Goal: Transaction & Acquisition: Book appointment/travel/reservation

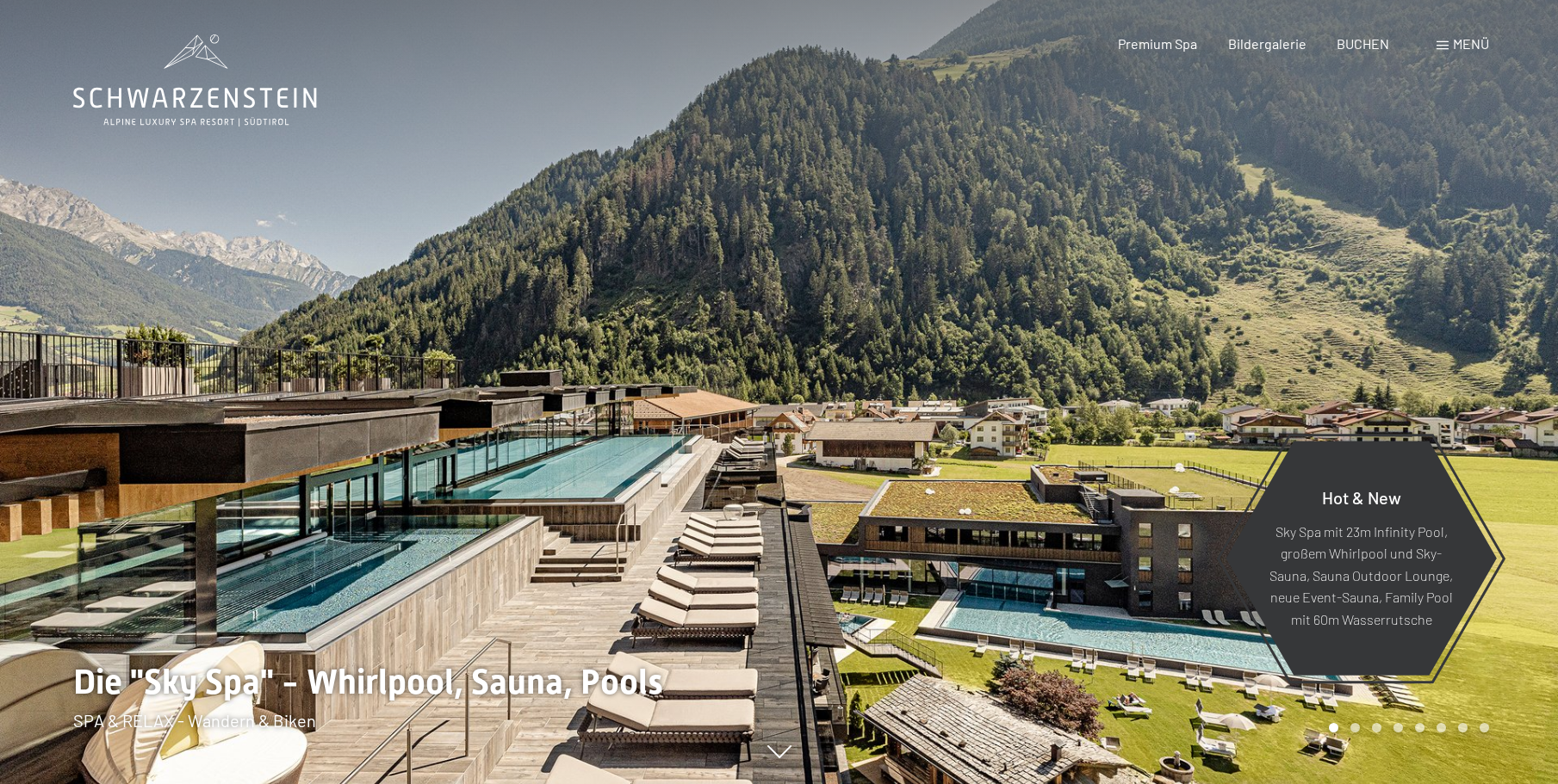
click at [1450, 41] on div "Menü" at bounding box center [1462, 44] width 52 height 19
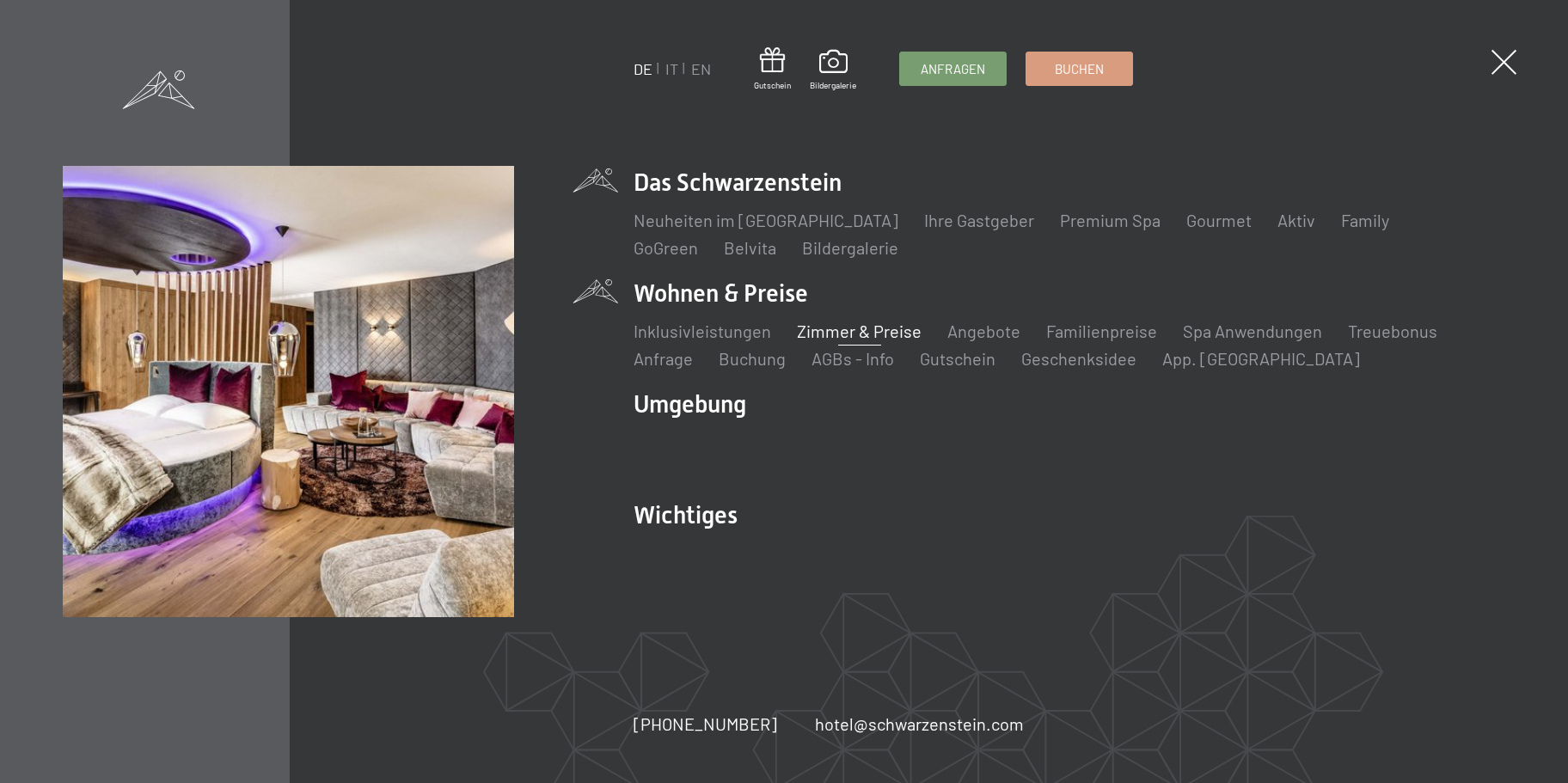
click at [856, 326] on link "Zimmer & Preise" at bounding box center [859, 331] width 125 height 21
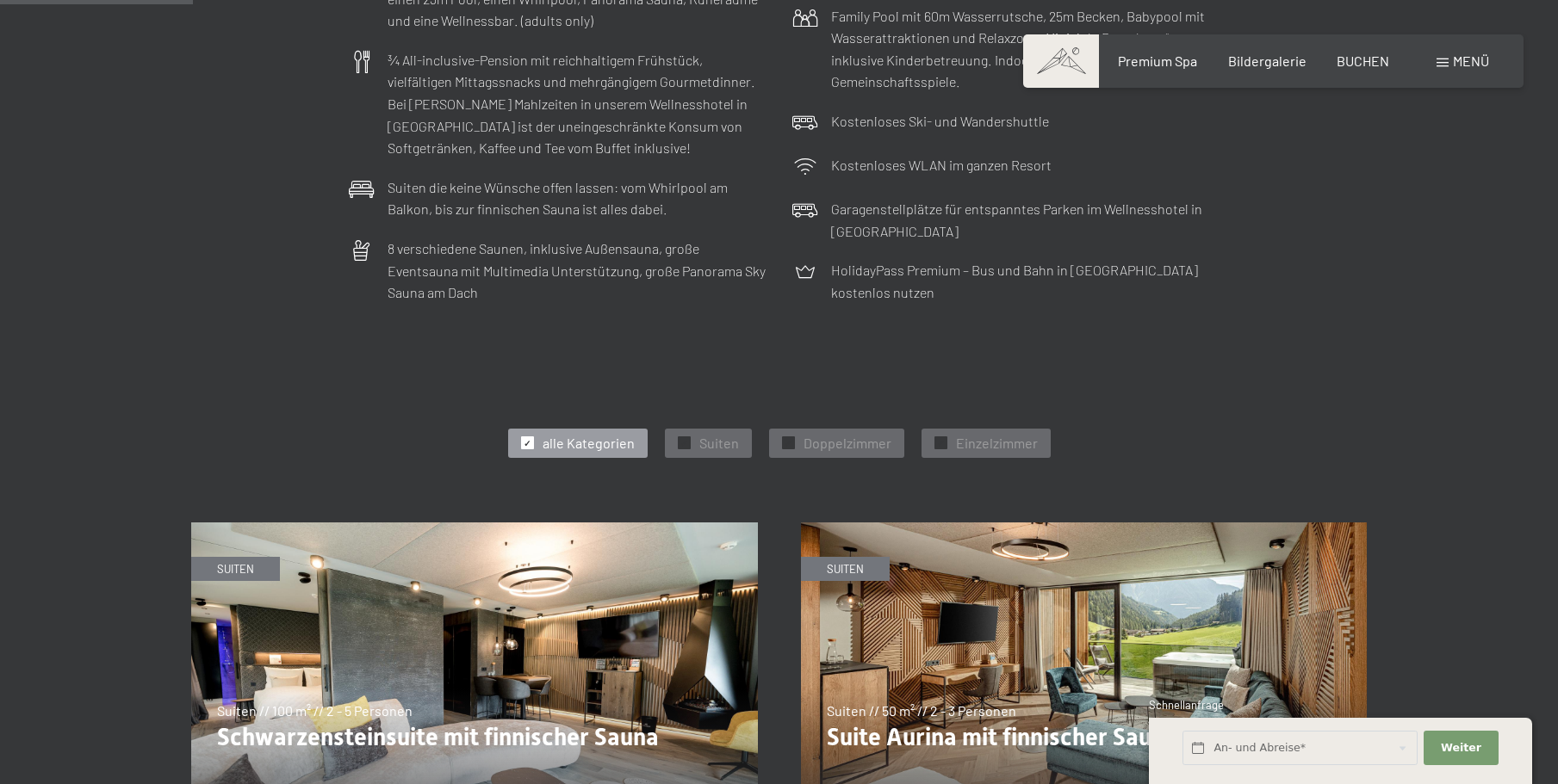
scroll to position [603, 0]
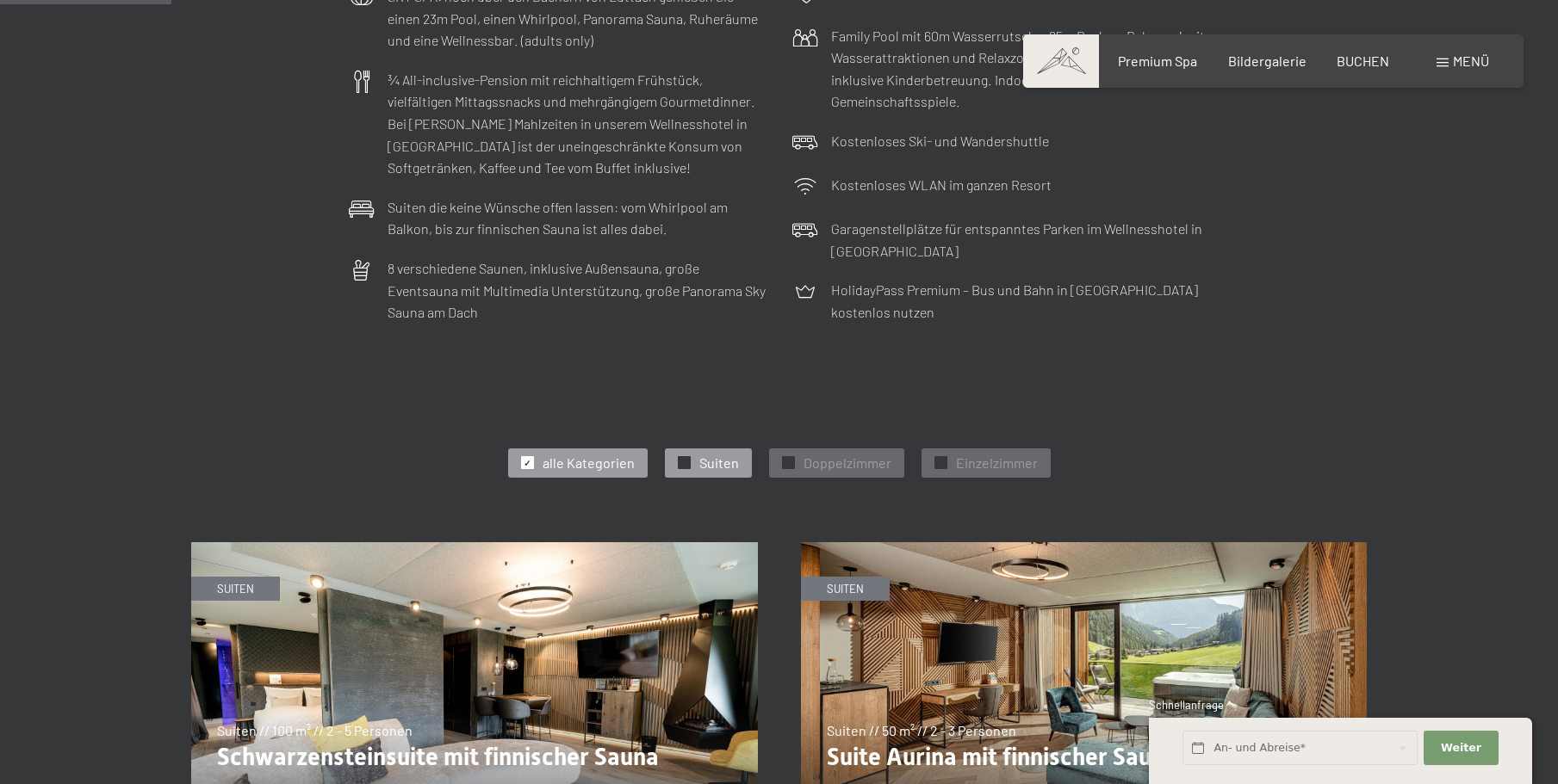
click at [697, 456] on div "✓ Suiten" at bounding box center [709, 464] width 87 height 30
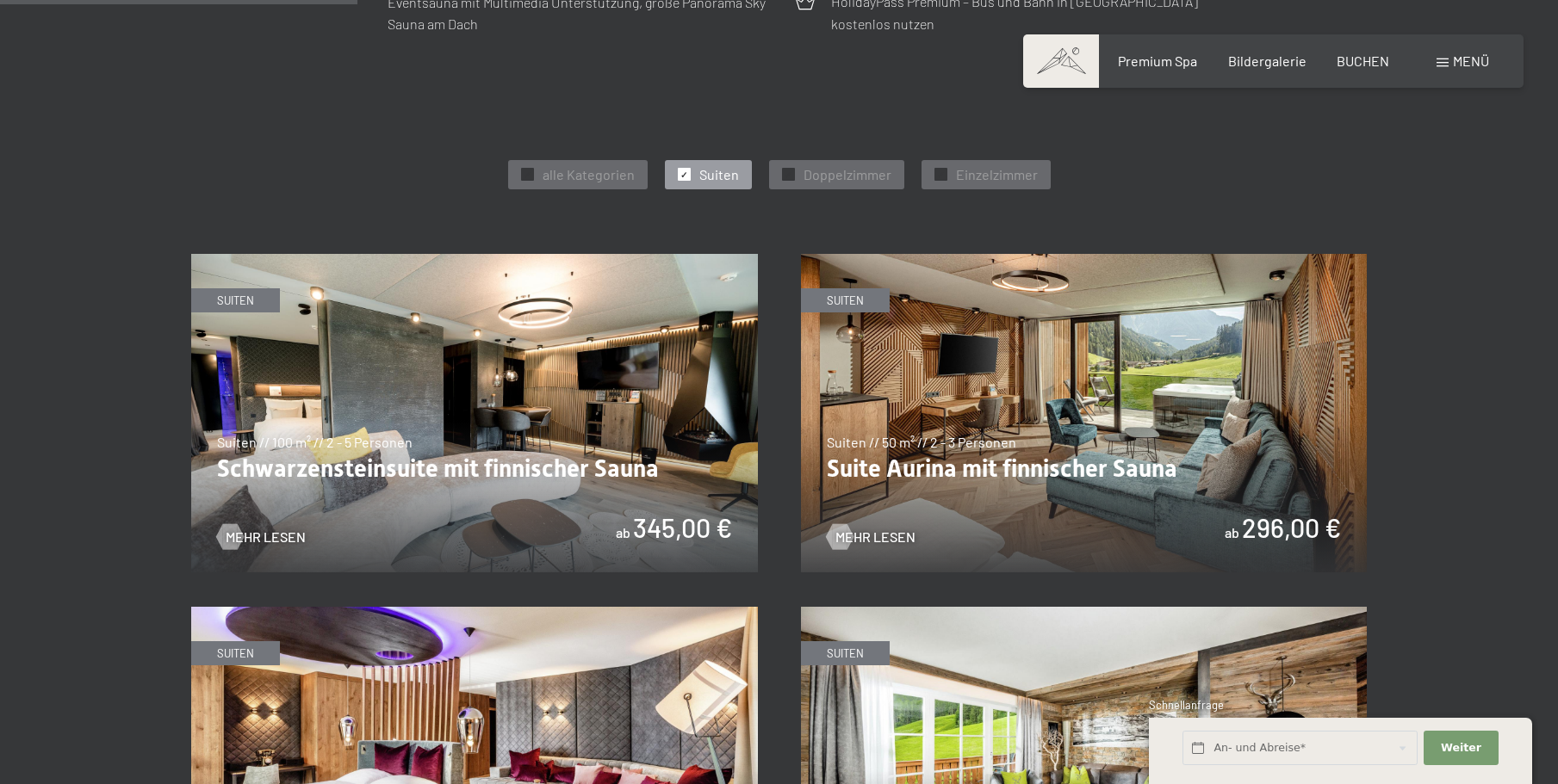
scroll to position [947, 0]
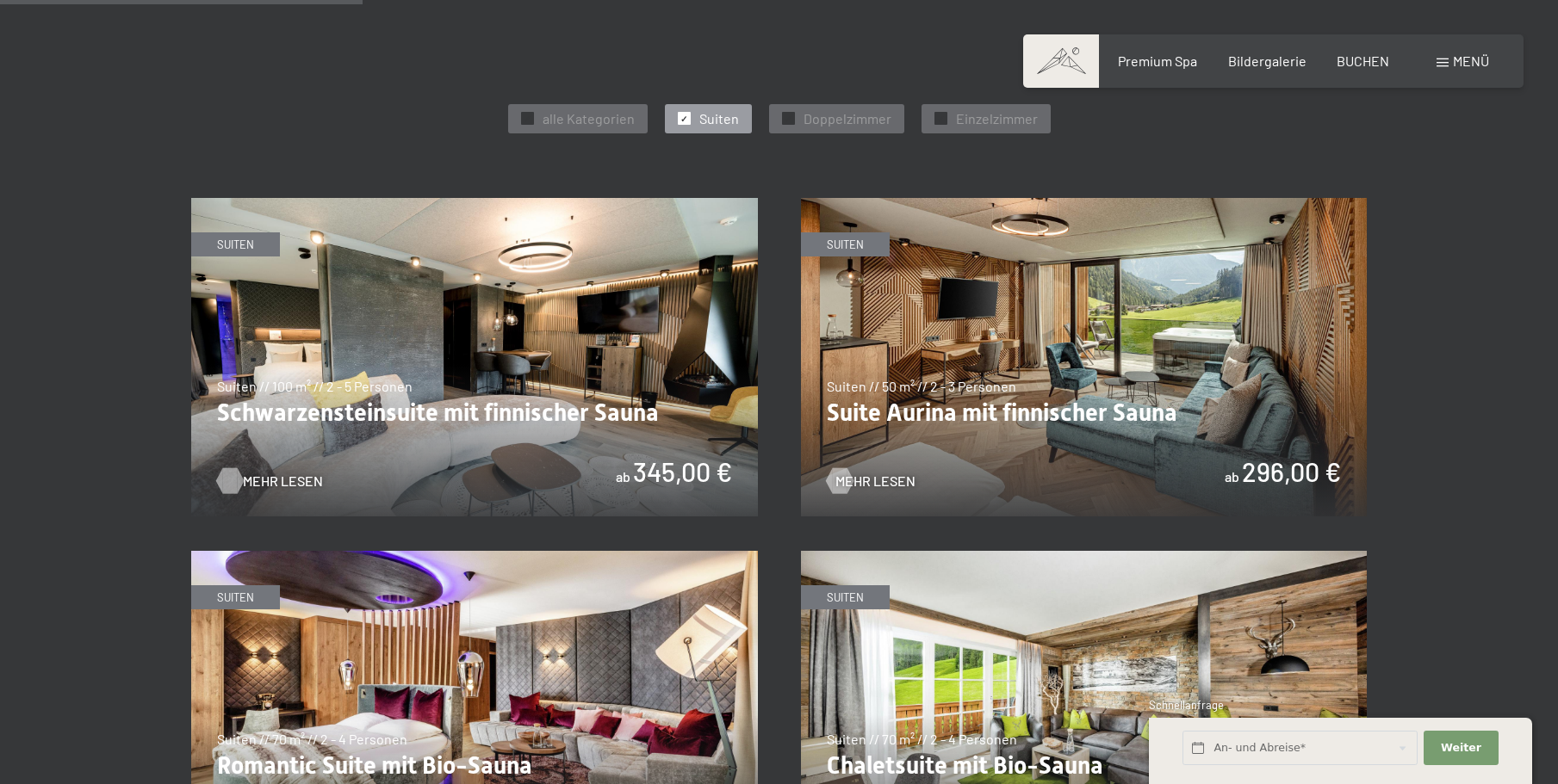
click at [274, 478] on span "Mehr Lesen" at bounding box center [283, 481] width 80 height 19
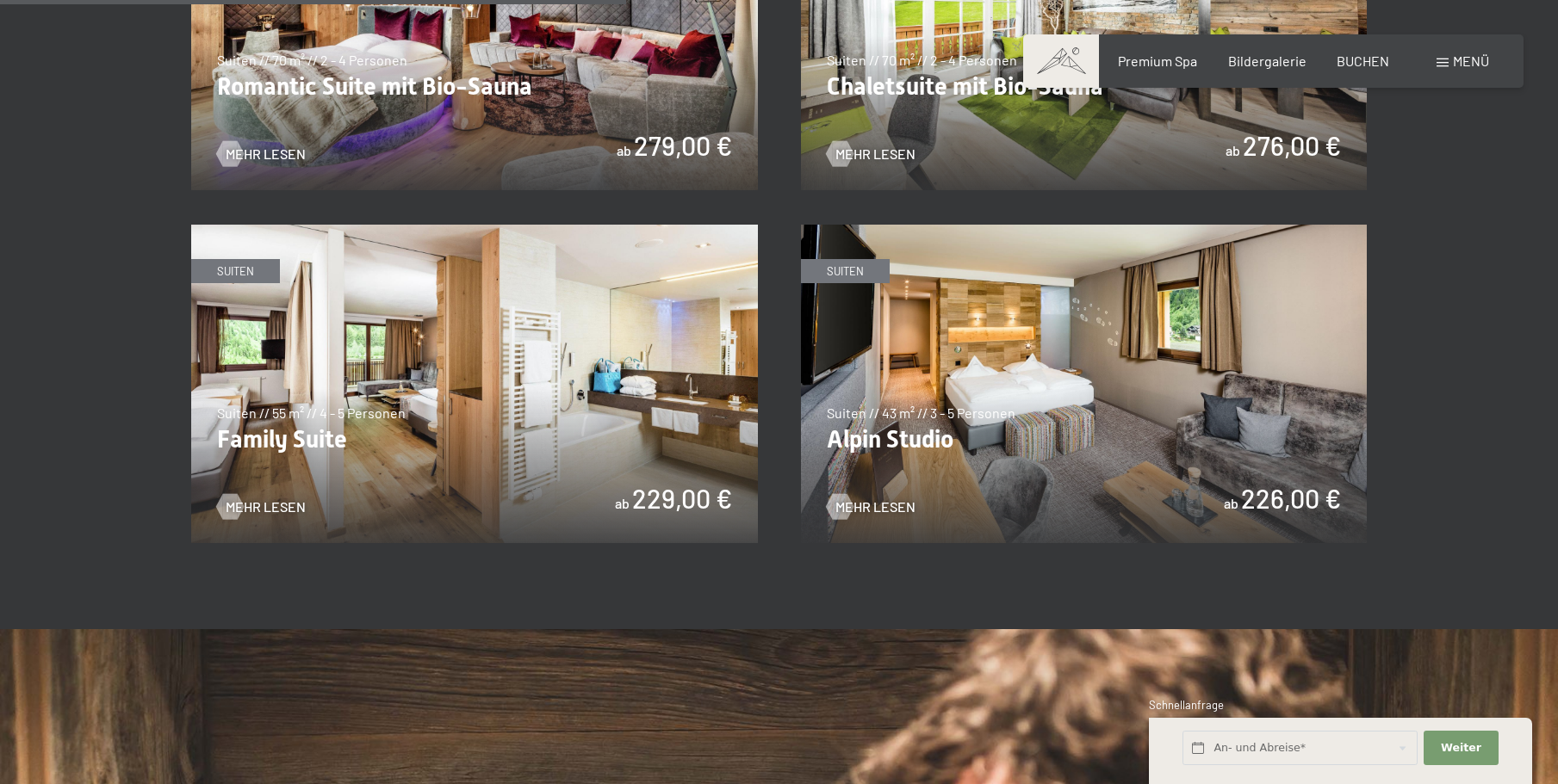
scroll to position [1636, 0]
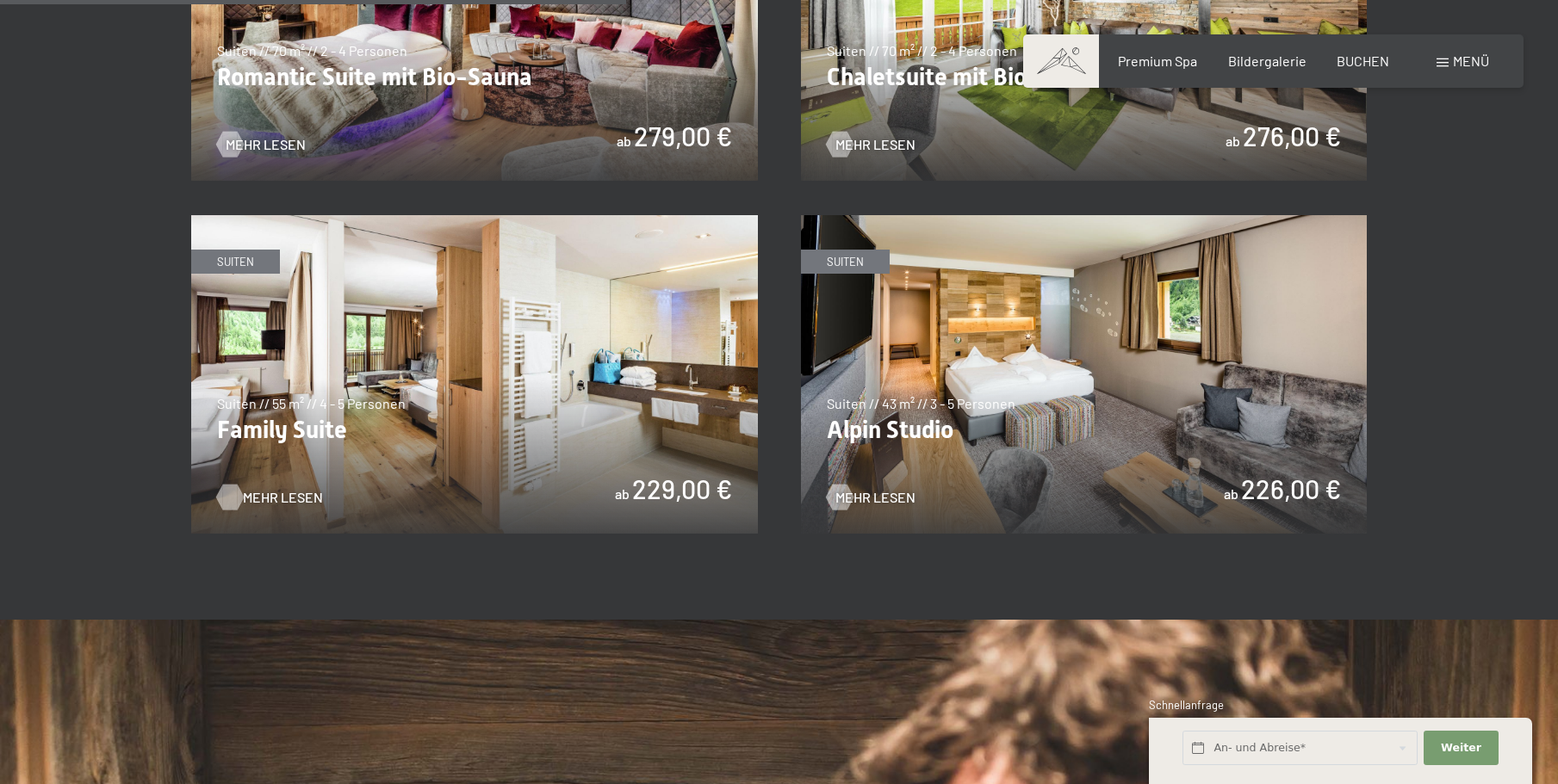
click at [284, 493] on span "Mehr Lesen" at bounding box center [283, 497] width 80 height 19
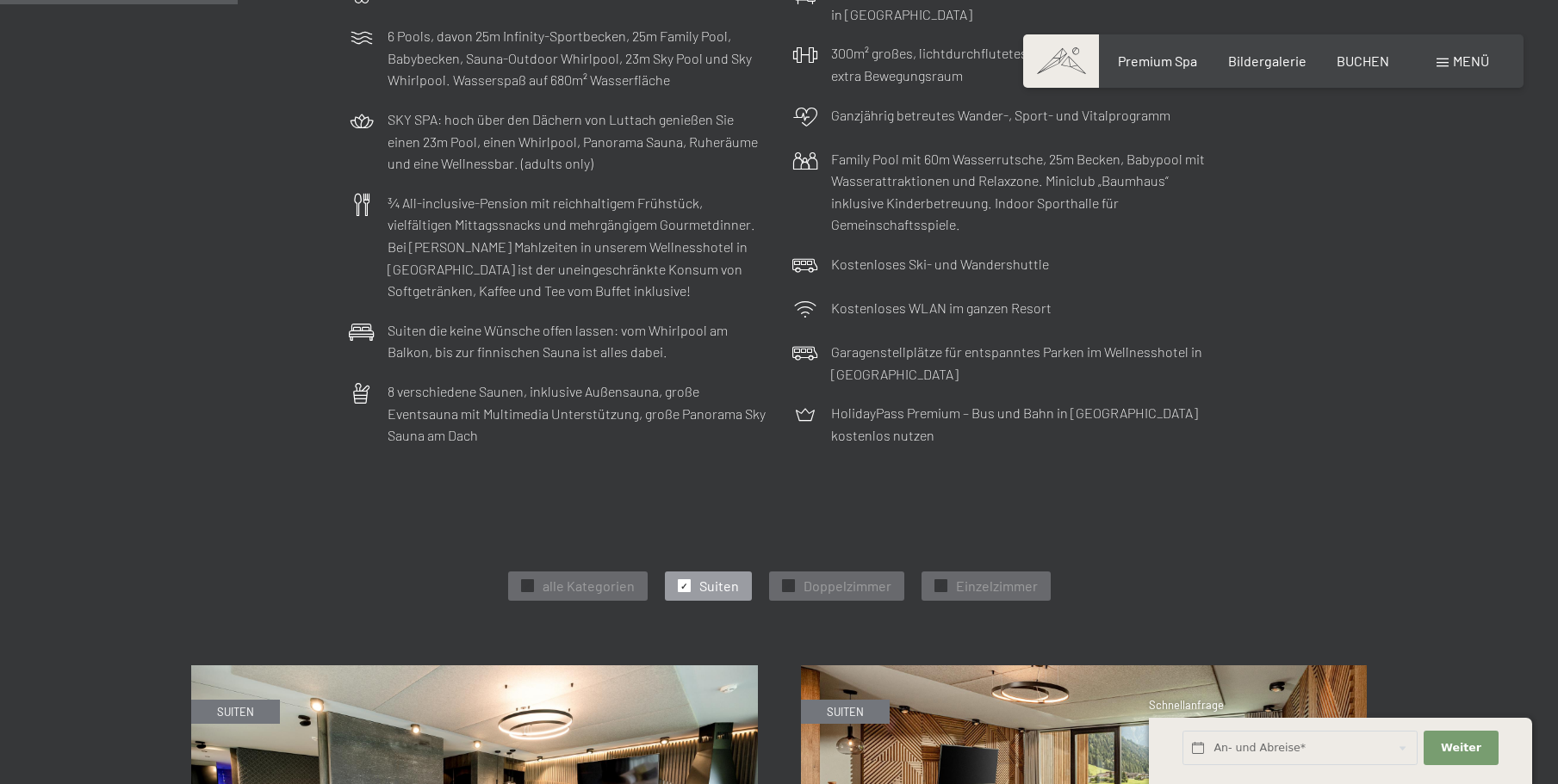
scroll to position [431, 0]
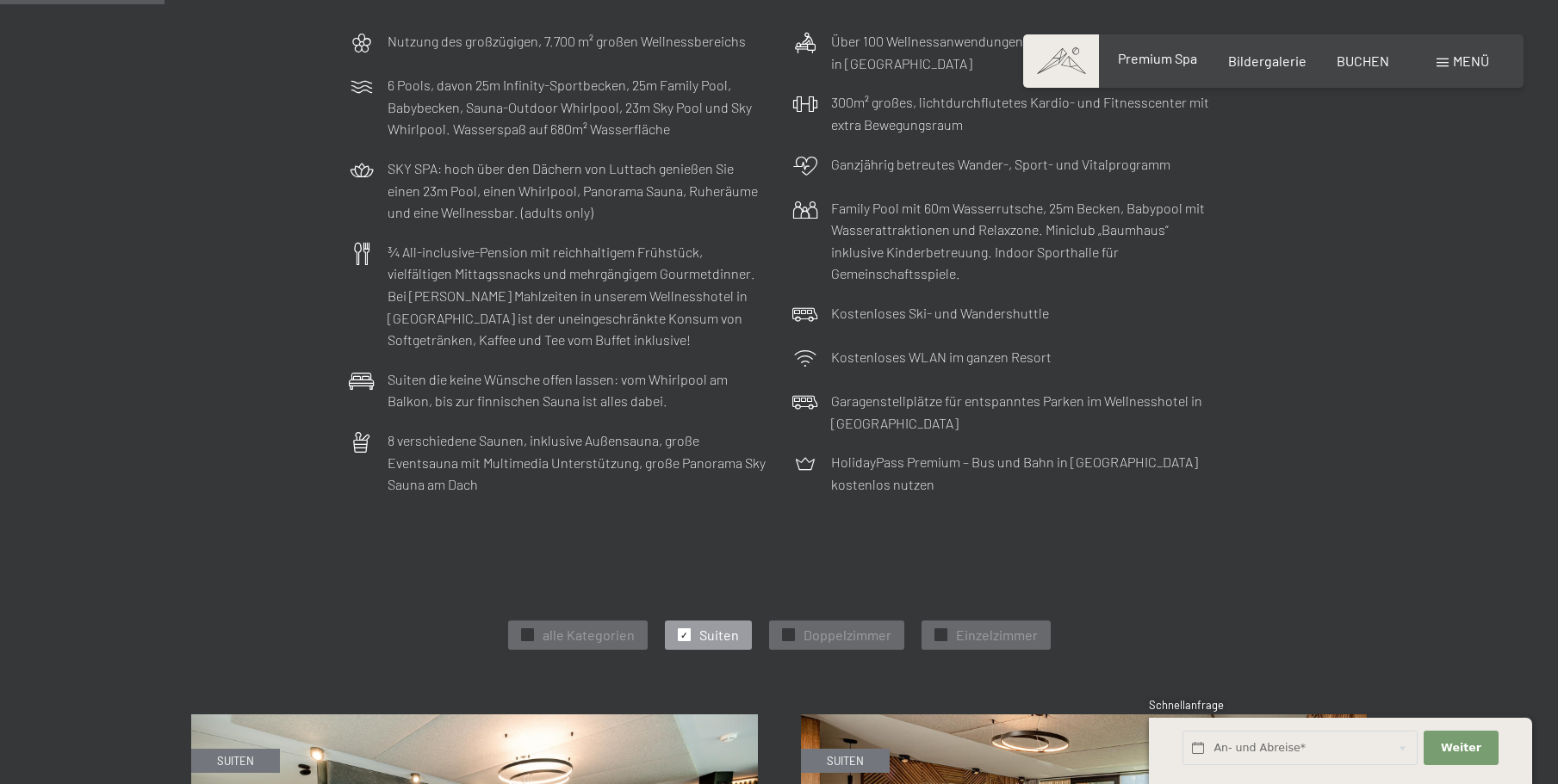
click at [1162, 56] on span "Premium Spa" at bounding box center [1157, 58] width 79 height 16
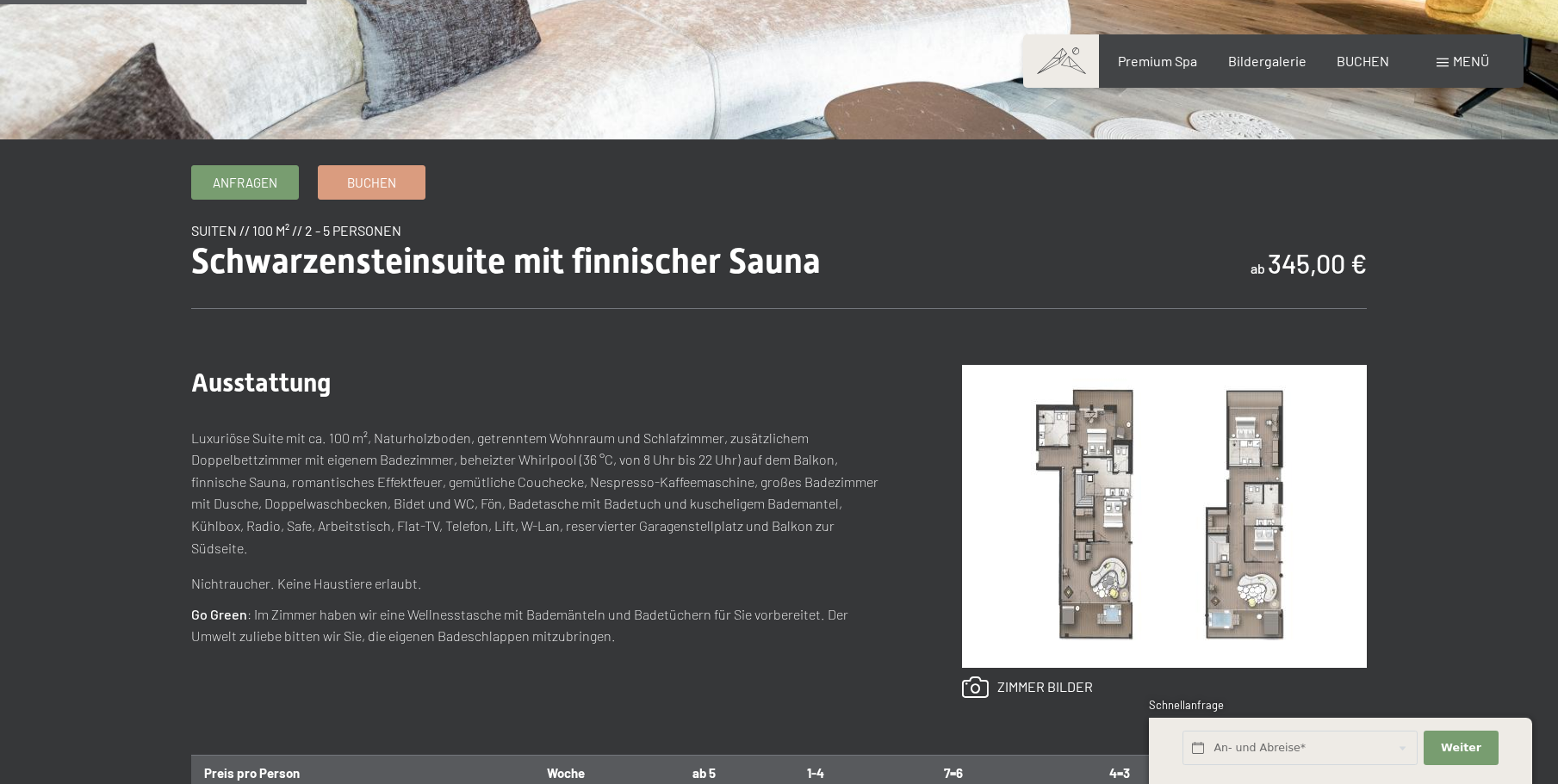
scroll to position [517, 0]
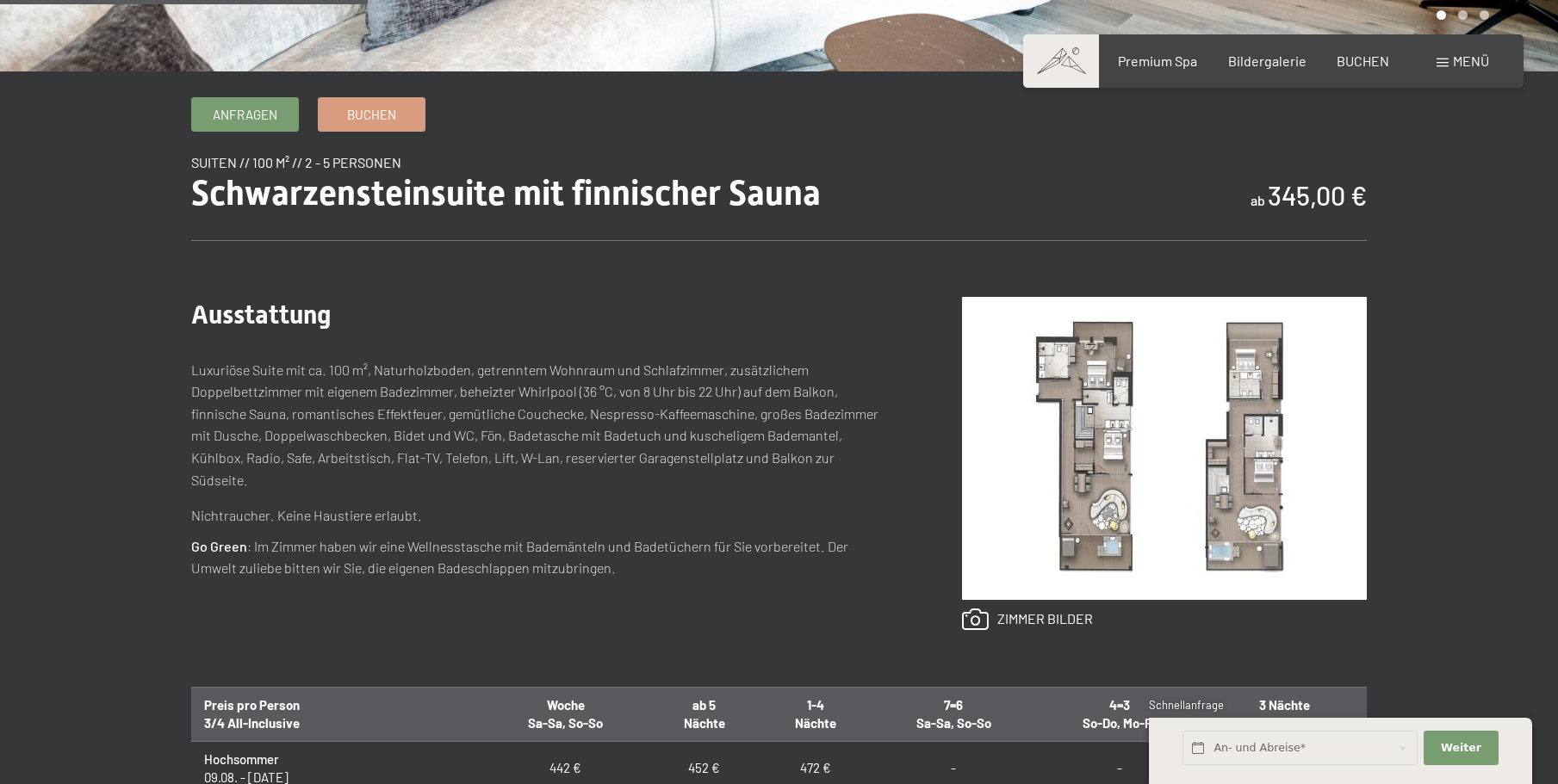
click at [1107, 505] on img at bounding box center [1165, 448] width 405 height 303
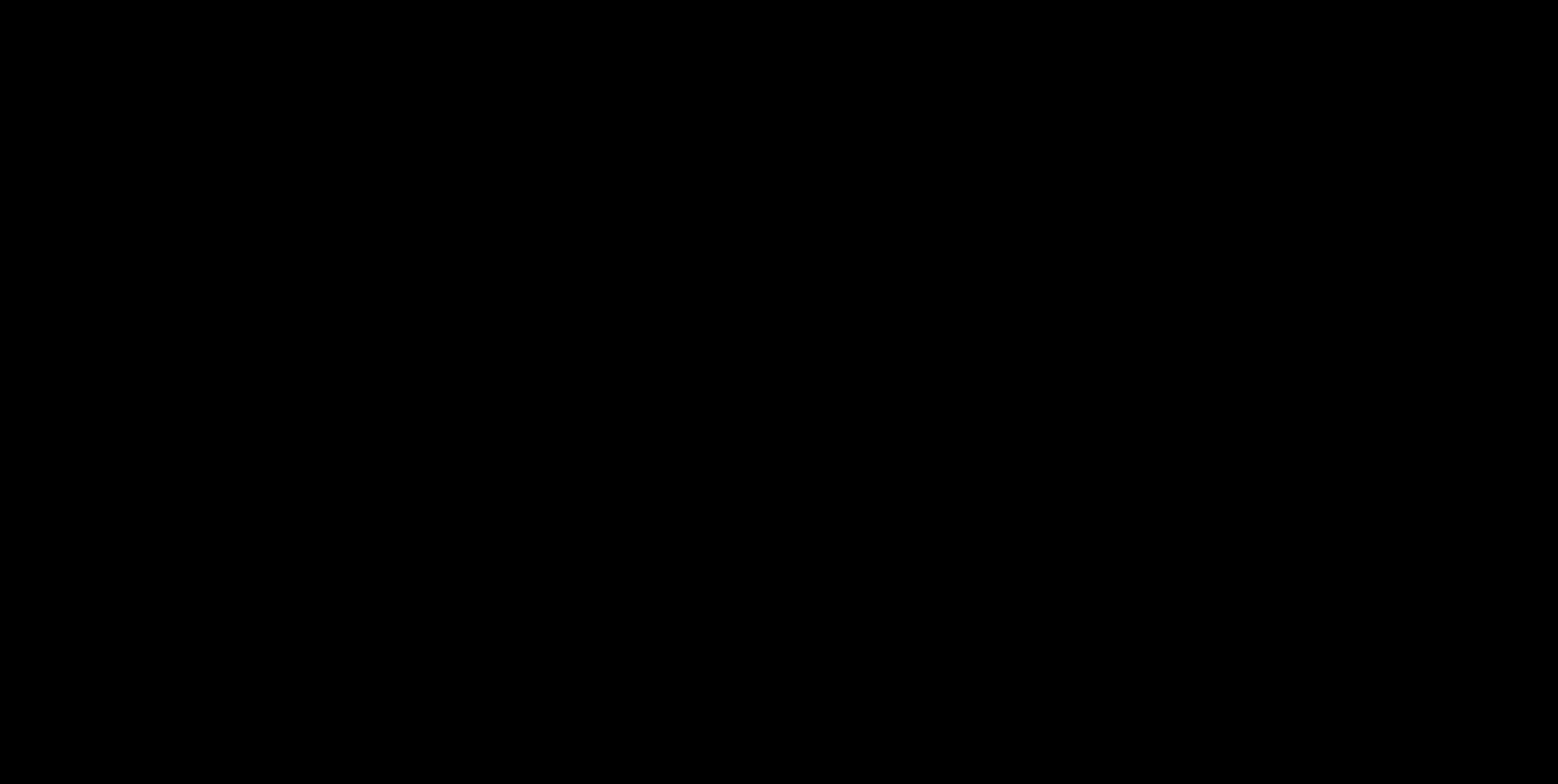
click at [1107, 505] on div at bounding box center [779, 392] width 1558 height 784
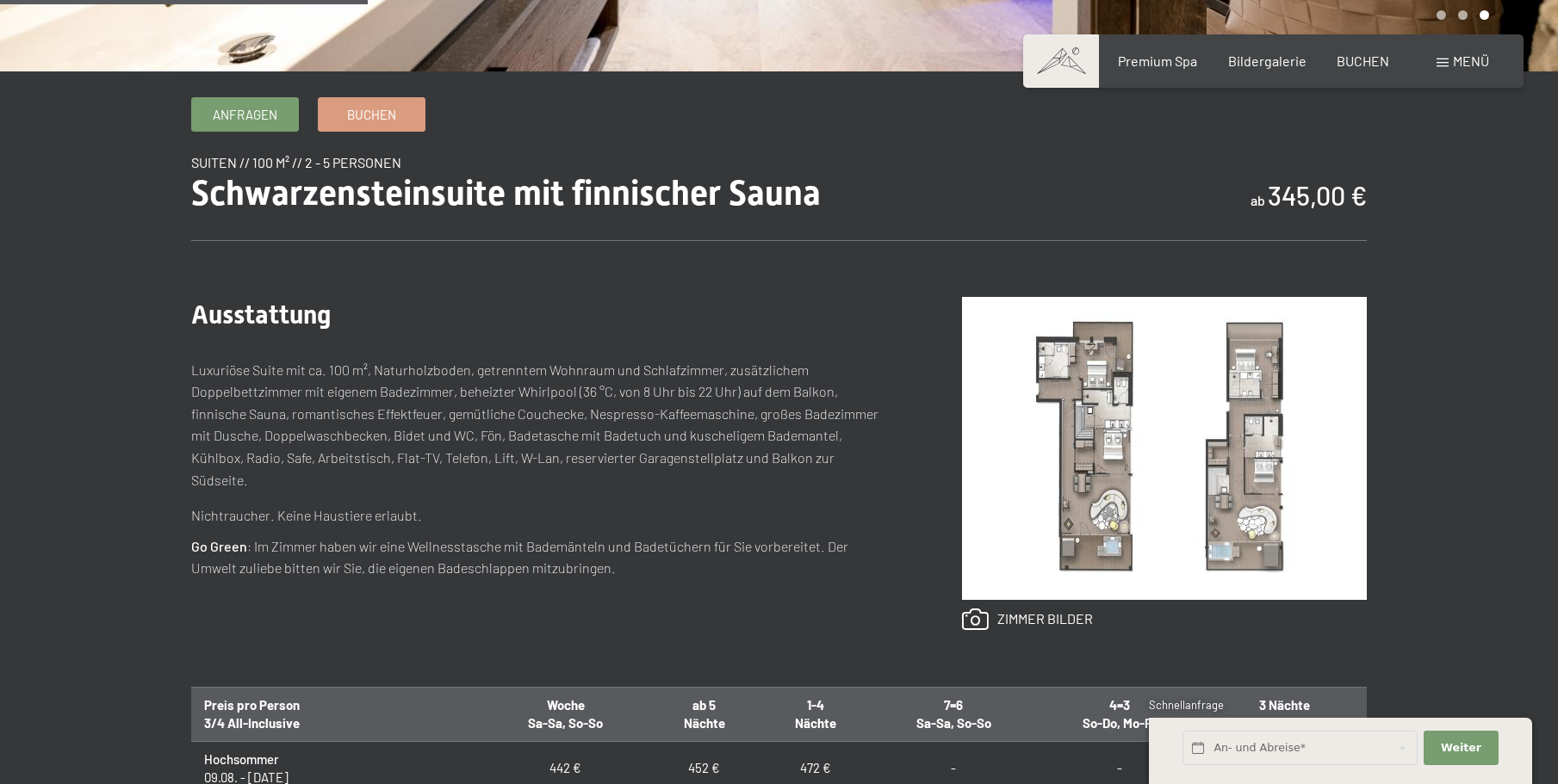
click at [1063, 516] on img at bounding box center [1165, 448] width 405 height 303
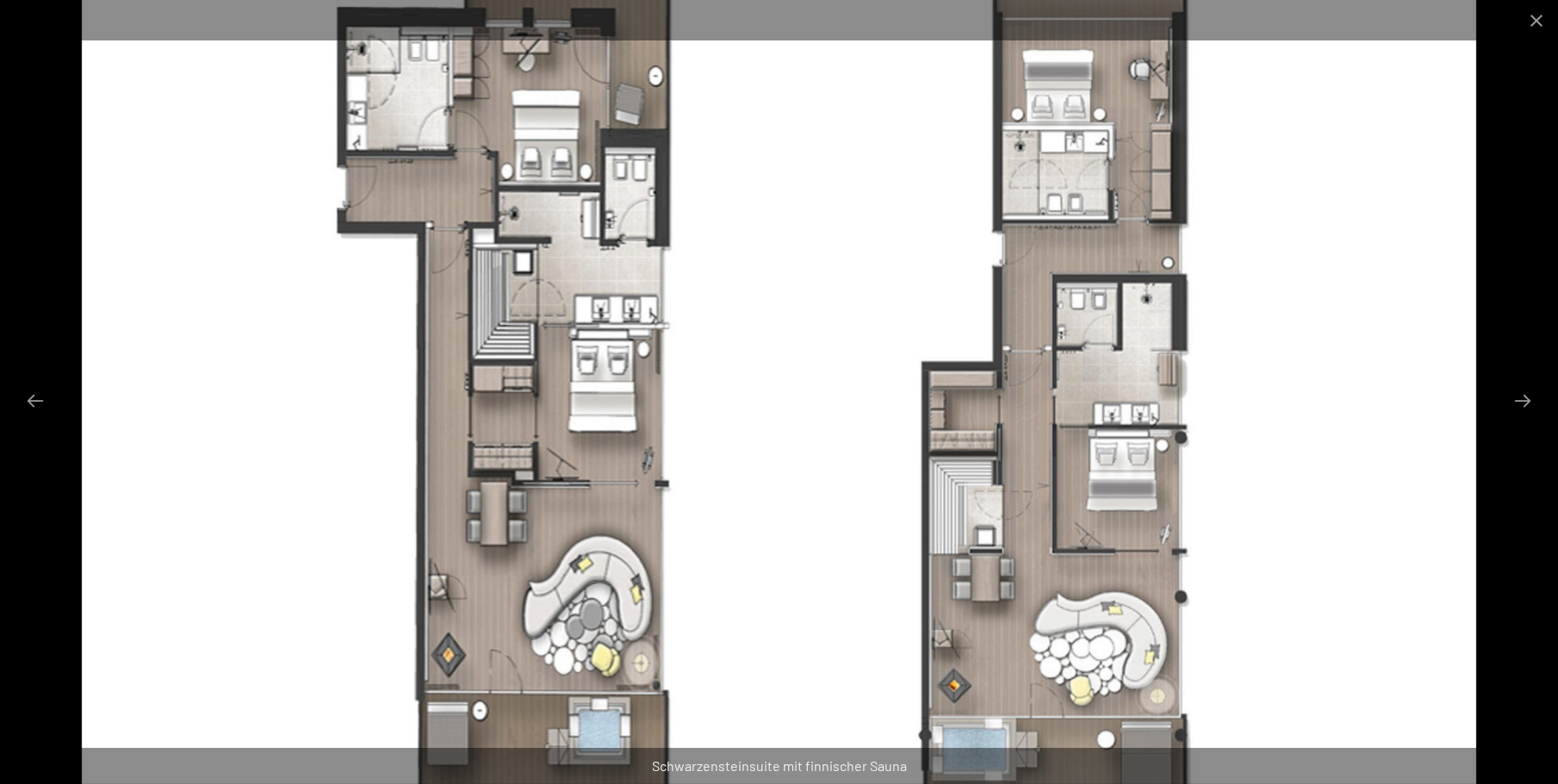
scroll to position [345, 0]
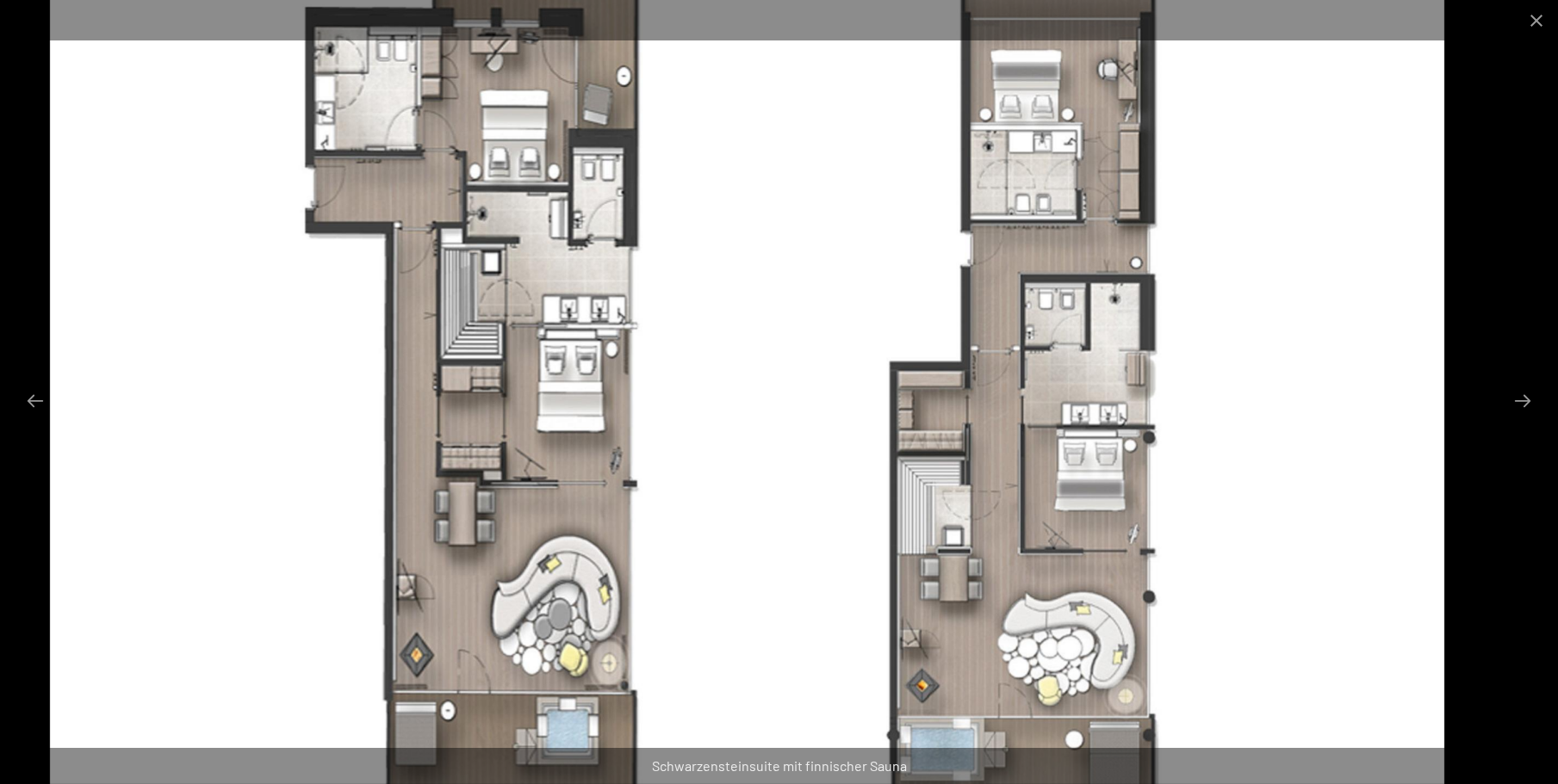
drag, startPoint x: 610, startPoint y: 288, endPoint x: 578, endPoint y: 460, distance: 175.0
click at [578, 460] on img at bounding box center [748, 392] width 1396 height 784
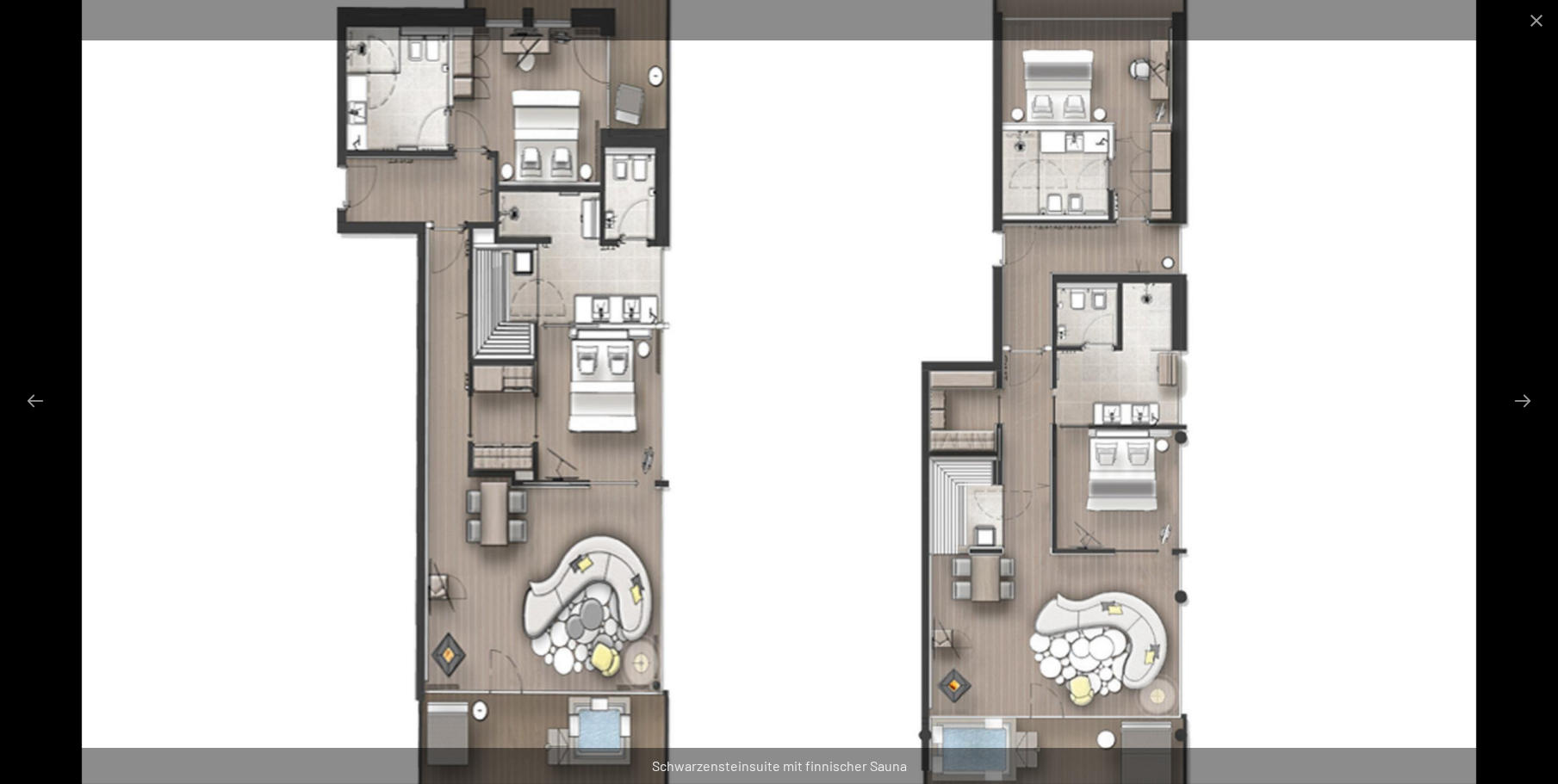
scroll to position [431, 0]
click at [1540, 16] on button "Close gallery" at bounding box center [1536, 20] width 43 height 41
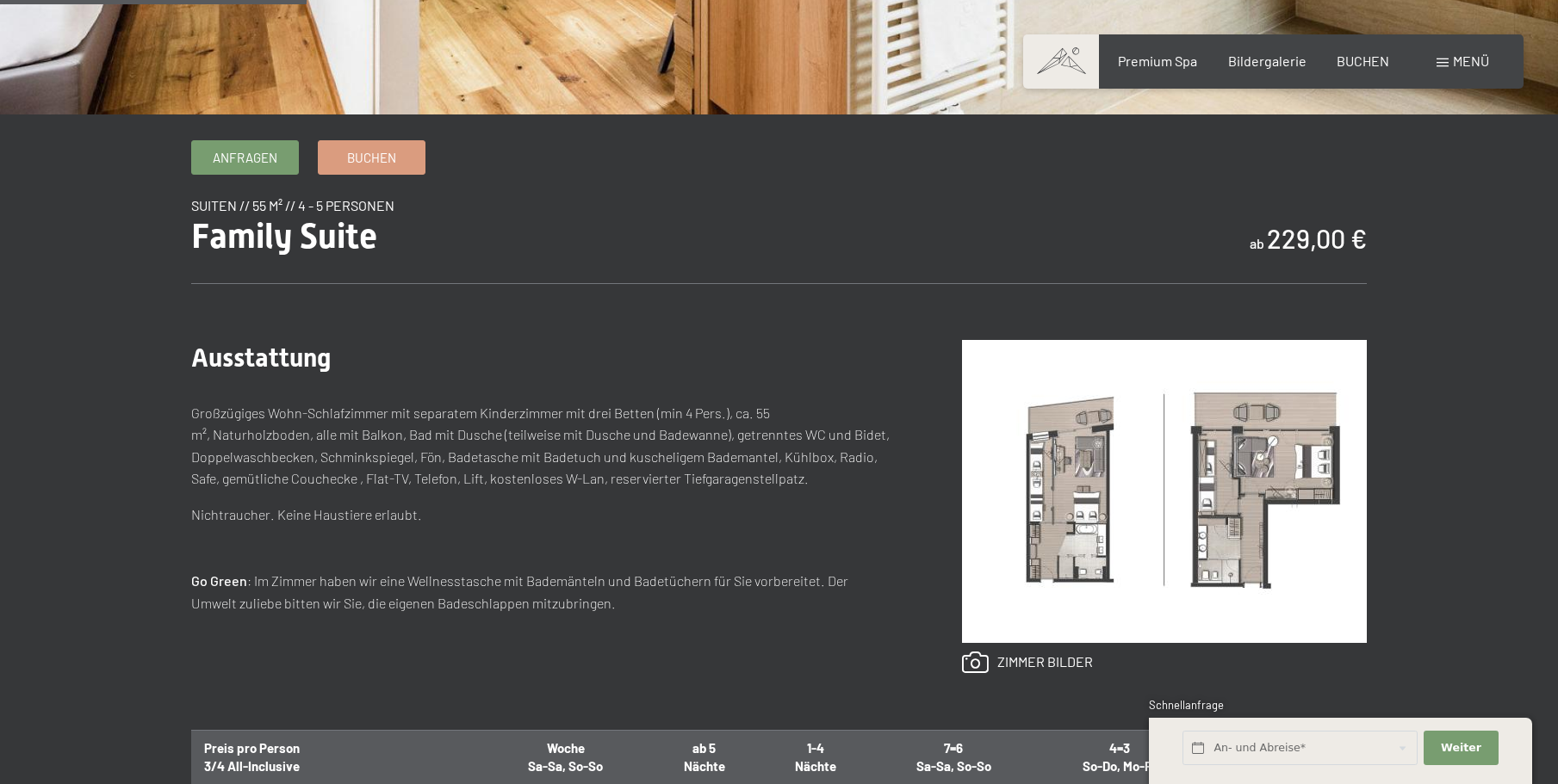
scroll to position [517, 0]
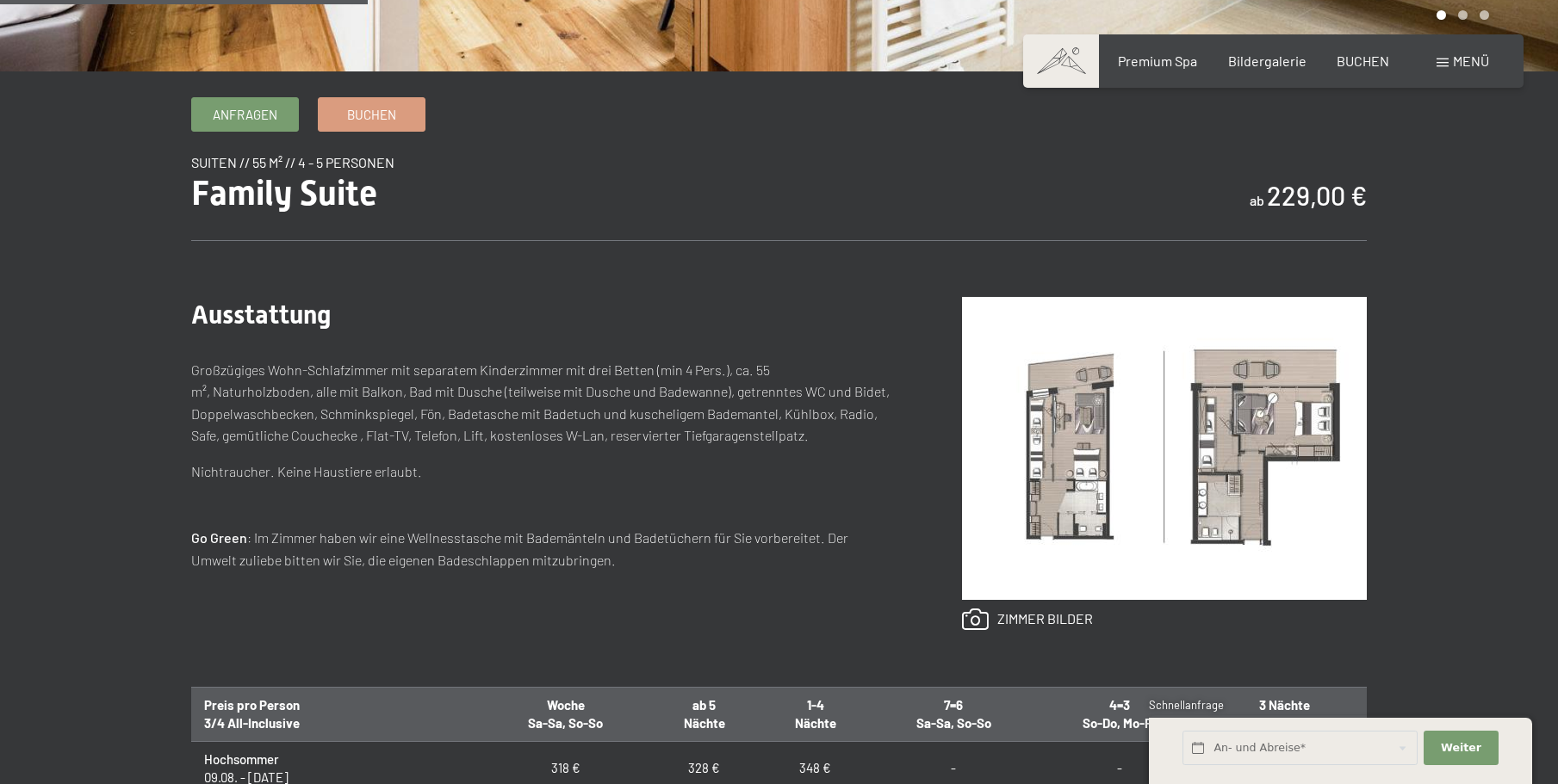
click at [1143, 463] on img at bounding box center [1165, 448] width 405 height 303
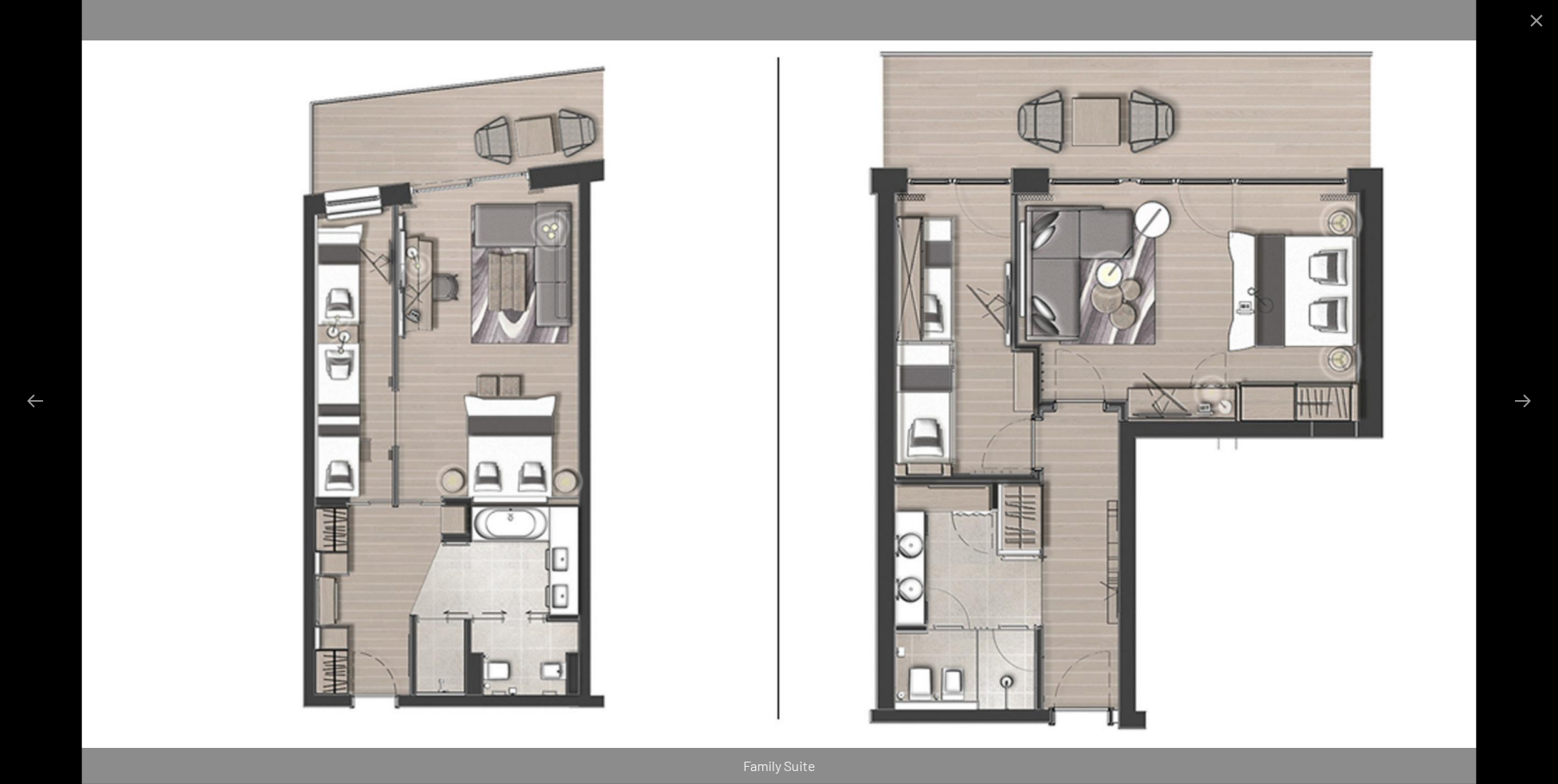
scroll to position [345, 0]
click at [1544, 16] on button "Close gallery" at bounding box center [1536, 20] width 43 height 41
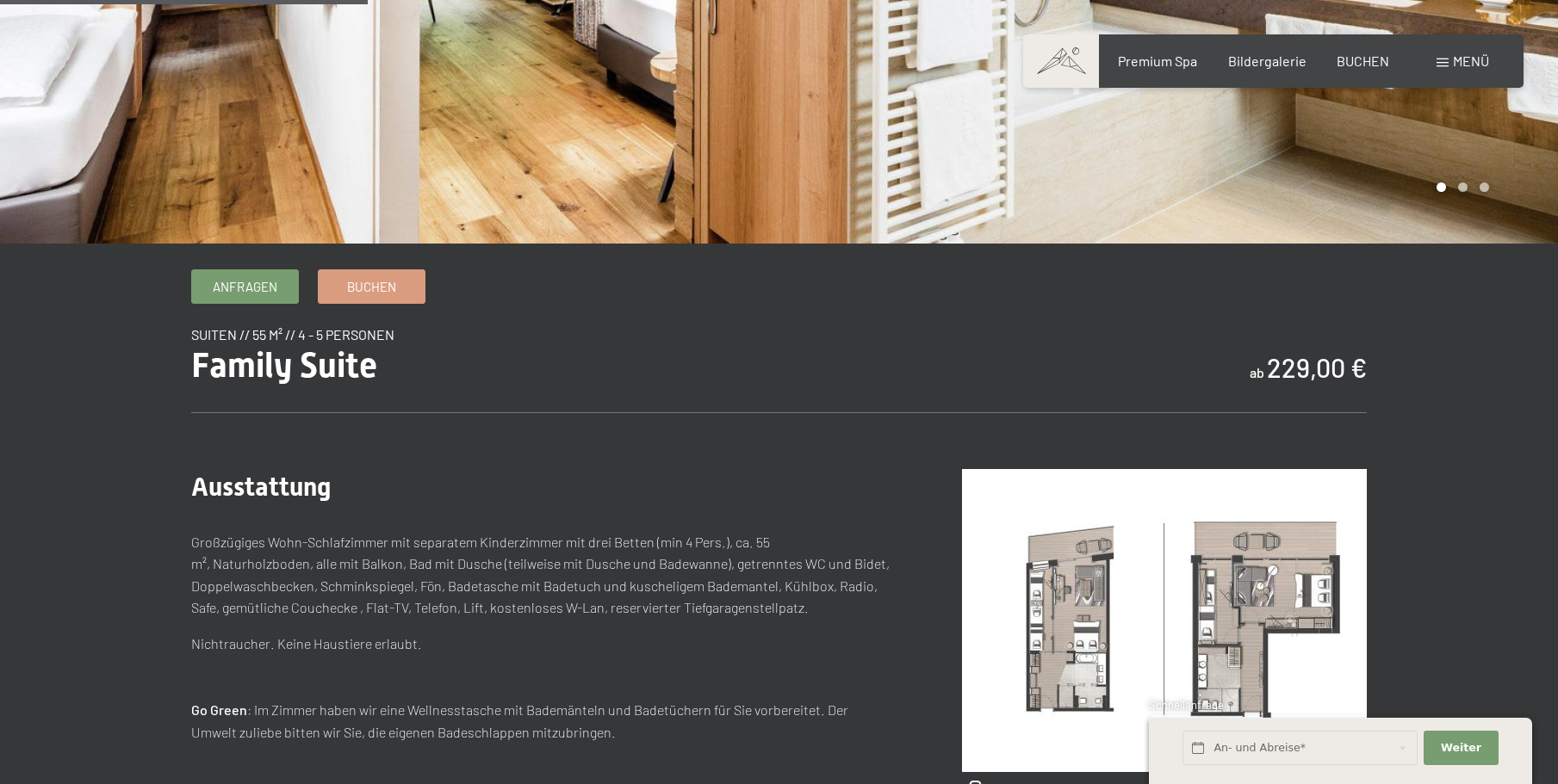
scroll to position [517, 0]
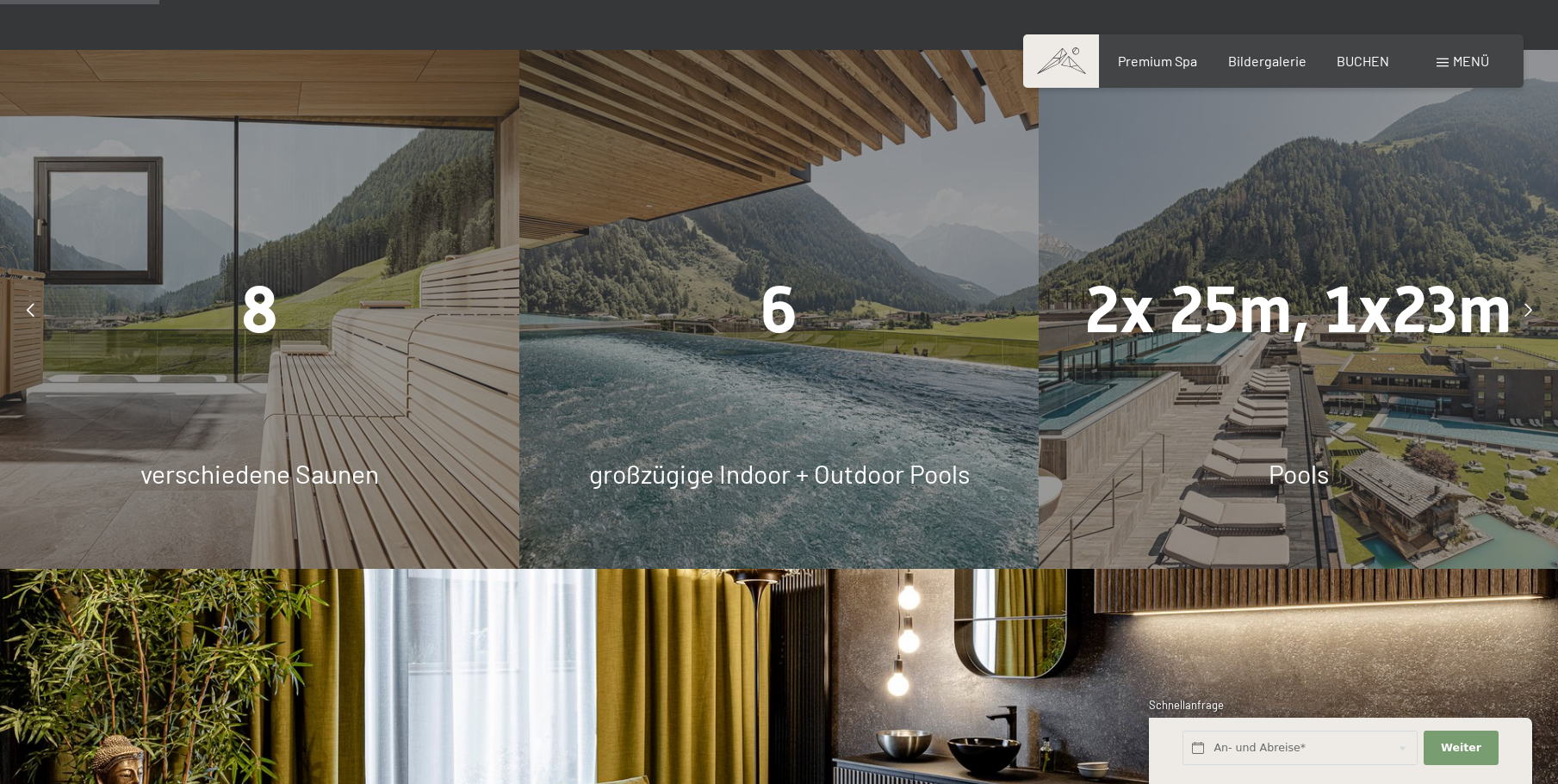
scroll to position [1292, 0]
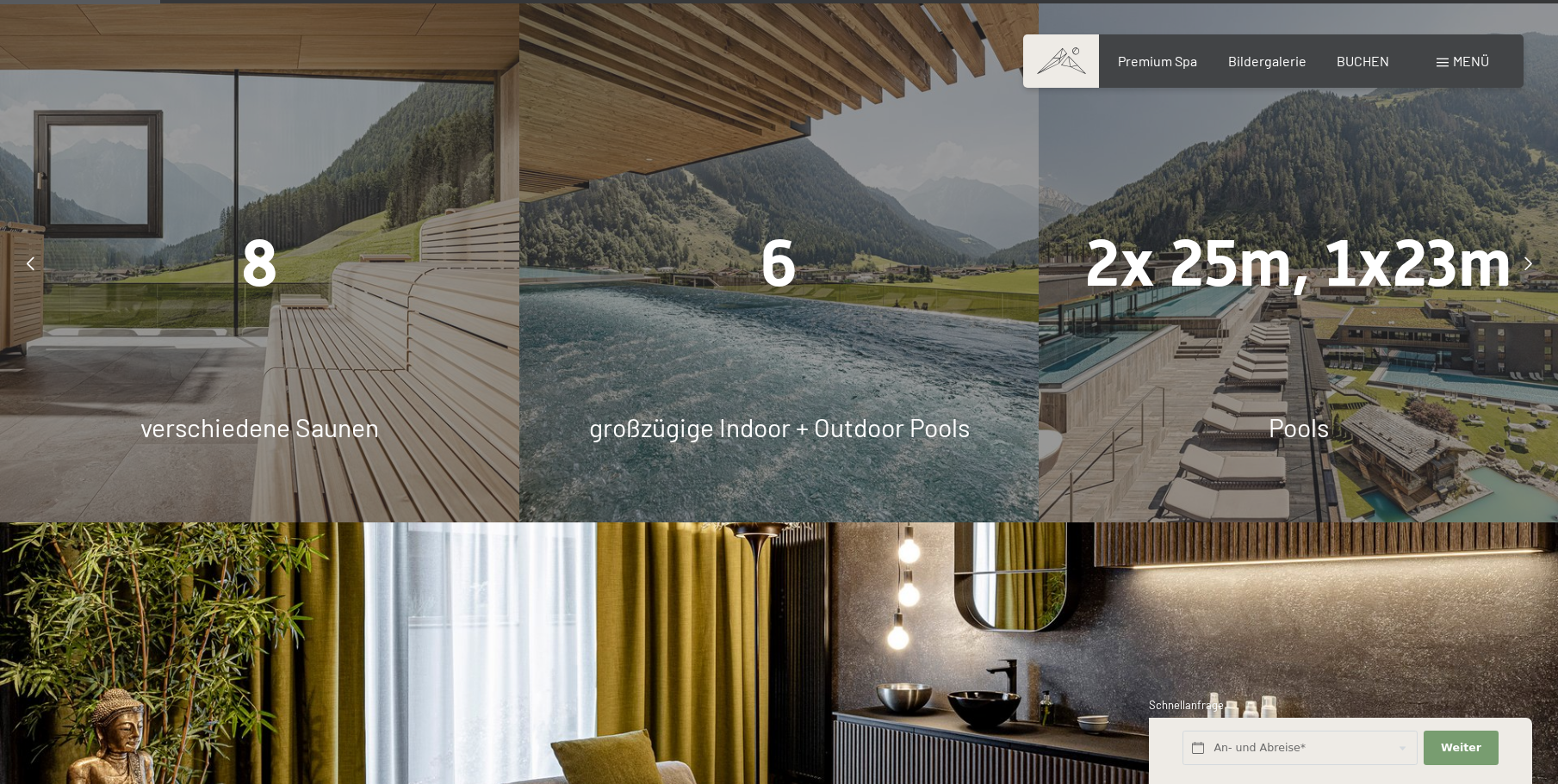
click at [793, 425] on span "großzügige Indoor + Outdoor Pools" at bounding box center [779, 427] width 380 height 31
click at [803, 352] on div "6 großzügige Indoor + Outdoor Pools" at bounding box center [779, 263] width 519 height 519
click at [804, 352] on div "6 großzügige Indoor + Outdoor Pools" at bounding box center [779, 263] width 519 height 519
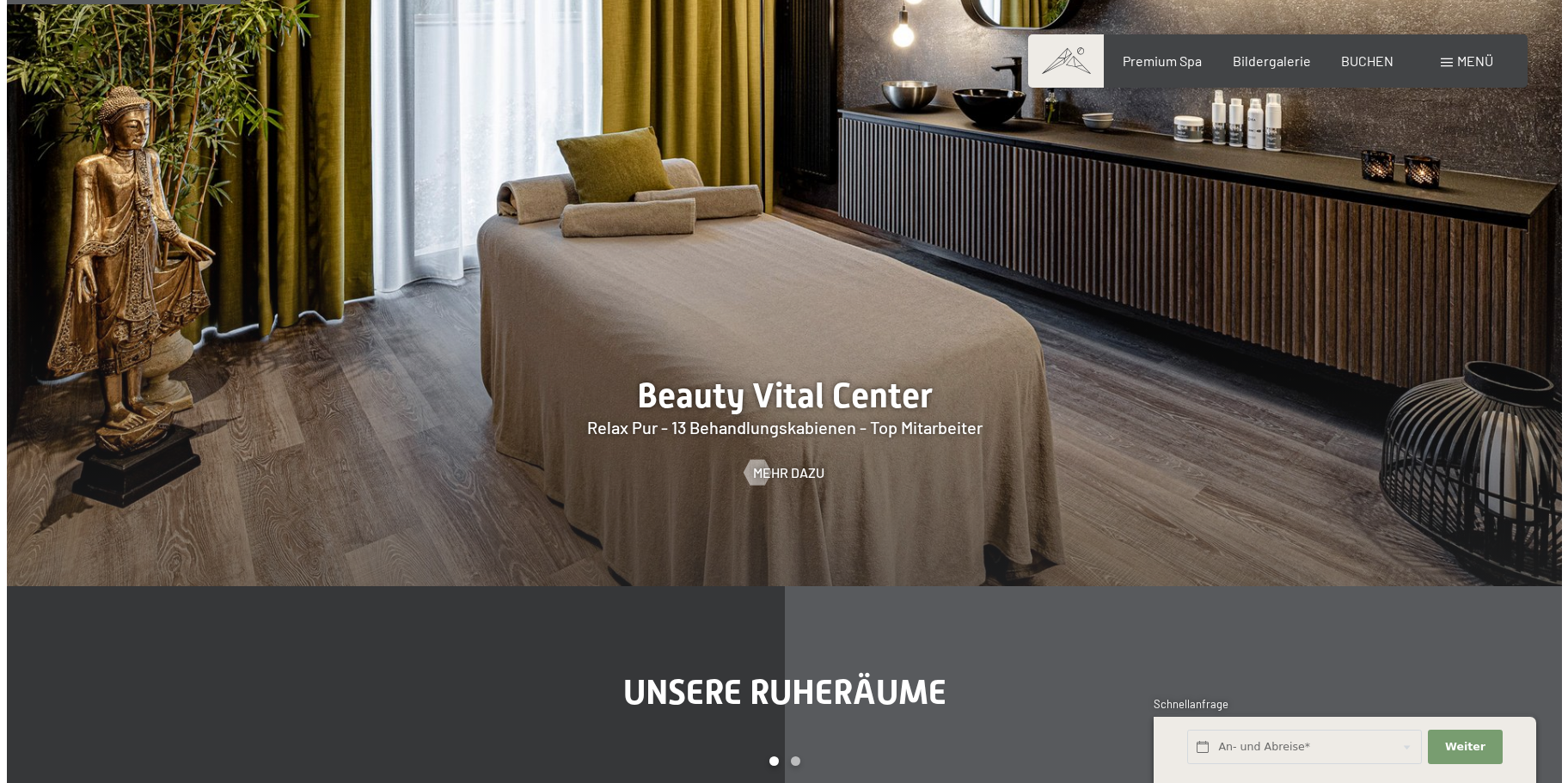
scroll to position [1376, 0]
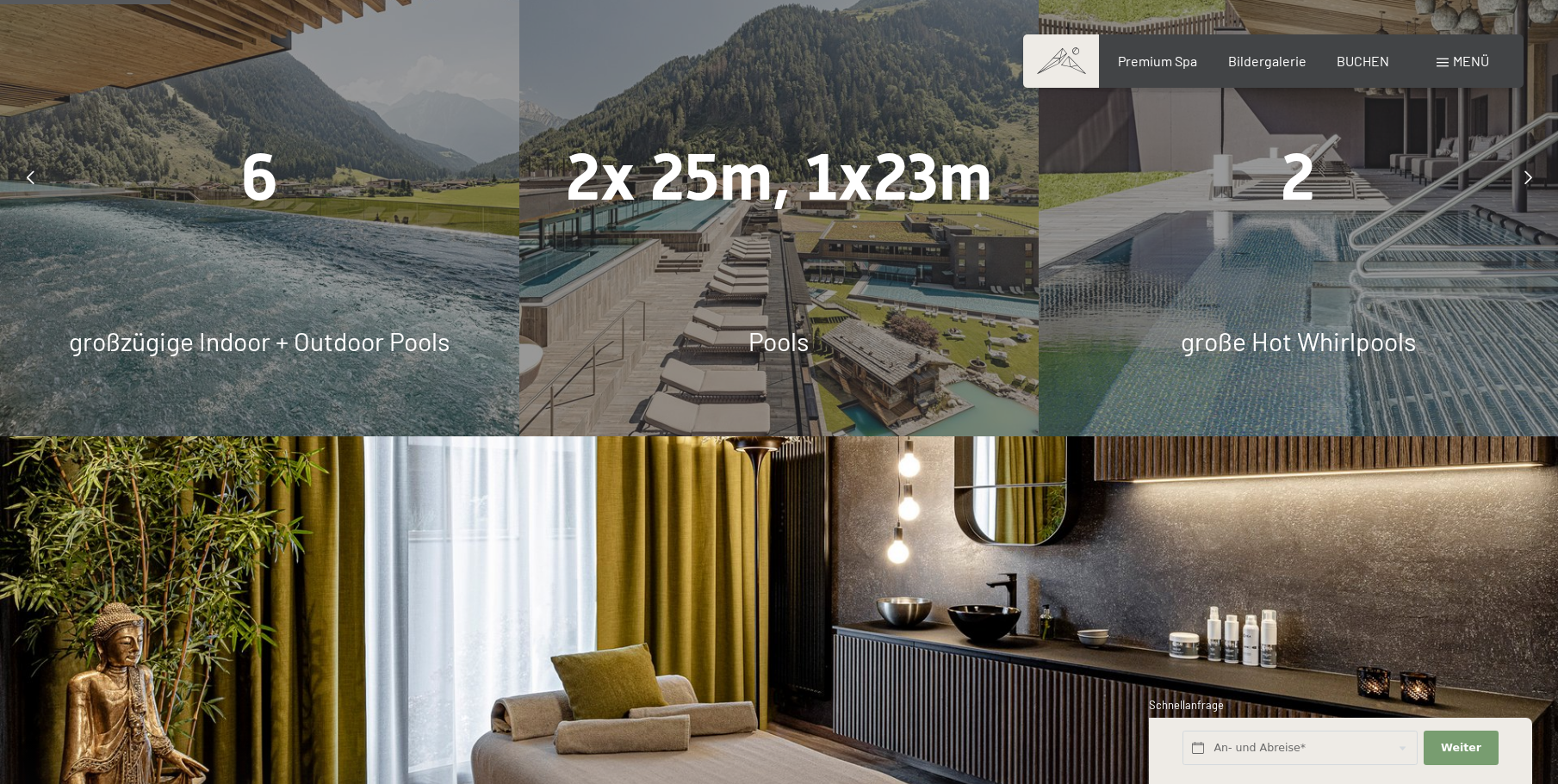
click at [1473, 63] on span "Menü" at bounding box center [1471, 60] width 36 height 16
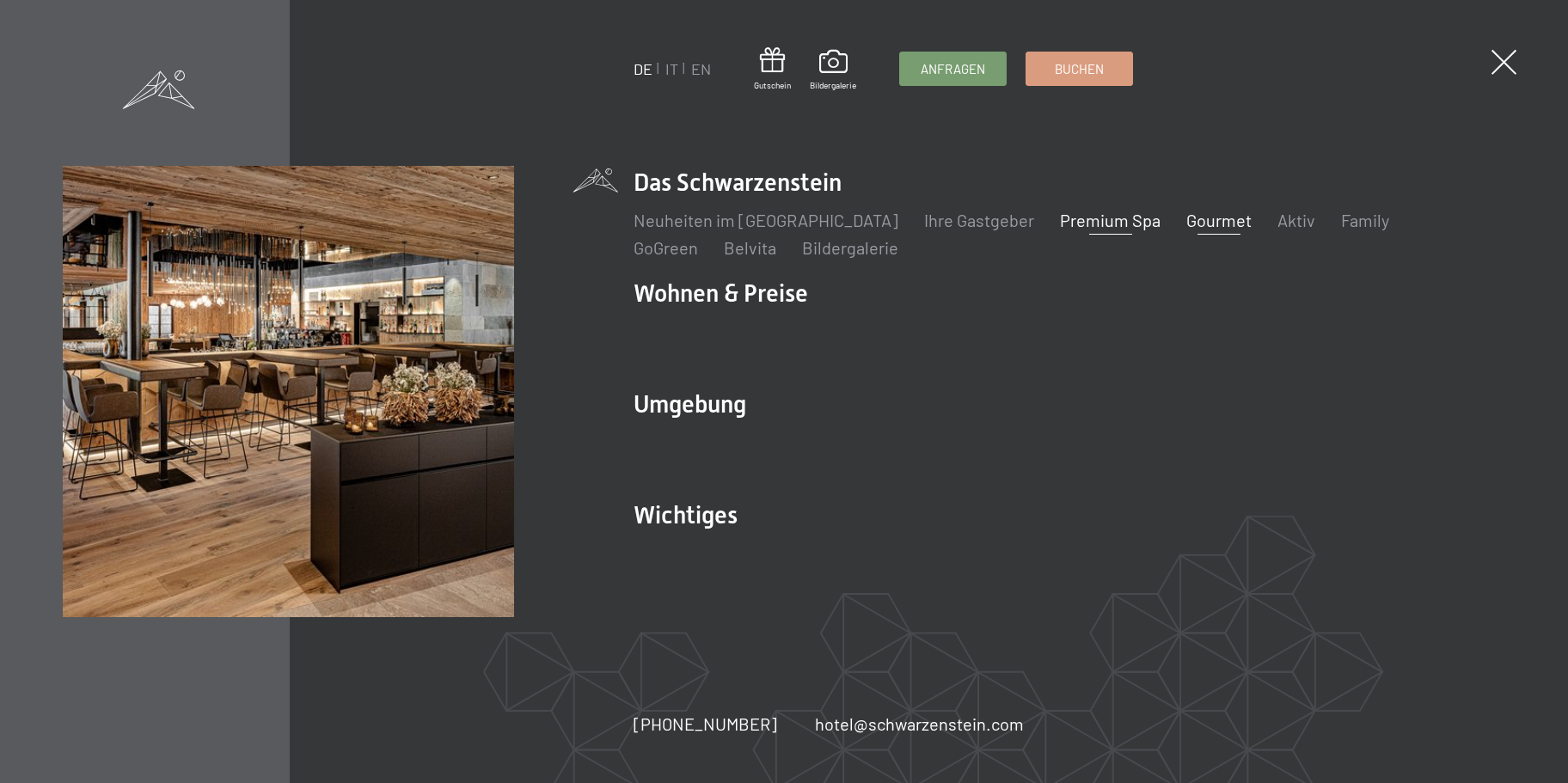
click at [1187, 217] on link "Gourmet" at bounding box center [1219, 220] width 65 height 21
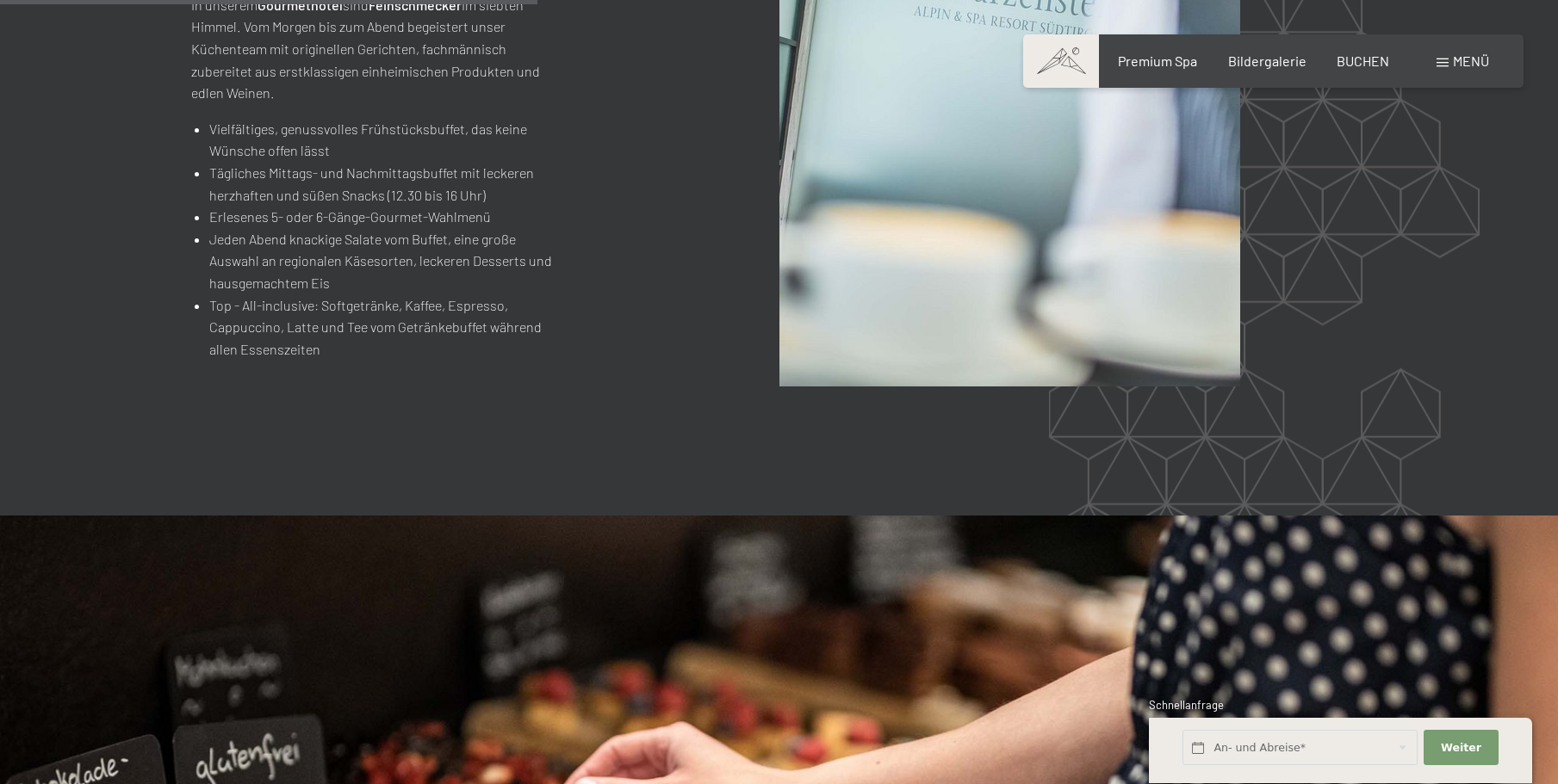
scroll to position [2238, 0]
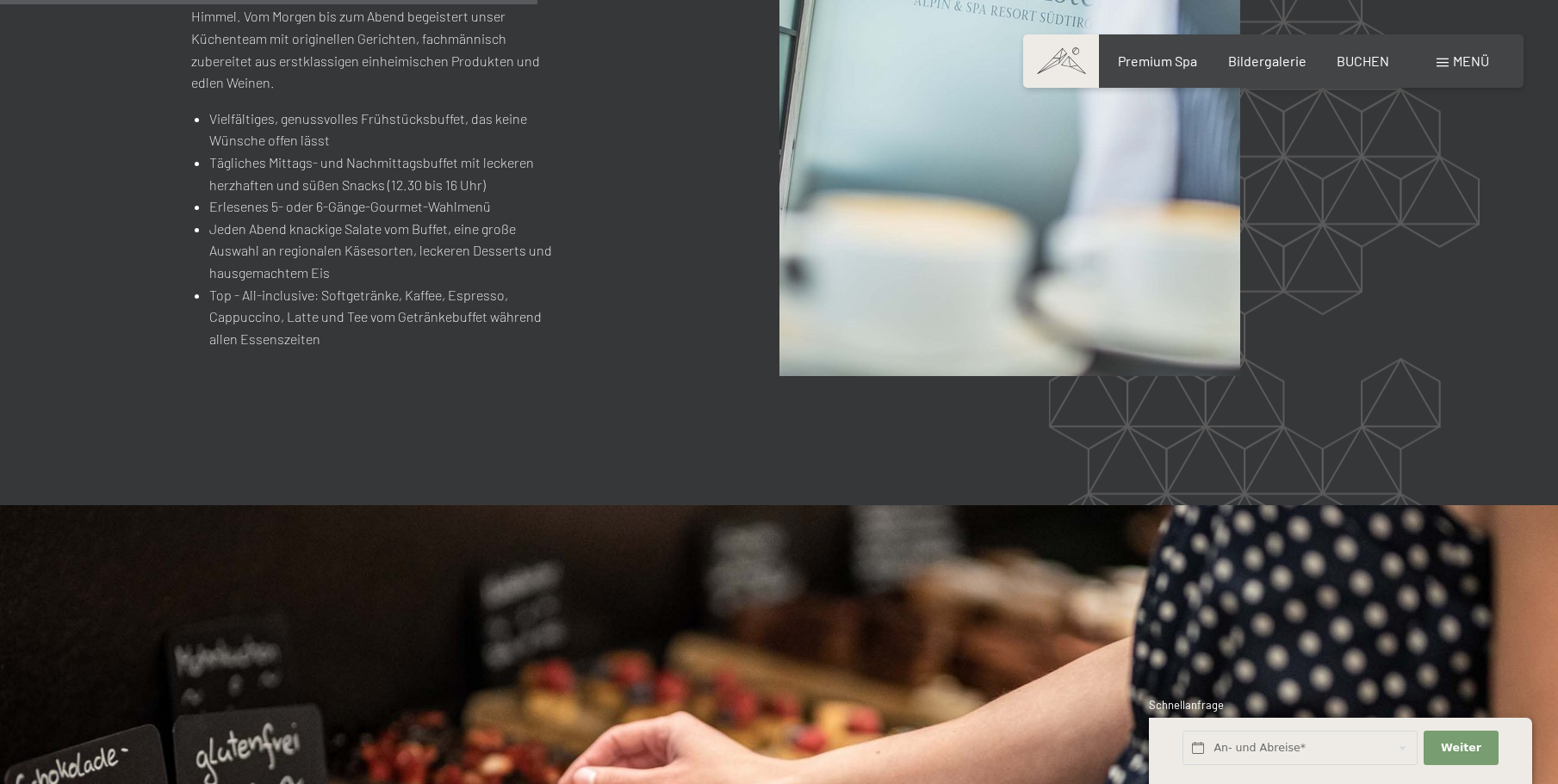
click at [1461, 52] on div "Menü" at bounding box center [1462, 62] width 52 height 19
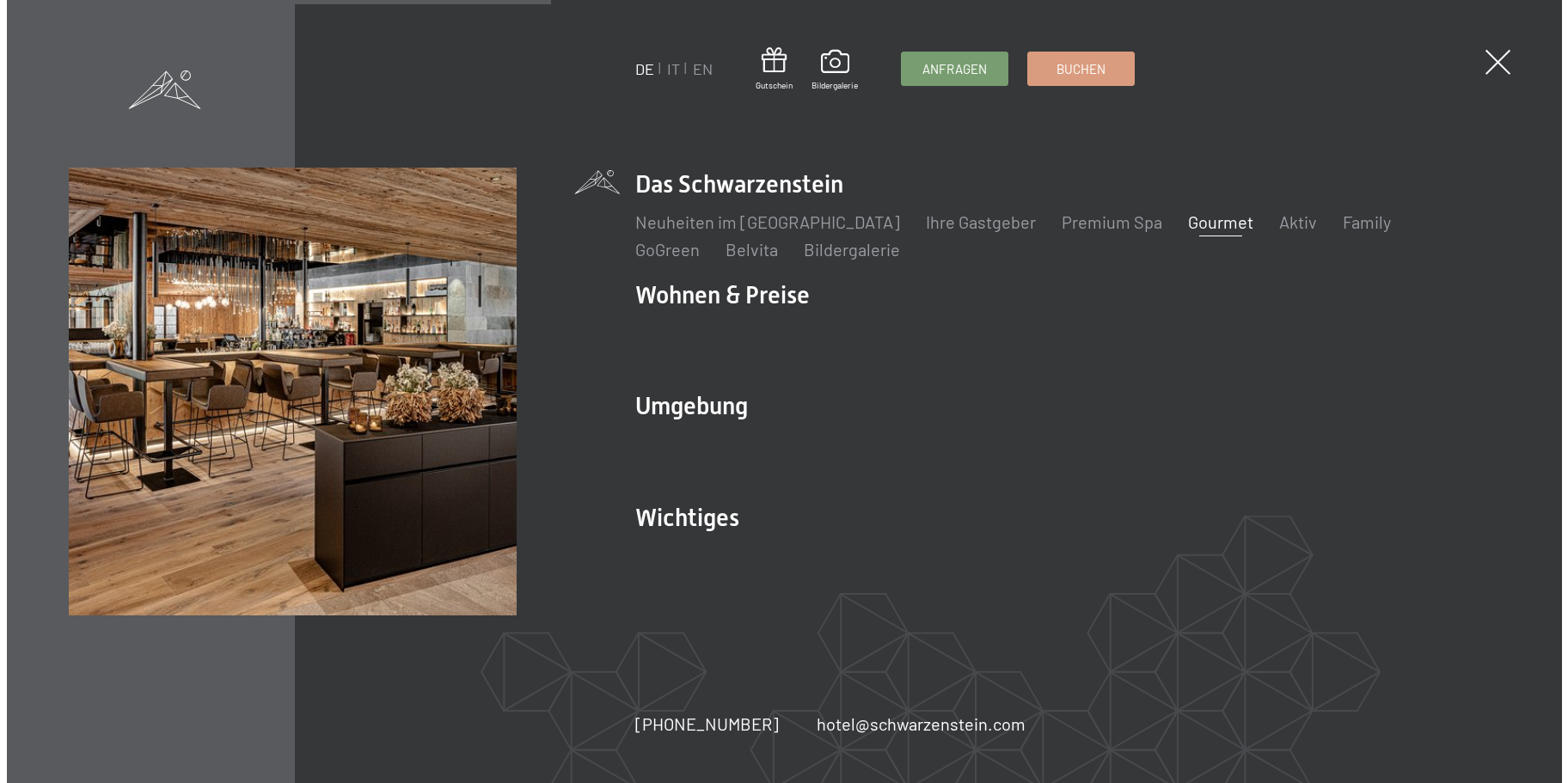
scroll to position [2241, 0]
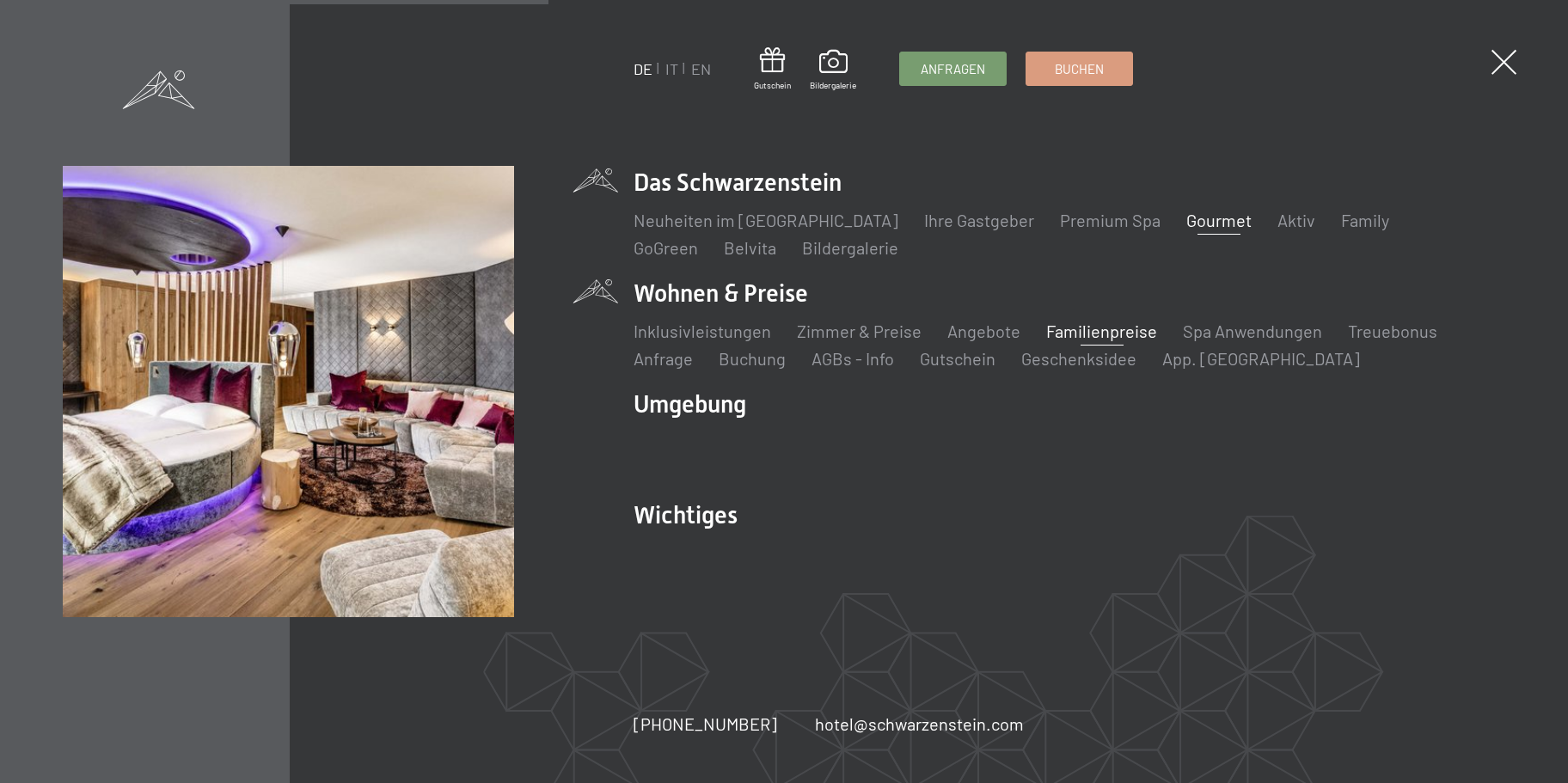
click at [1104, 332] on link "Familienpreise" at bounding box center [1102, 331] width 111 height 21
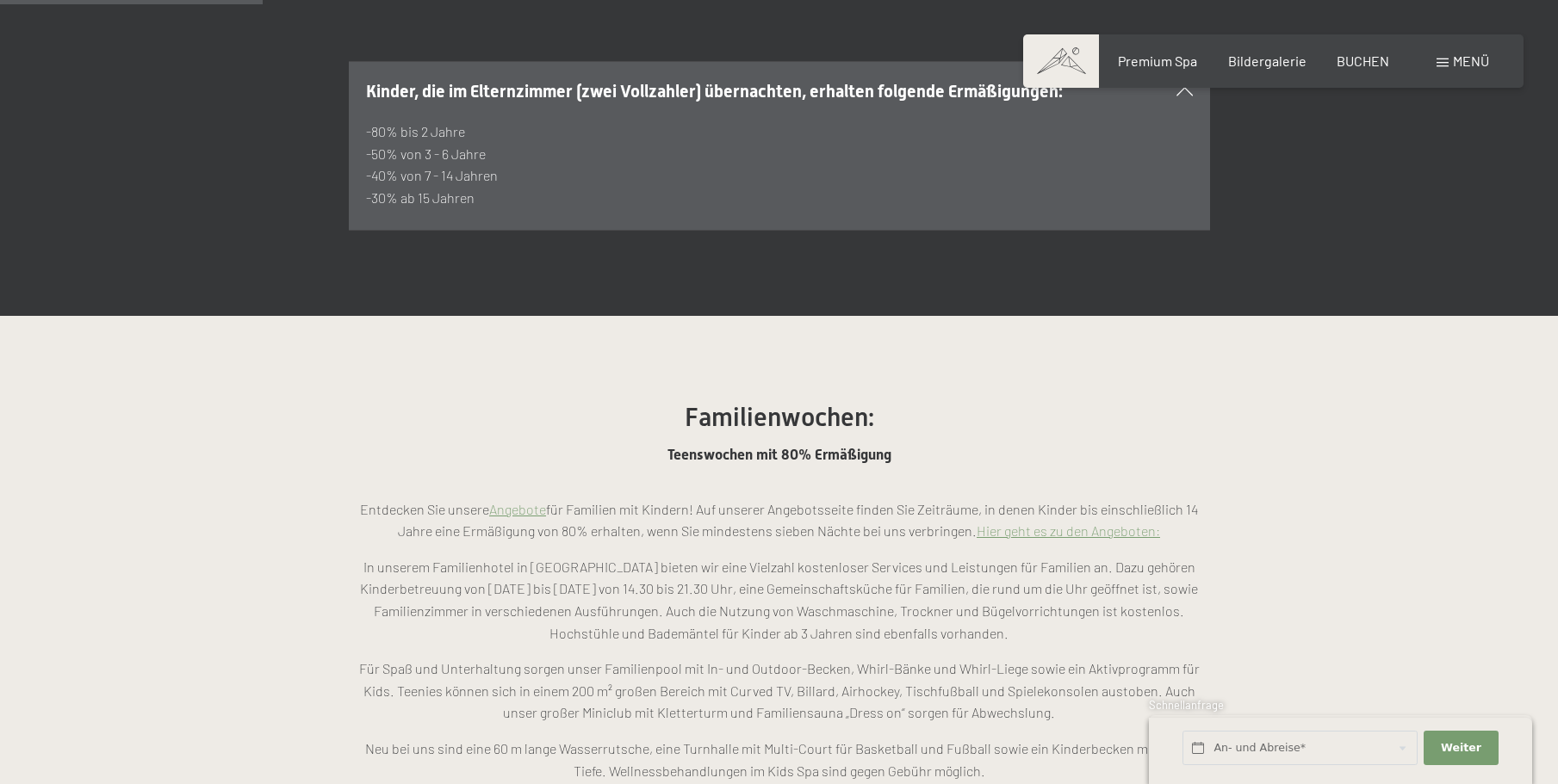
scroll to position [1292, 0]
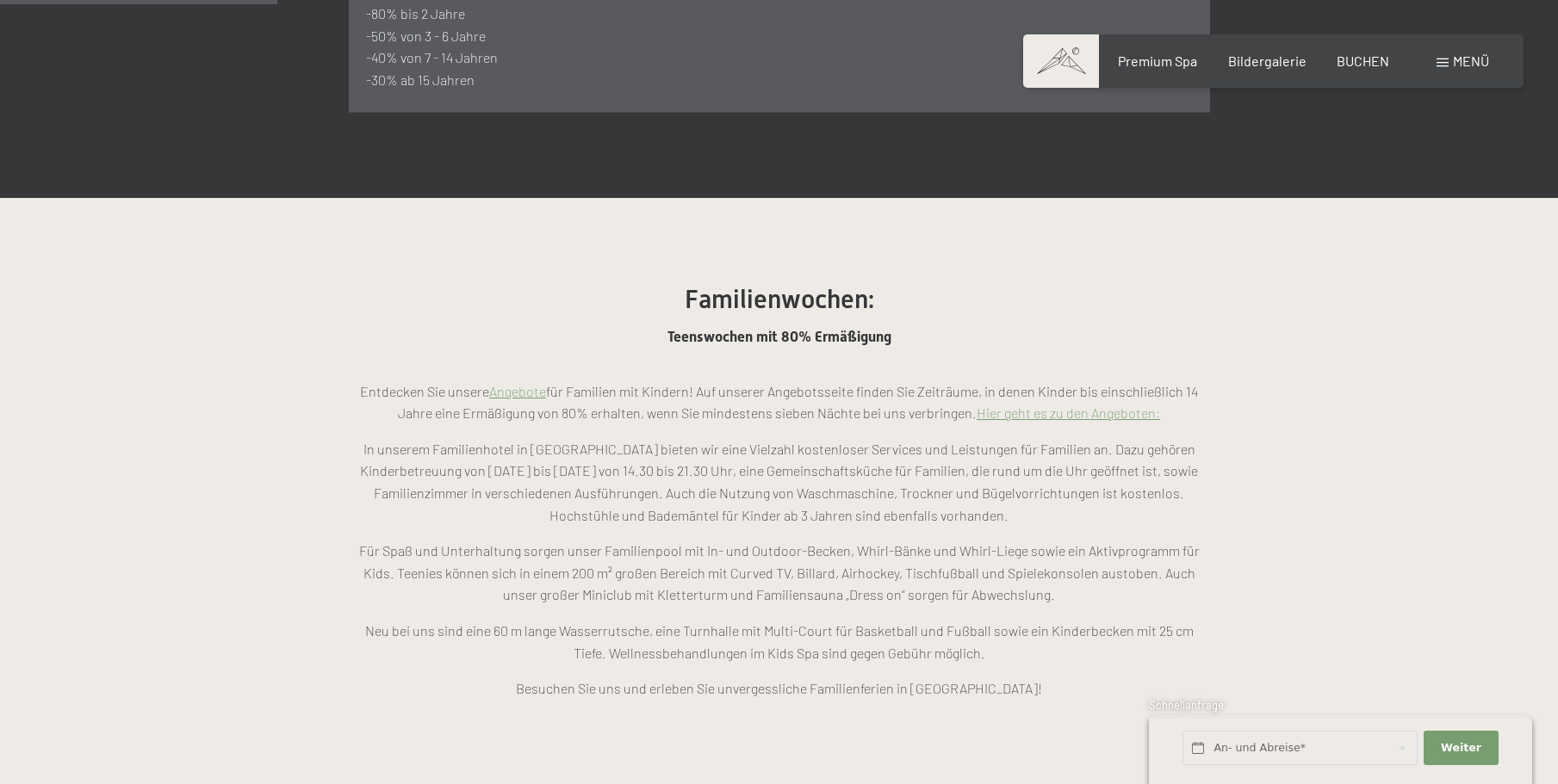
click at [526, 383] on link "Angebote" at bounding box center [517, 391] width 56 height 16
click at [1370, 56] on span "BUCHEN" at bounding box center [1363, 58] width 52 height 16
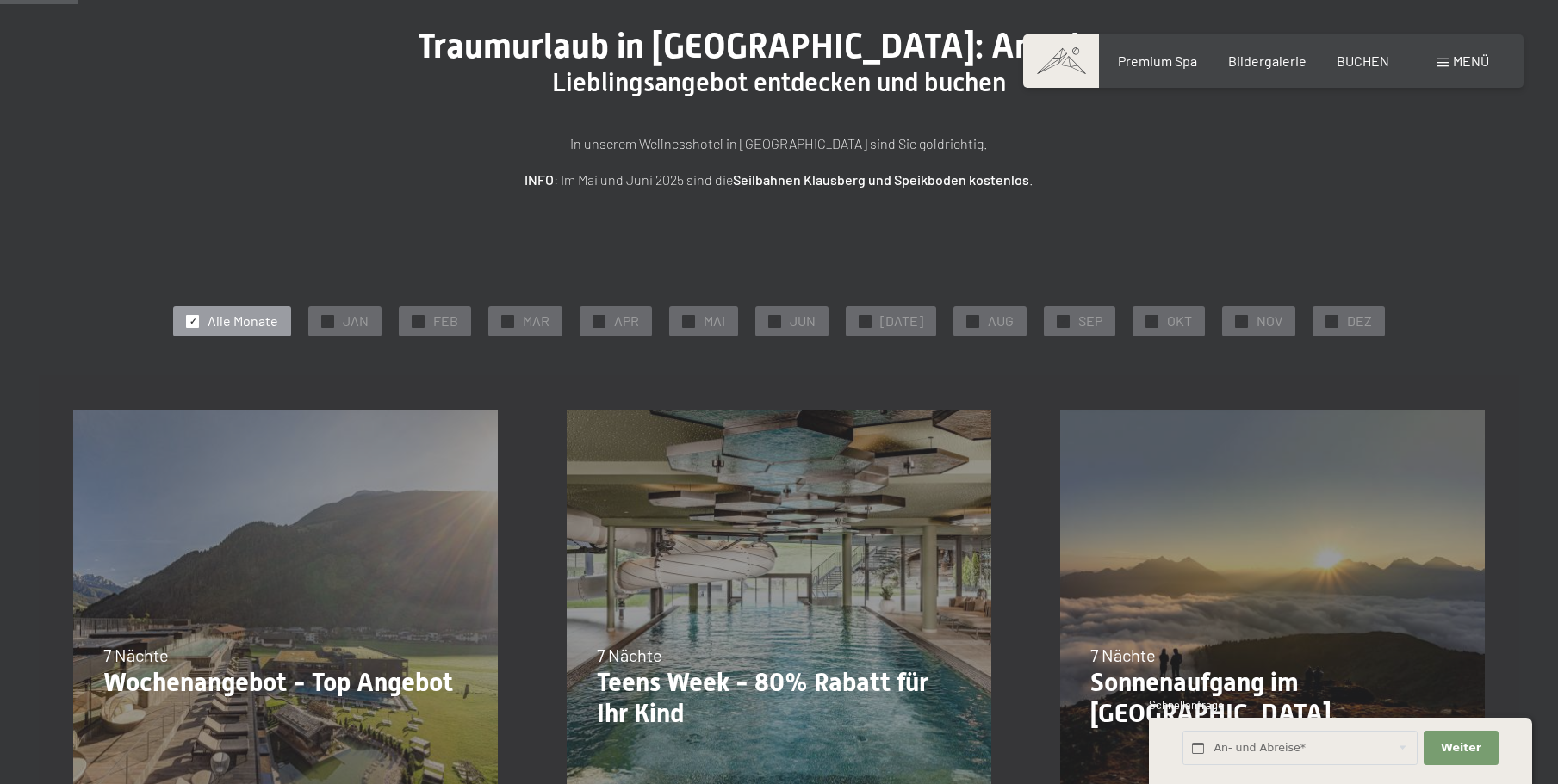
scroll to position [172, 0]
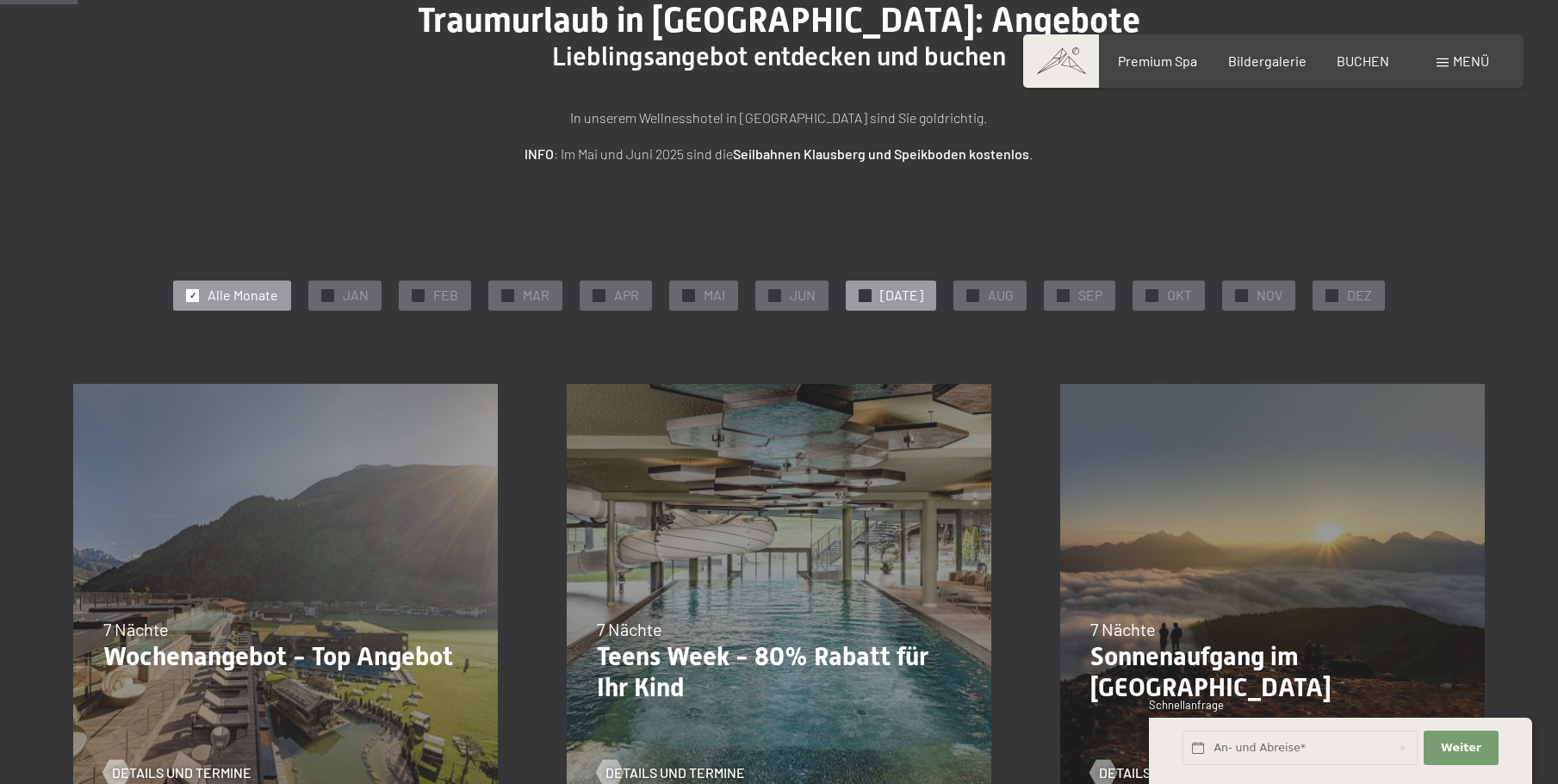
click at [869, 291] on span "✓" at bounding box center [866, 295] width 7 height 12
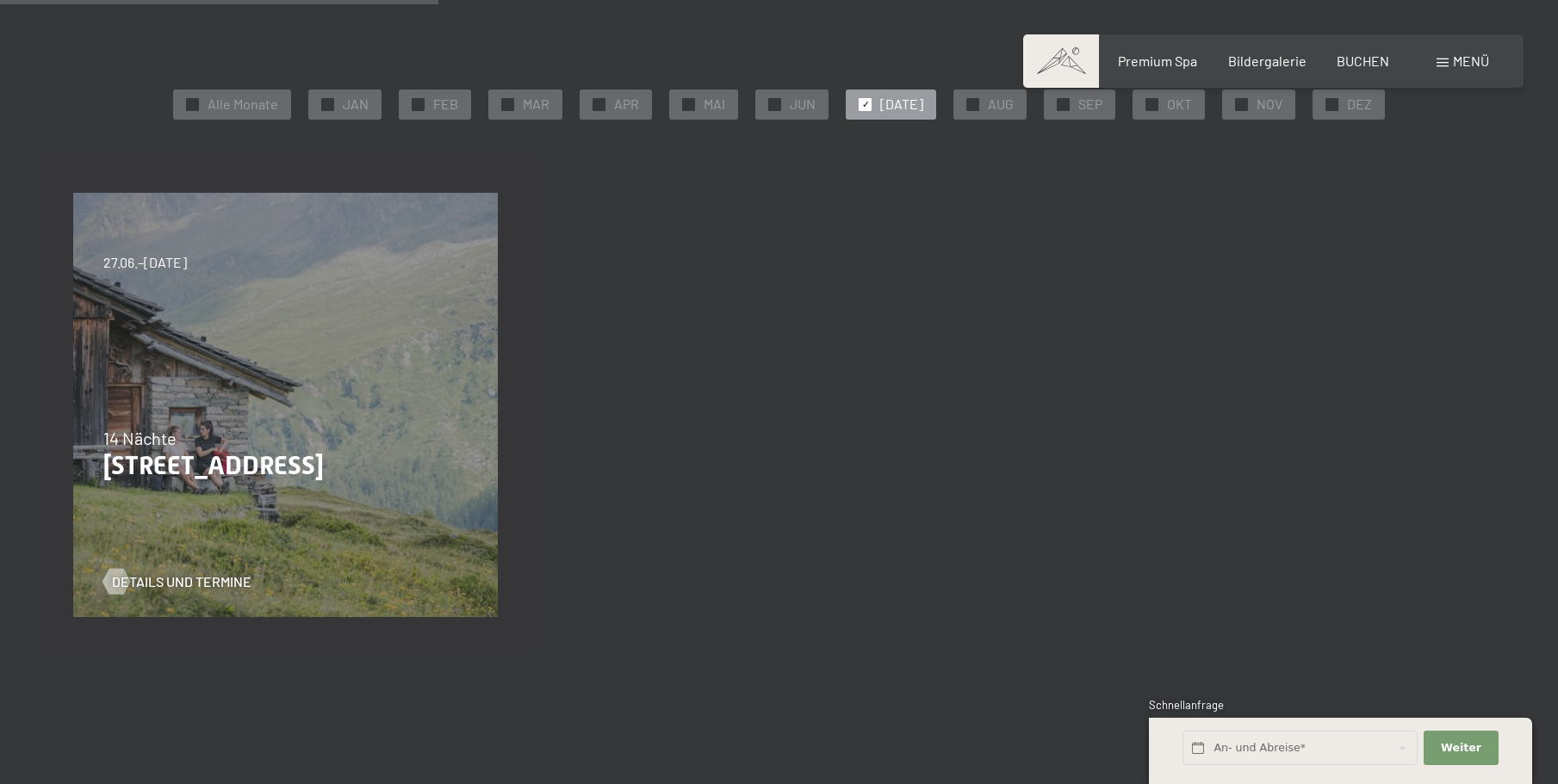
scroll to position [431, 0]
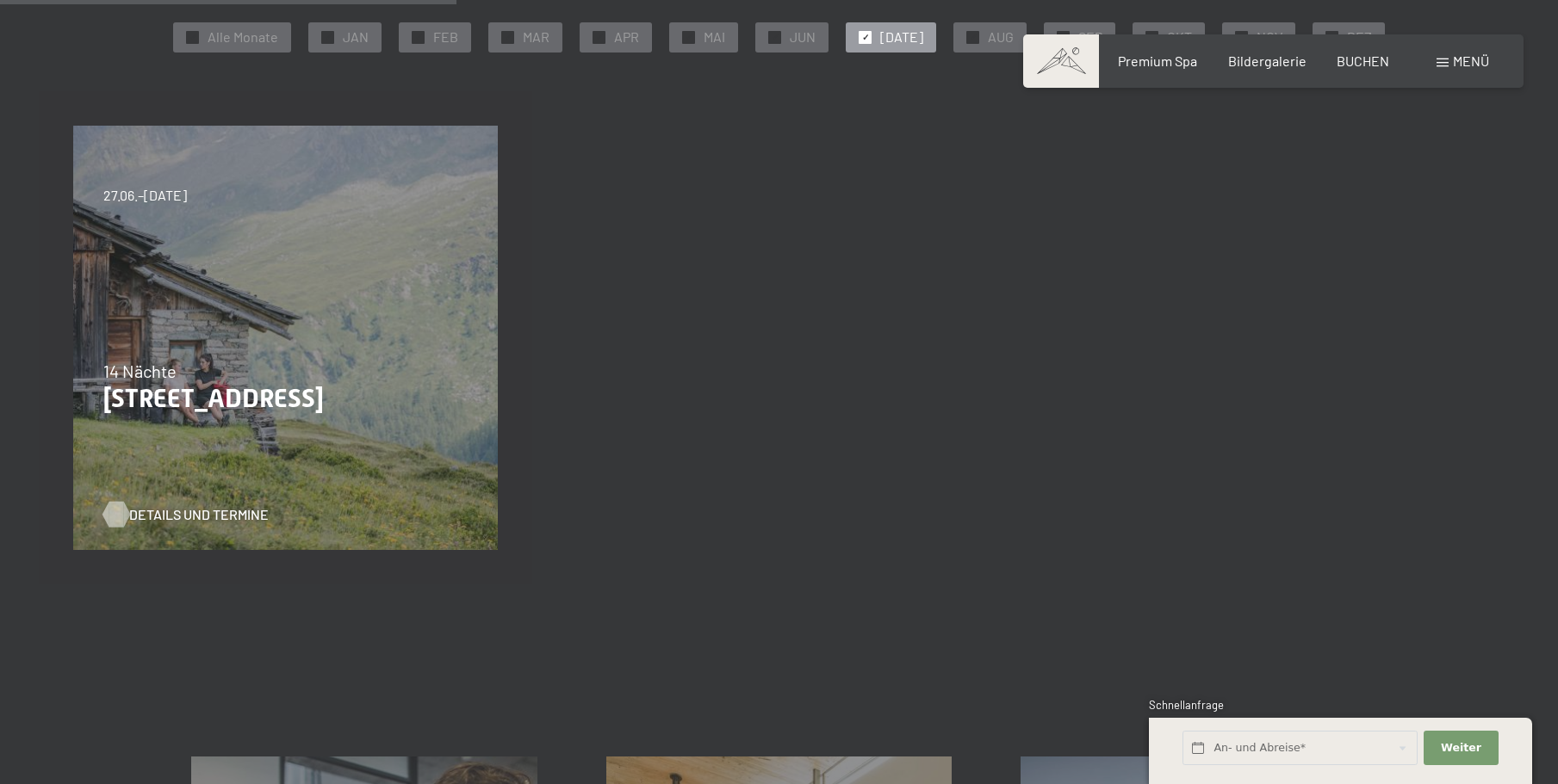
click at [200, 509] on span "Details und Termine" at bounding box center [199, 515] width 140 height 19
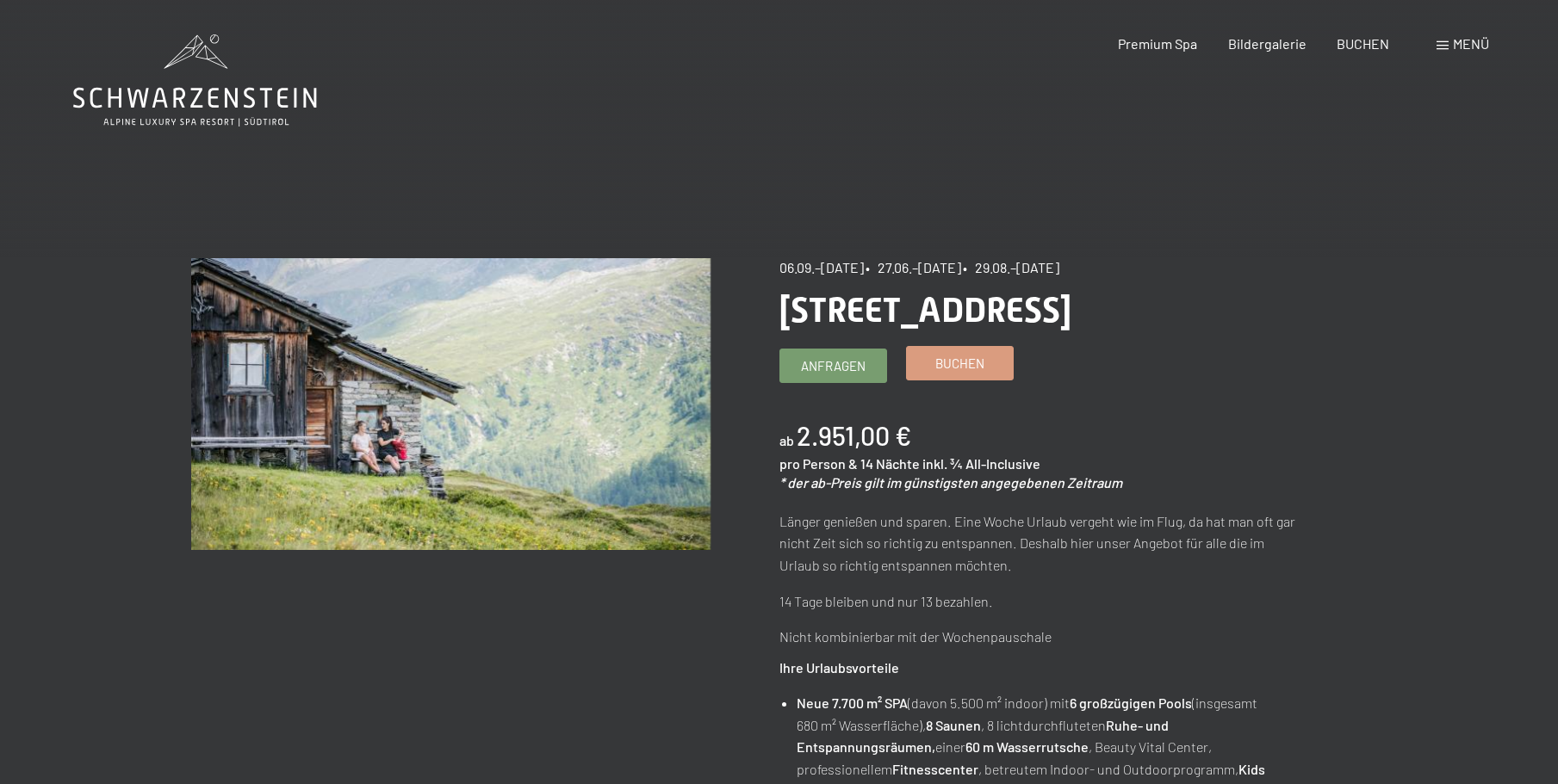
click at [961, 360] on span "Buchen" at bounding box center [960, 364] width 50 height 18
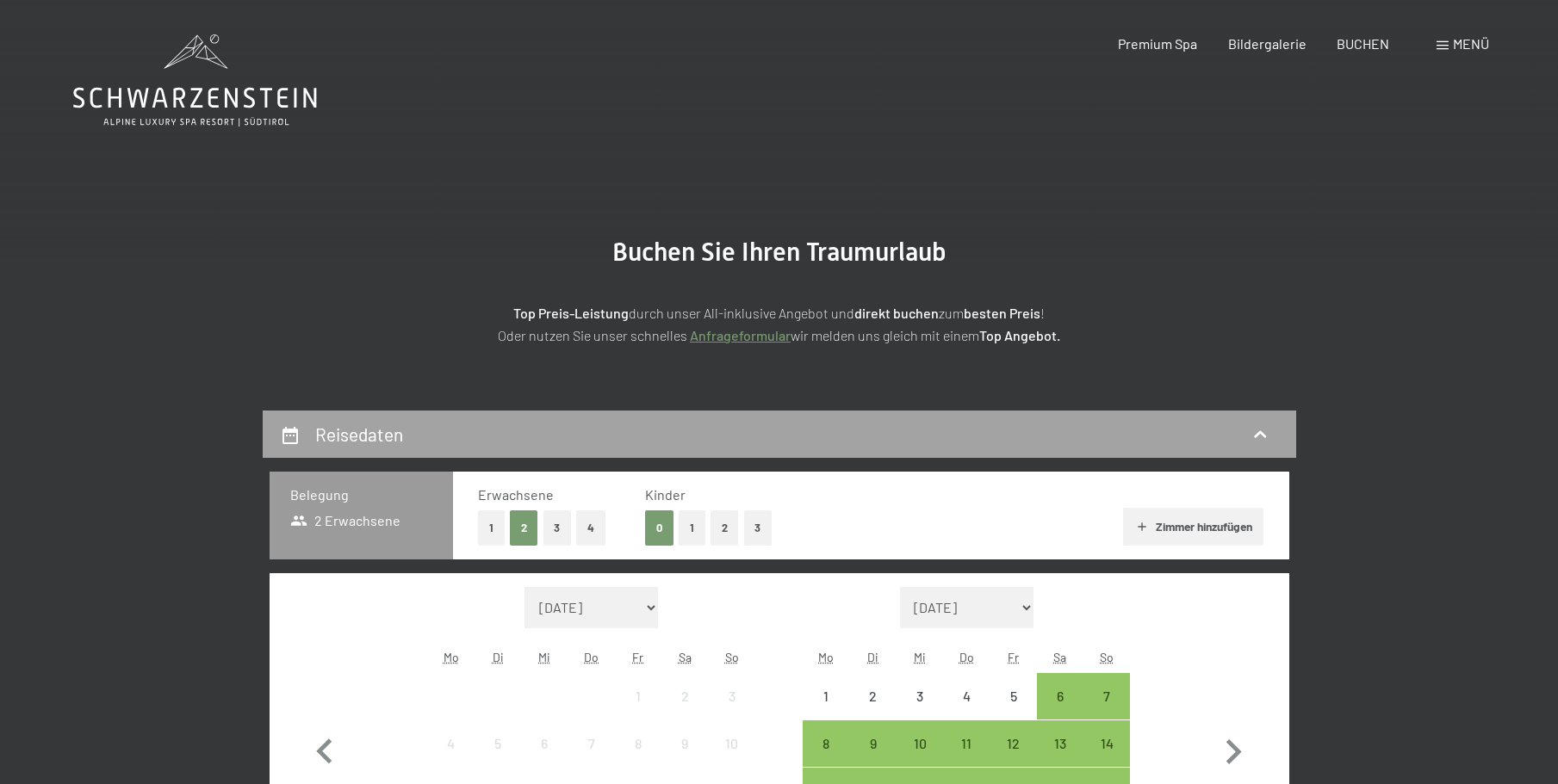
select select "2025-09-01"
select select "2025-10-01"
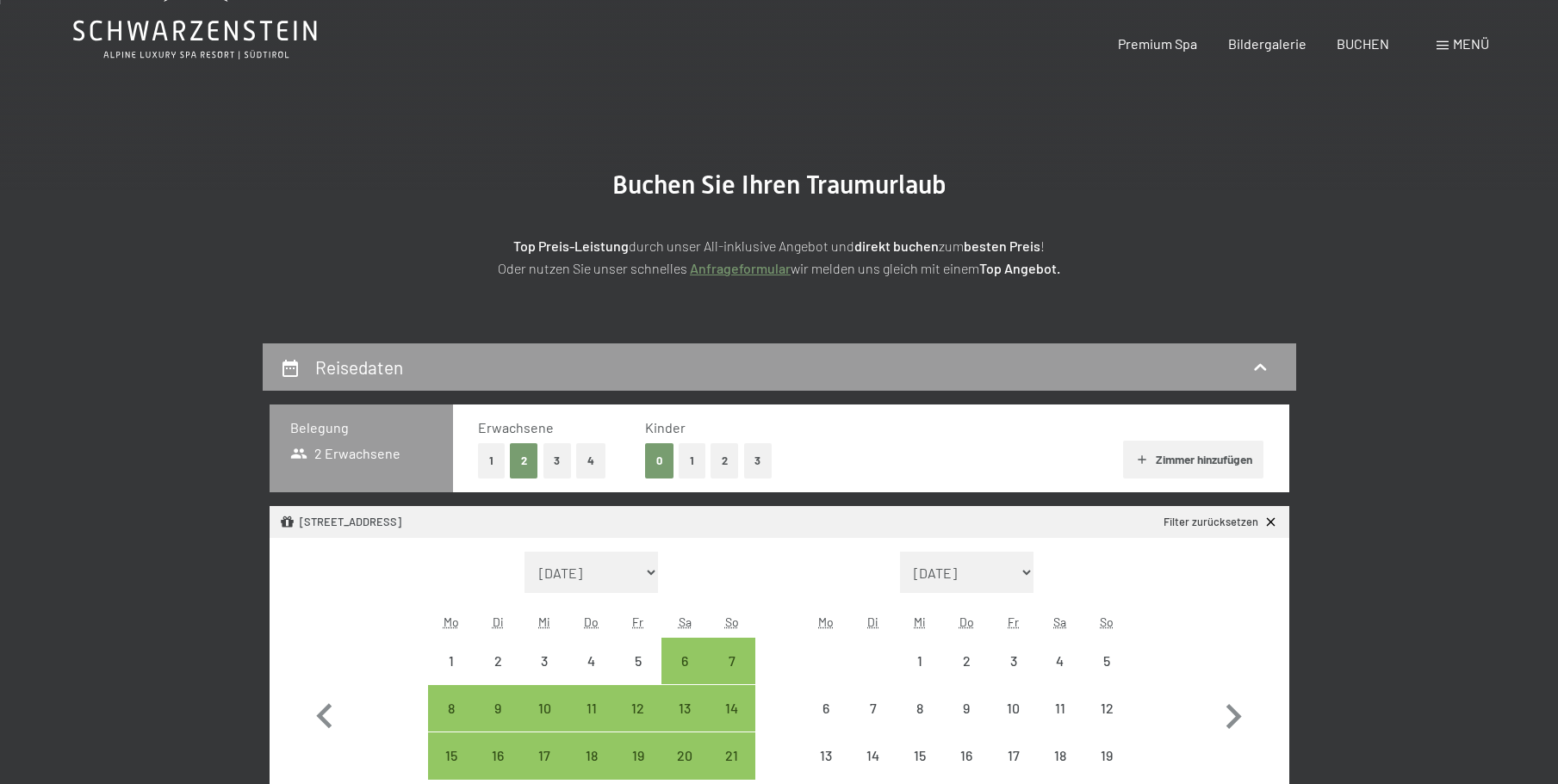
select select "2025-09-01"
select select "2025-10-01"
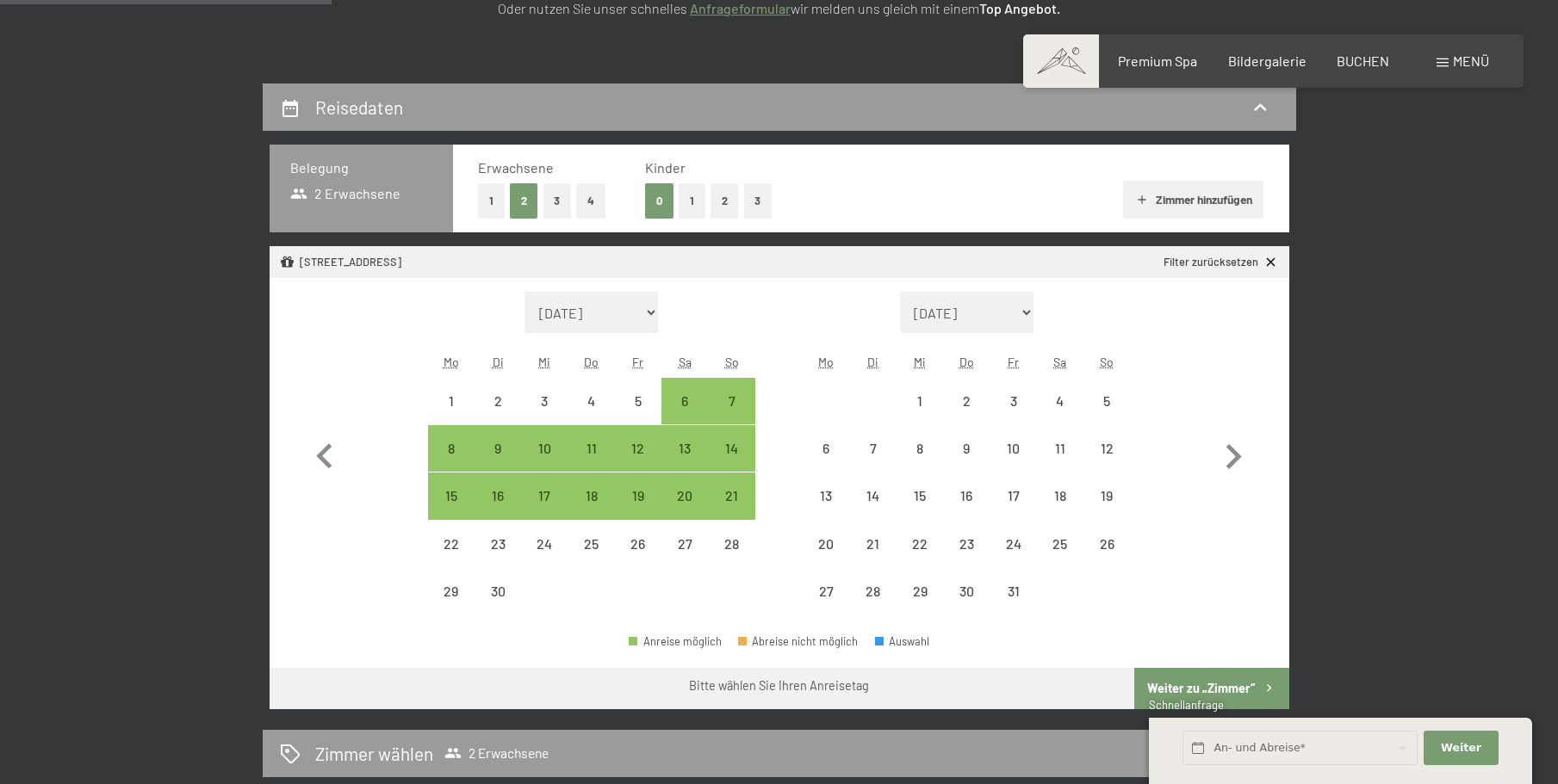
scroll to position [431, 0]
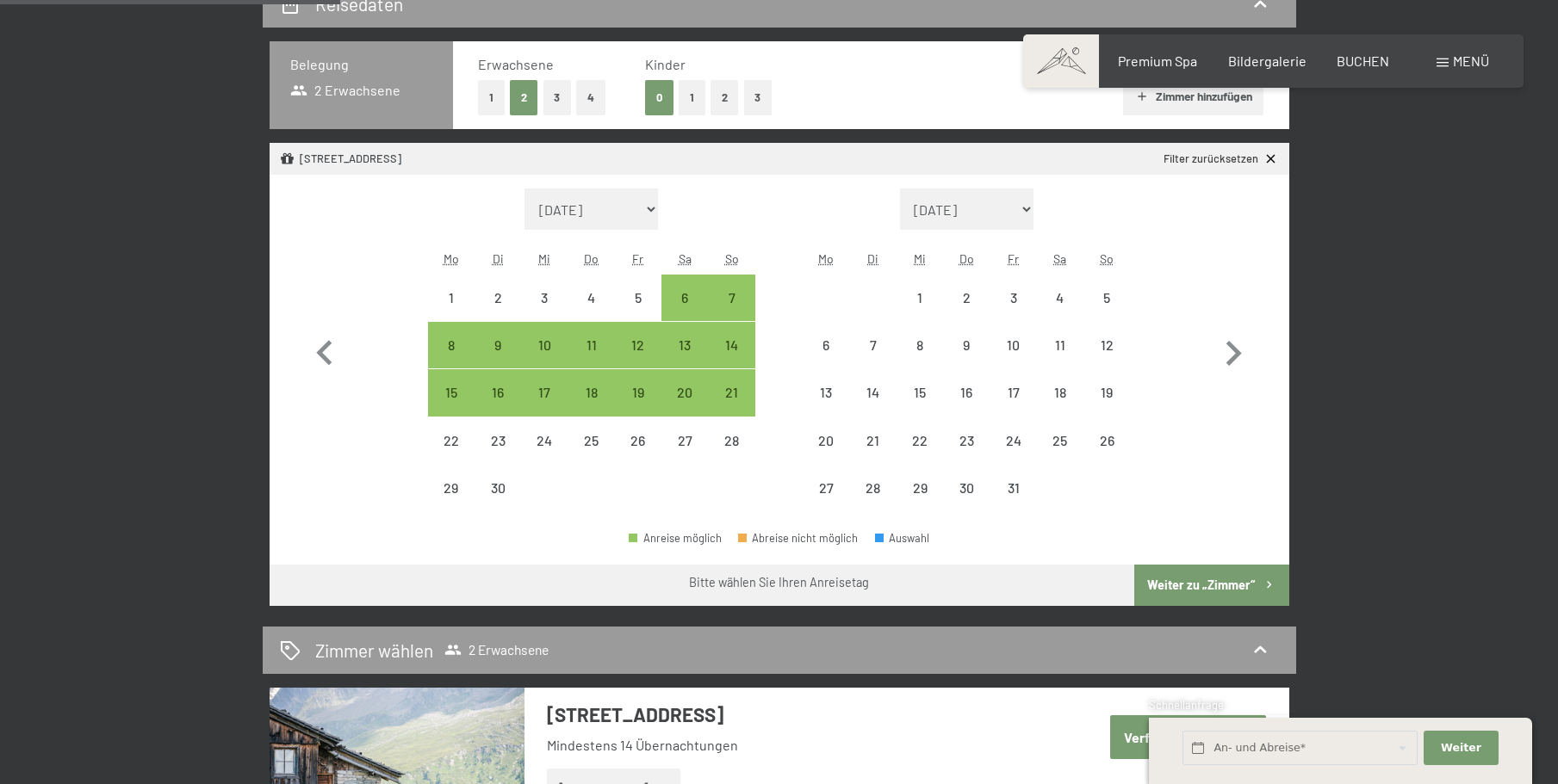
click at [649, 206] on select "August 2025 September 2025 Oktober 2025 November 2025 Dezember 2025 Januar 2026…" at bounding box center [591, 209] width 135 height 42
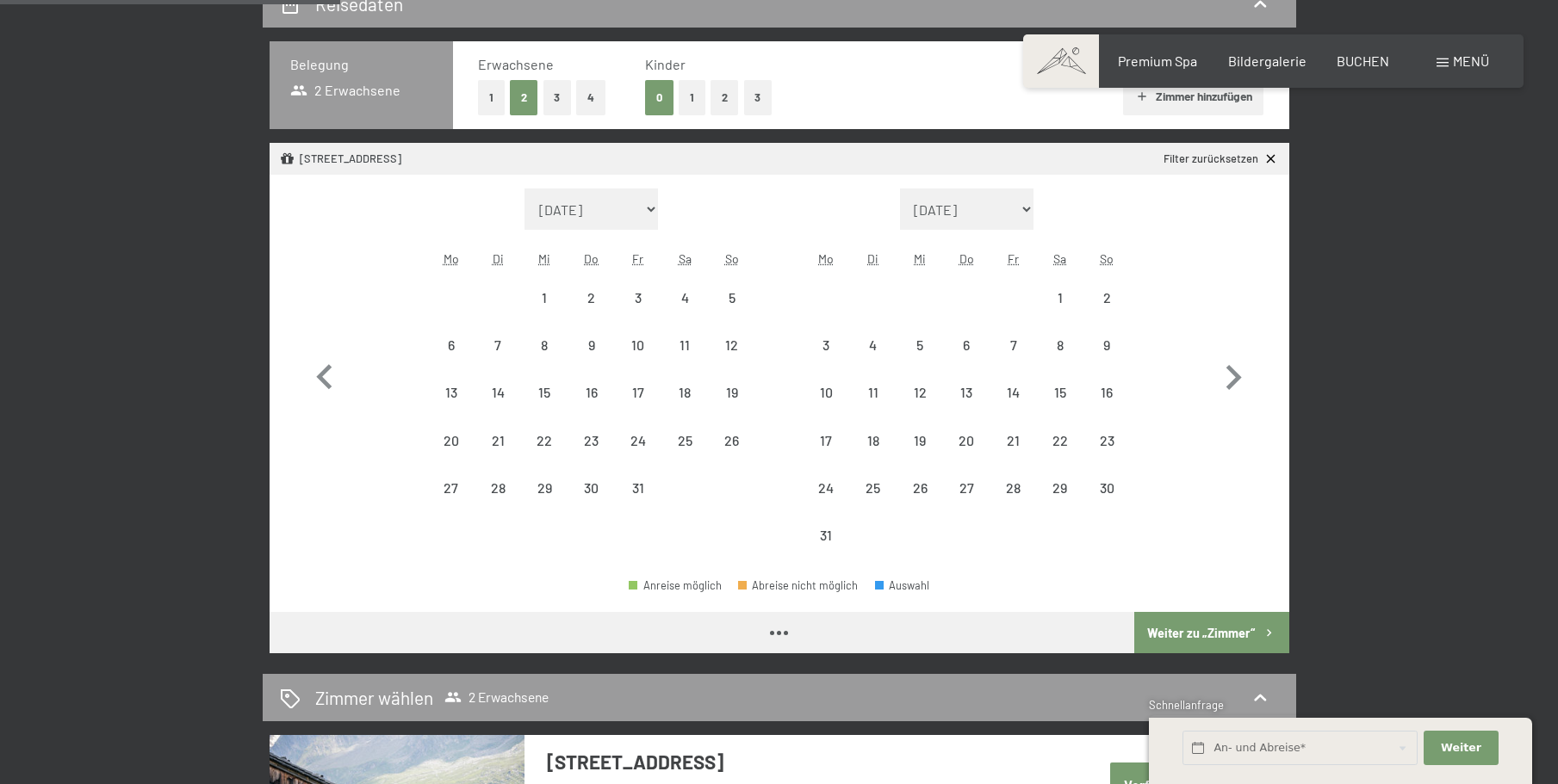
select select "2026-07-01"
select select "2026-08-01"
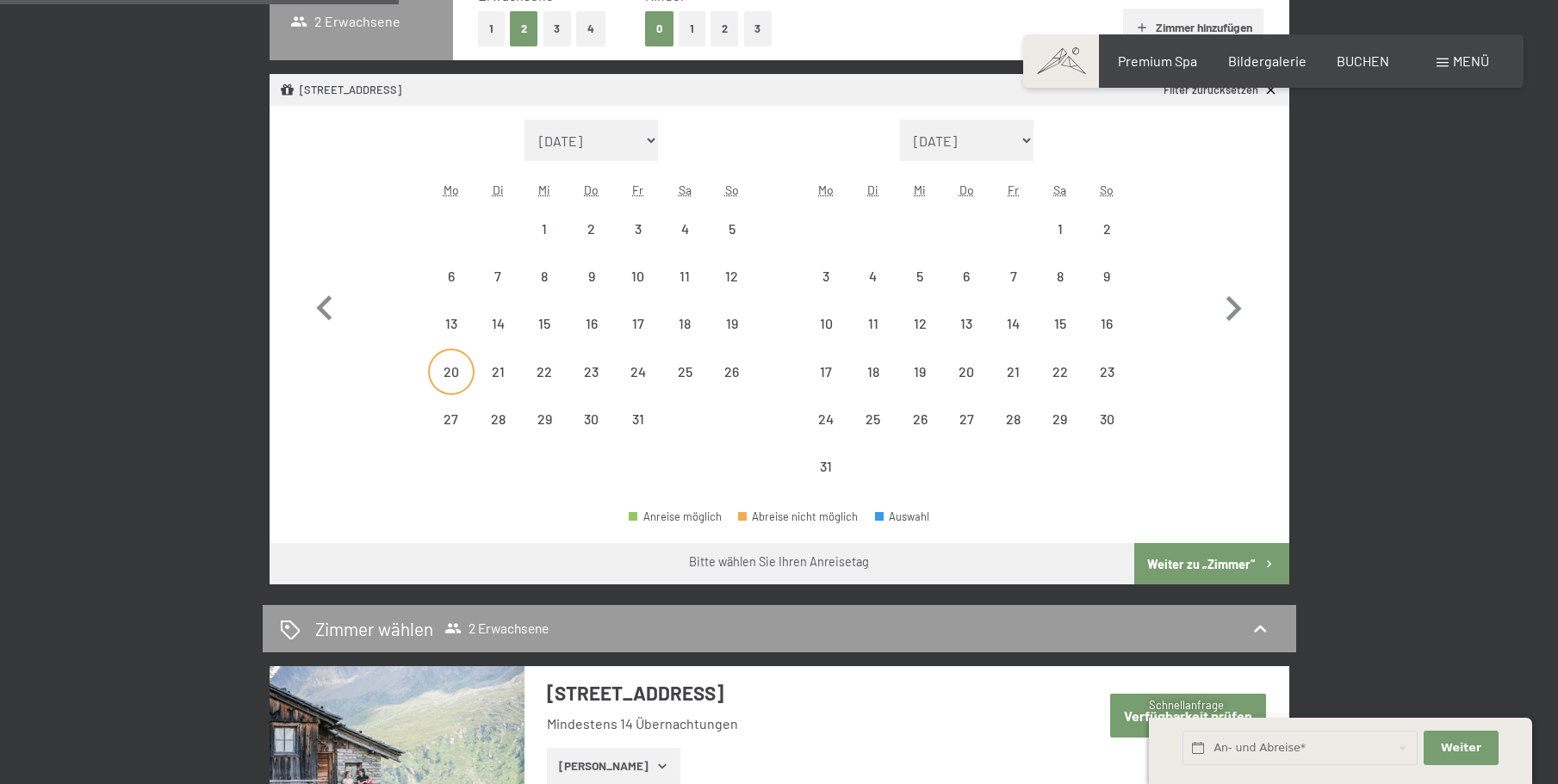
scroll to position [517, 0]
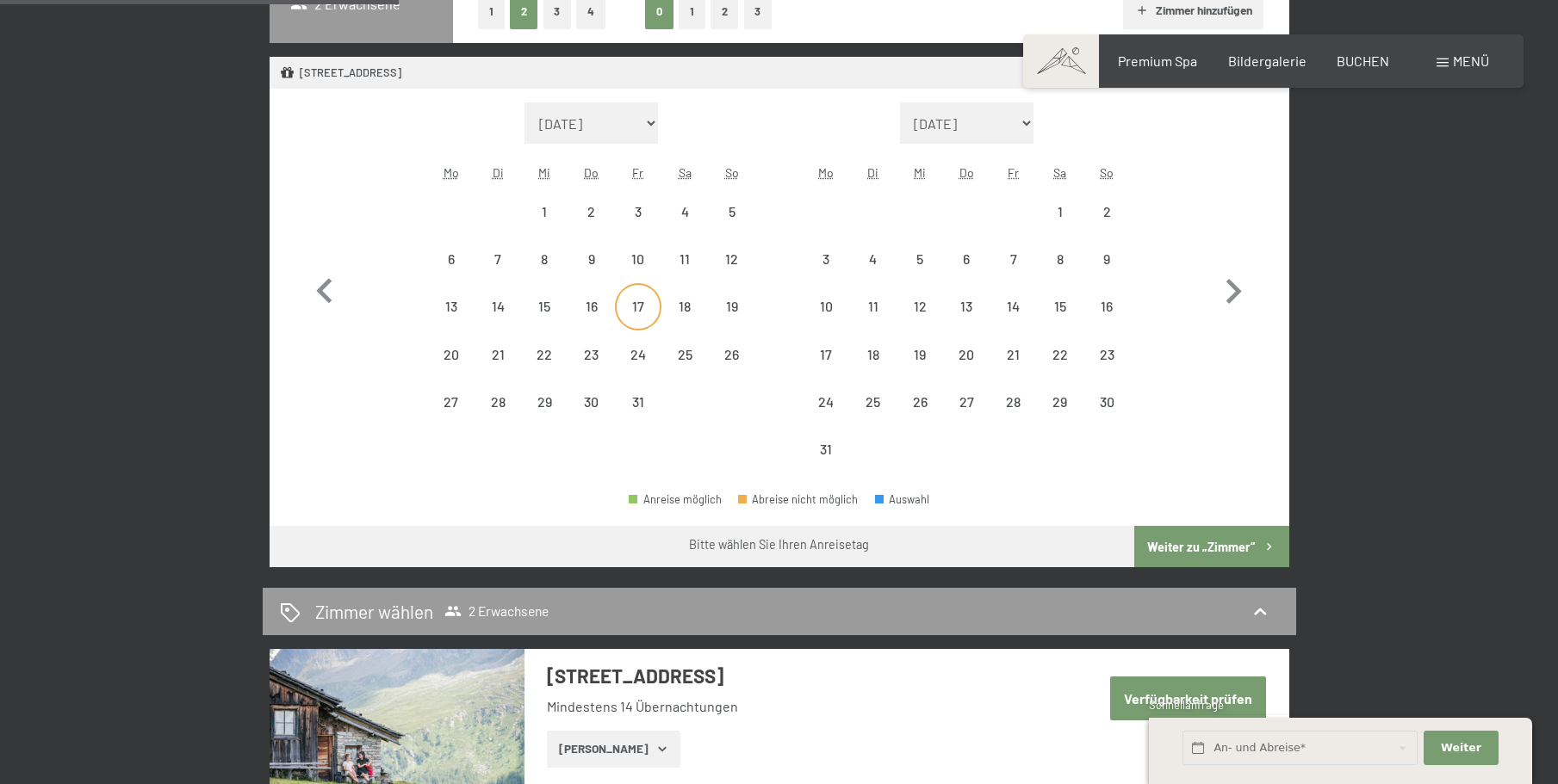
click at [638, 302] on div "17" at bounding box center [638, 321] width 43 height 43
select select "2026-07-01"
select select "2026-08-01"
click at [637, 399] on div "31" at bounding box center [638, 417] width 43 height 43
select select "2025-09-01"
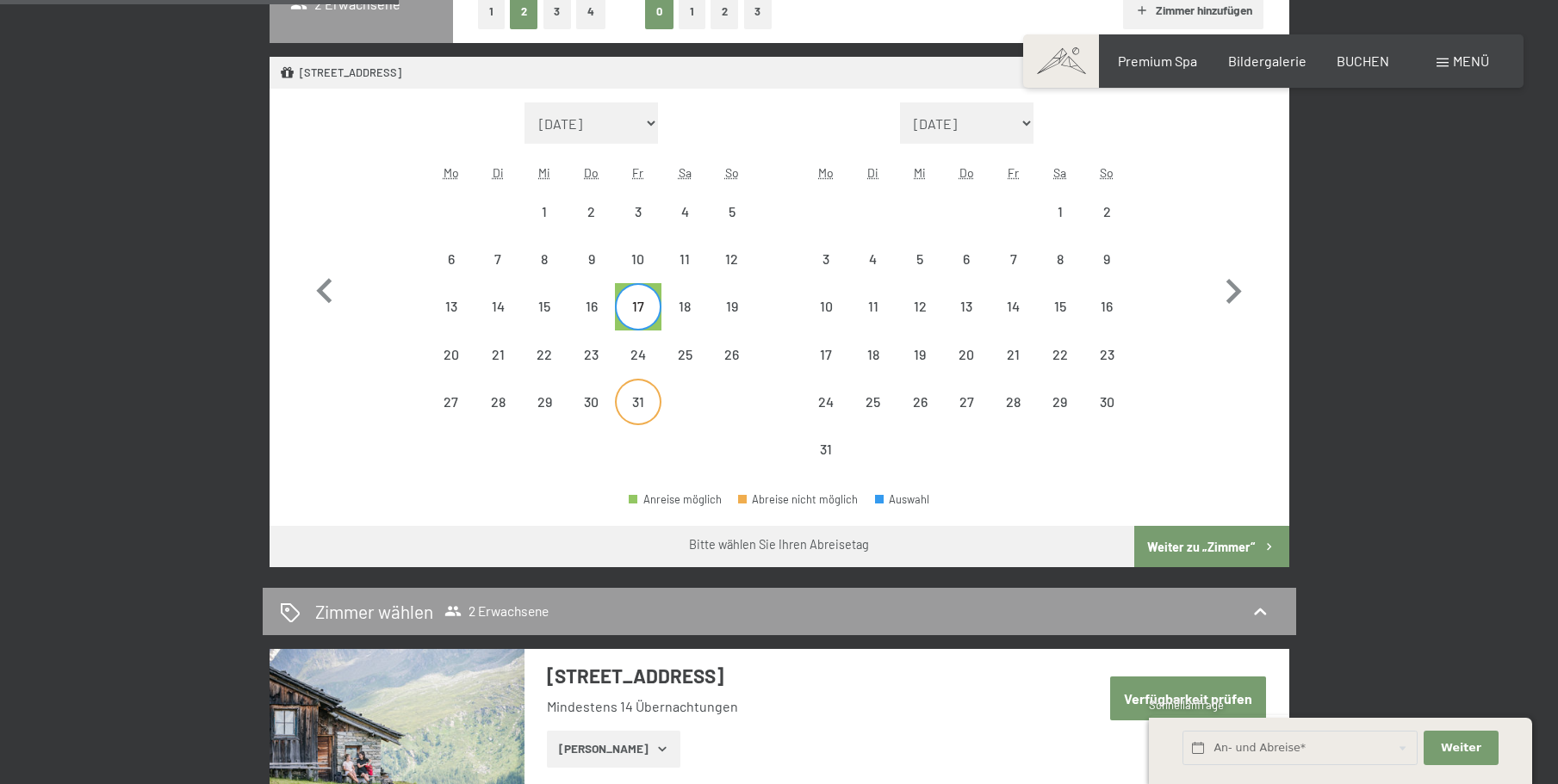
select select "2025-10-01"
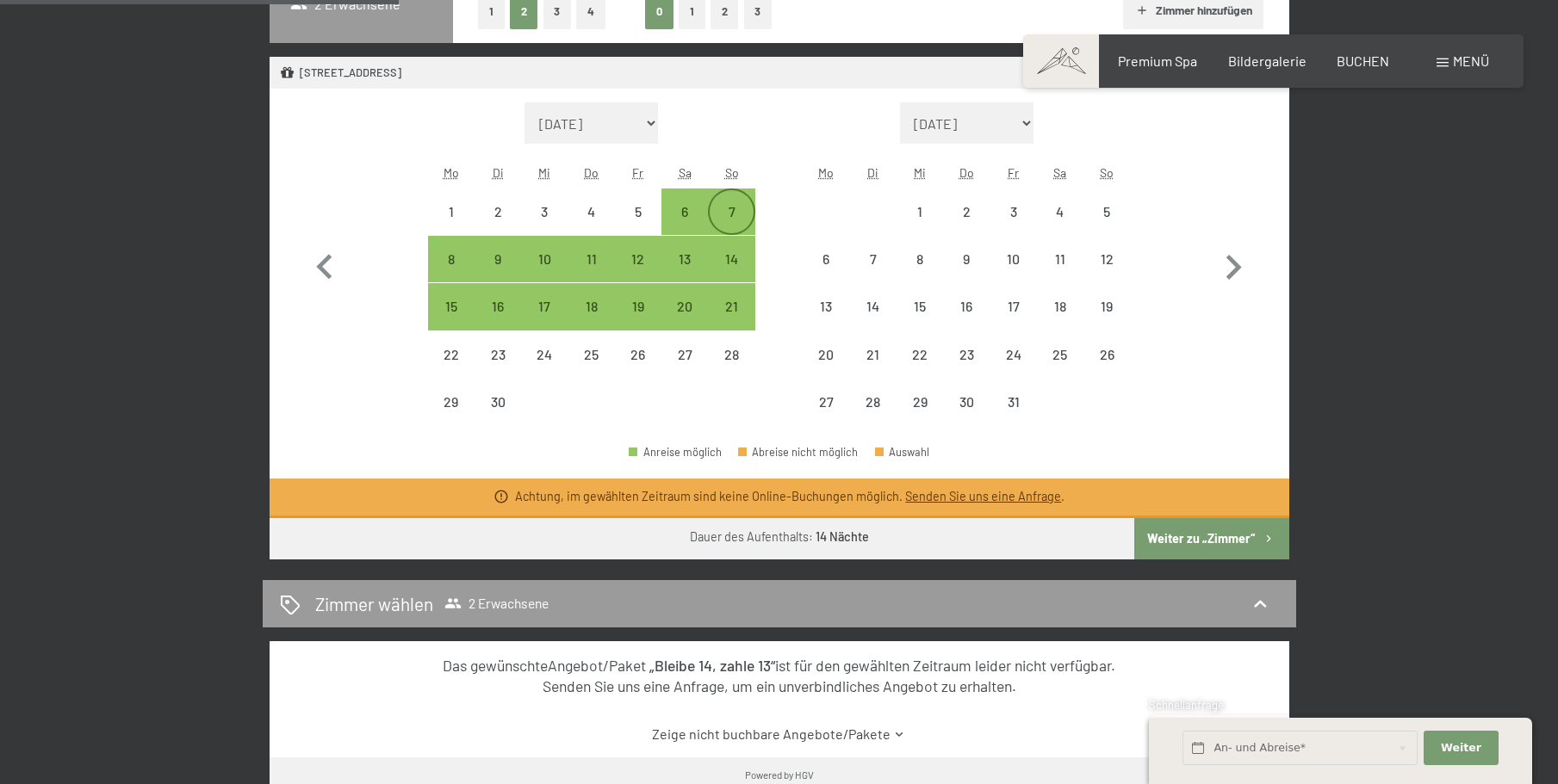
click at [737, 207] on div "7" at bounding box center [731, 227] width 43 height 43
select select "2025-09-01"
select select "2025-10-01"
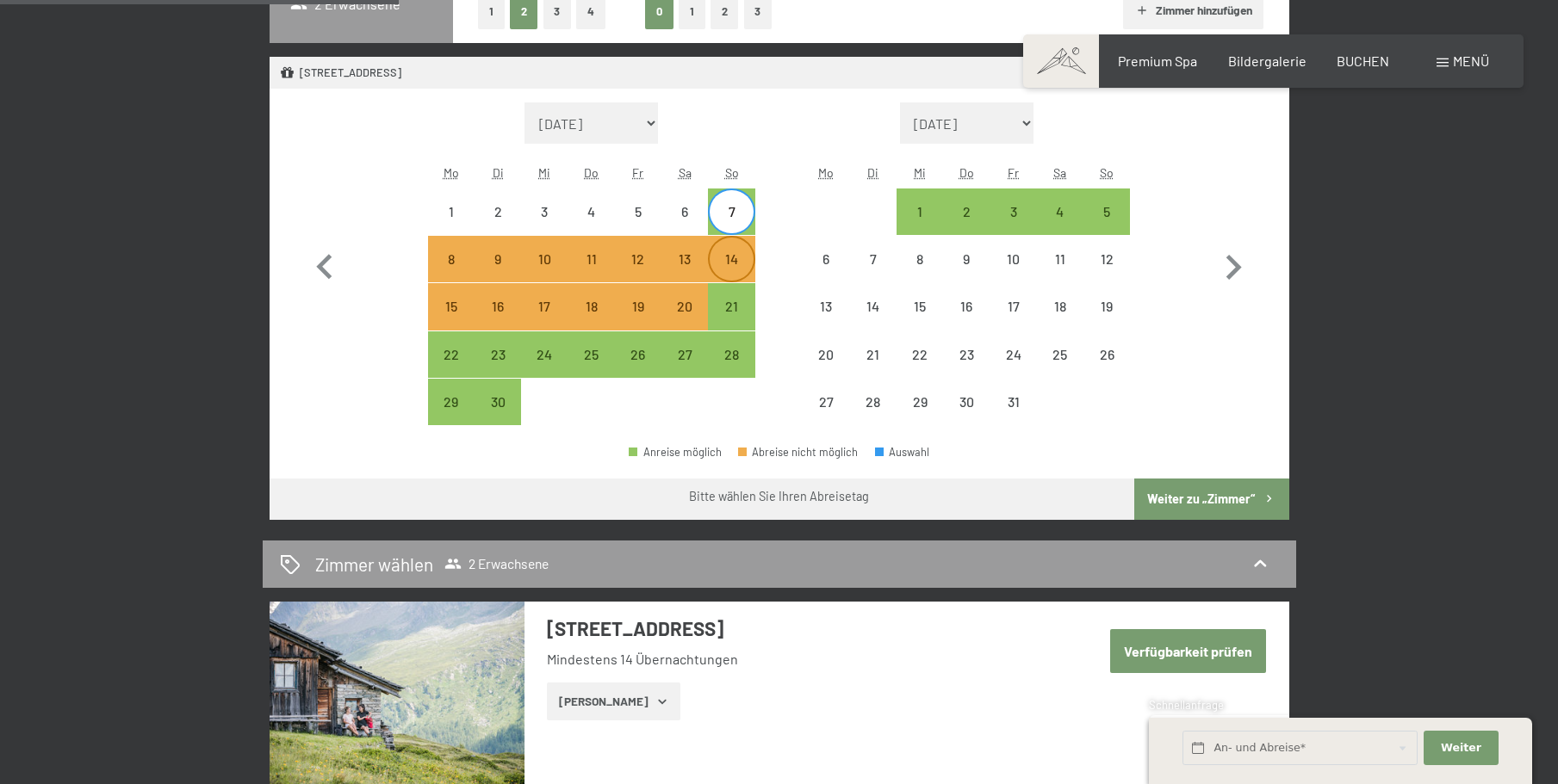
click at [734, 259] on div "14" at bounding box center [731, 274] width 43 height 43
select select "2025-09-01"
select select "2025-10-01"
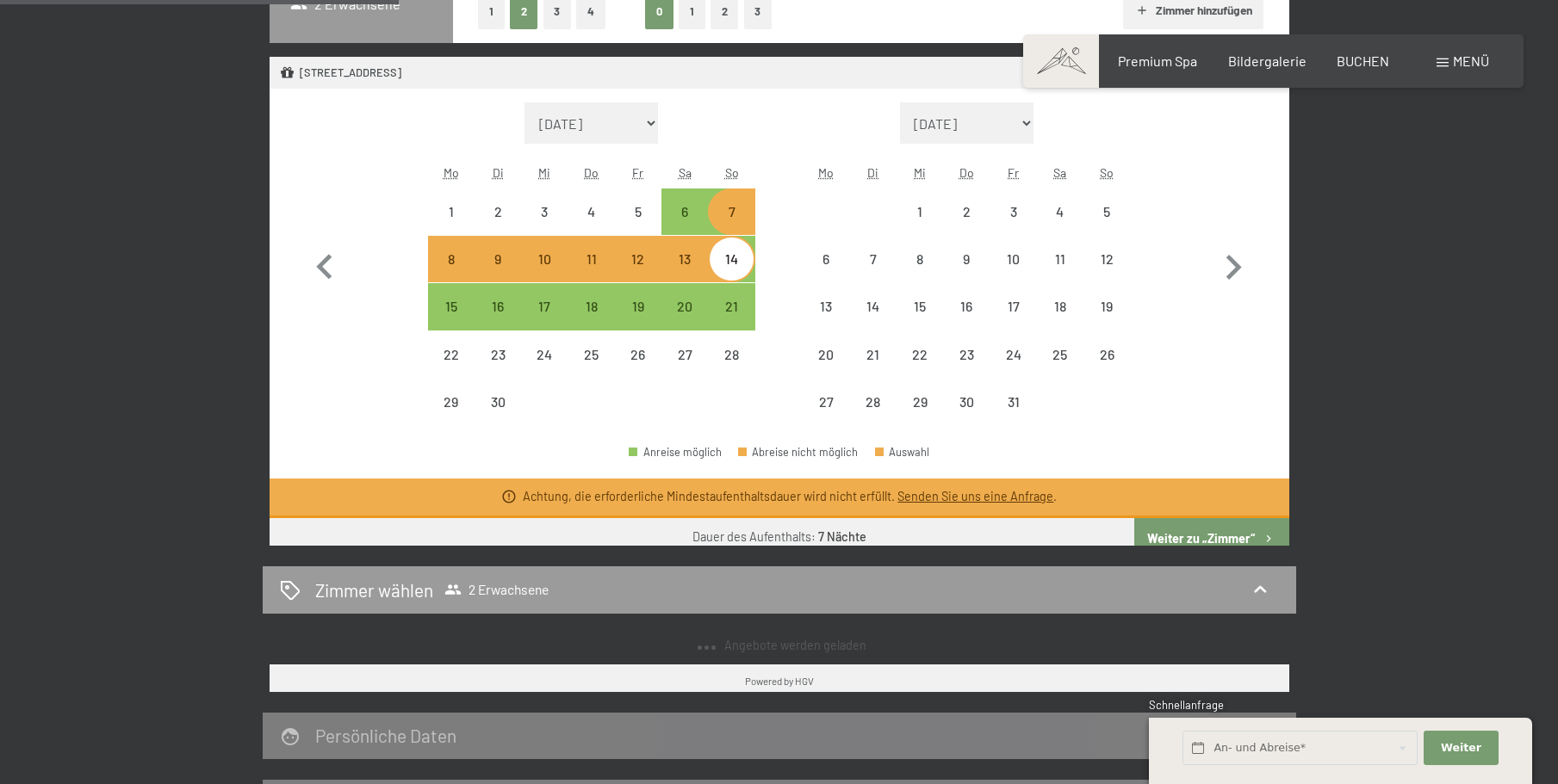
select select "2025-09-01"
select select "2025-10-01"
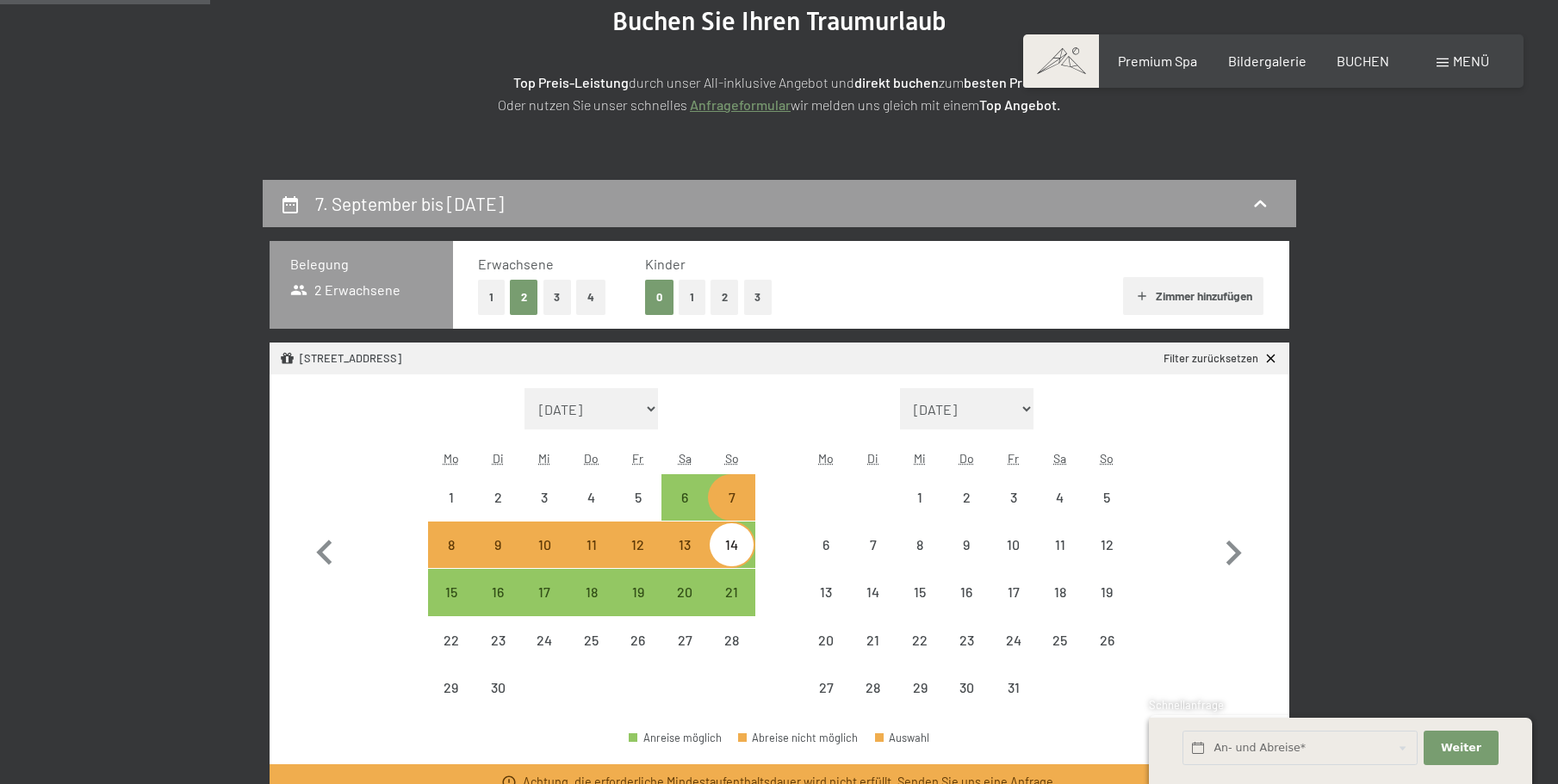
scroll to position [259, 0]
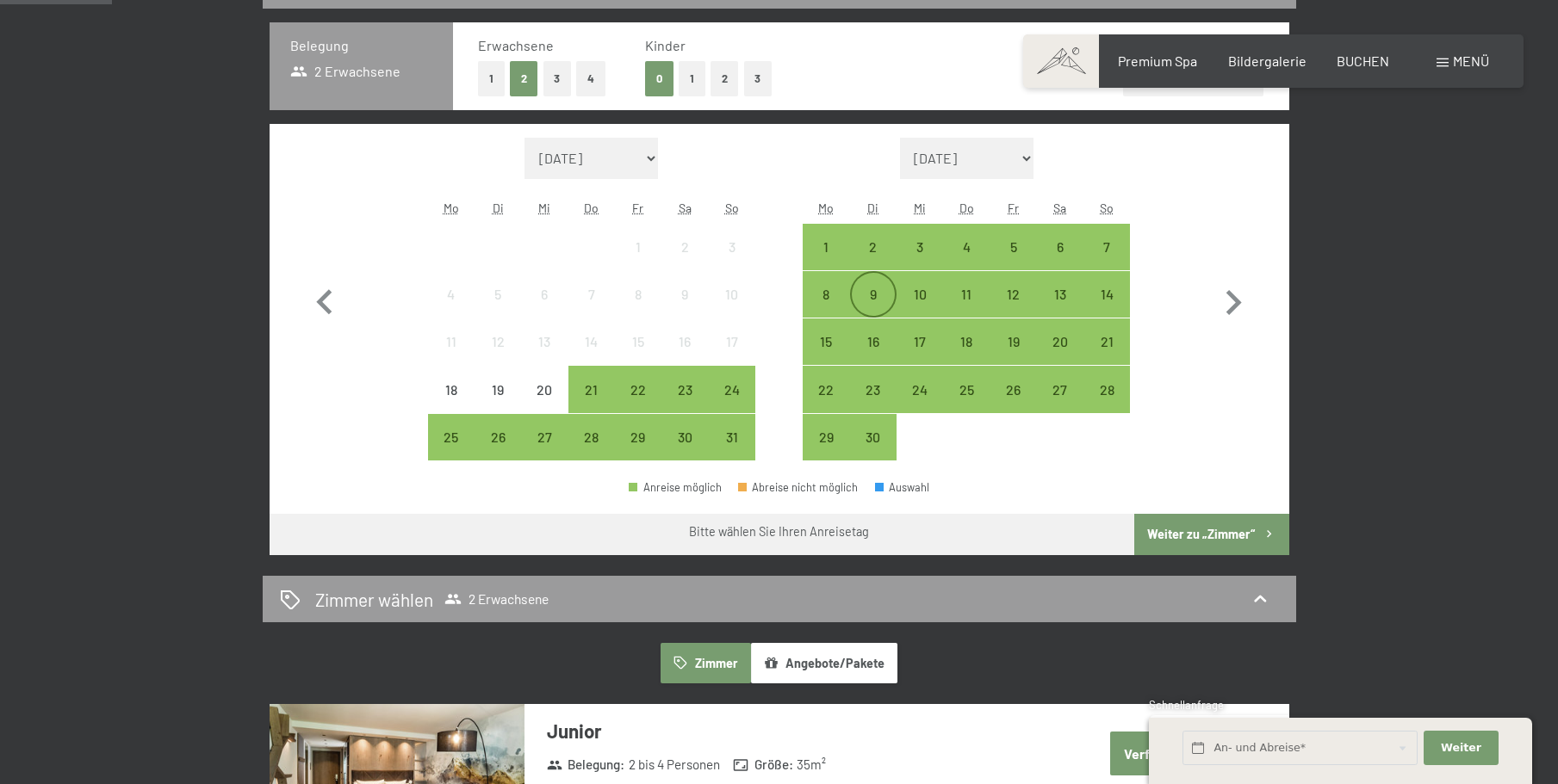
scroll to position [517, 0]
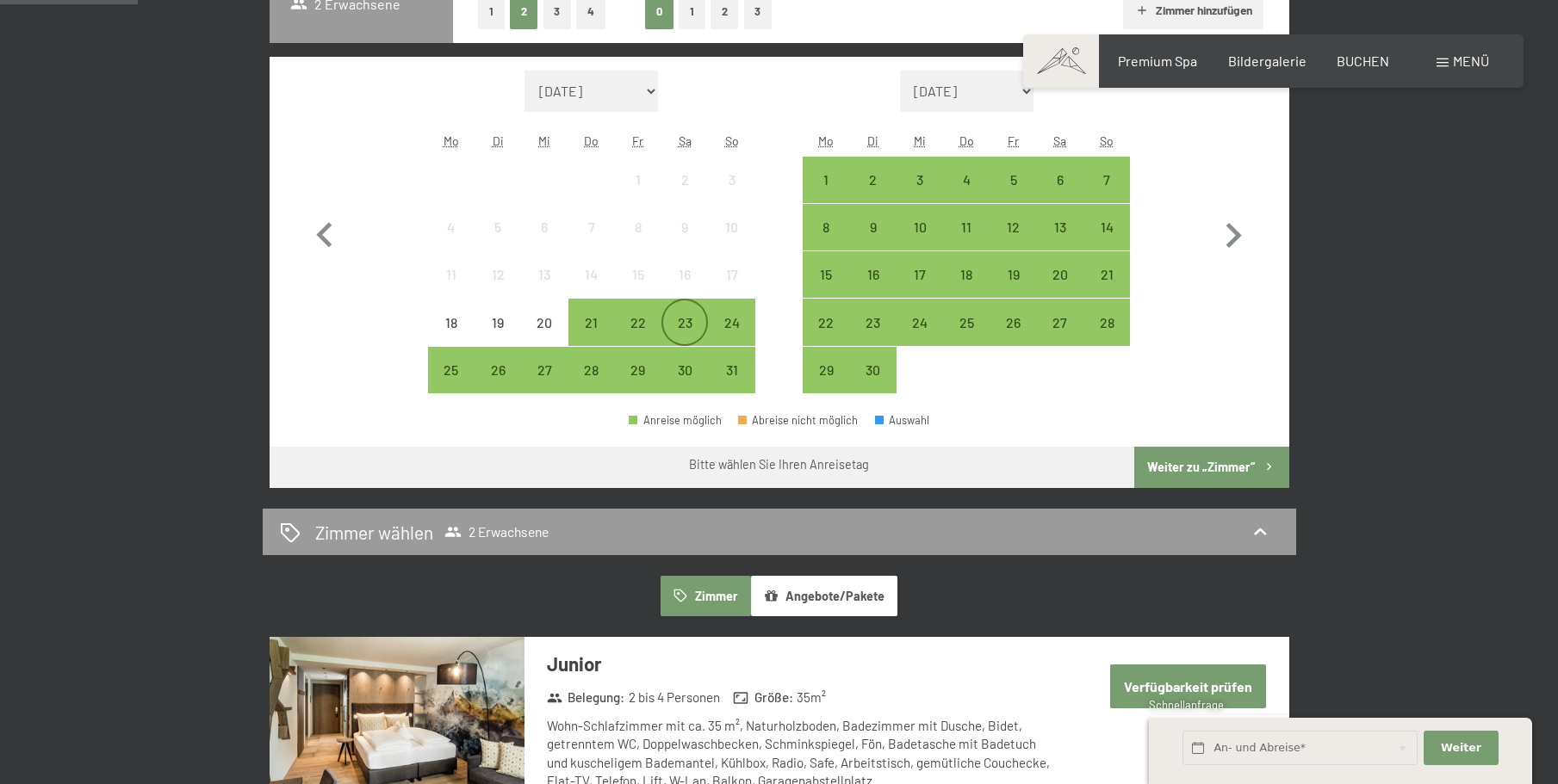
click at [685, 324] on div "23" at bounding box center [685, 338] width 43 height 43
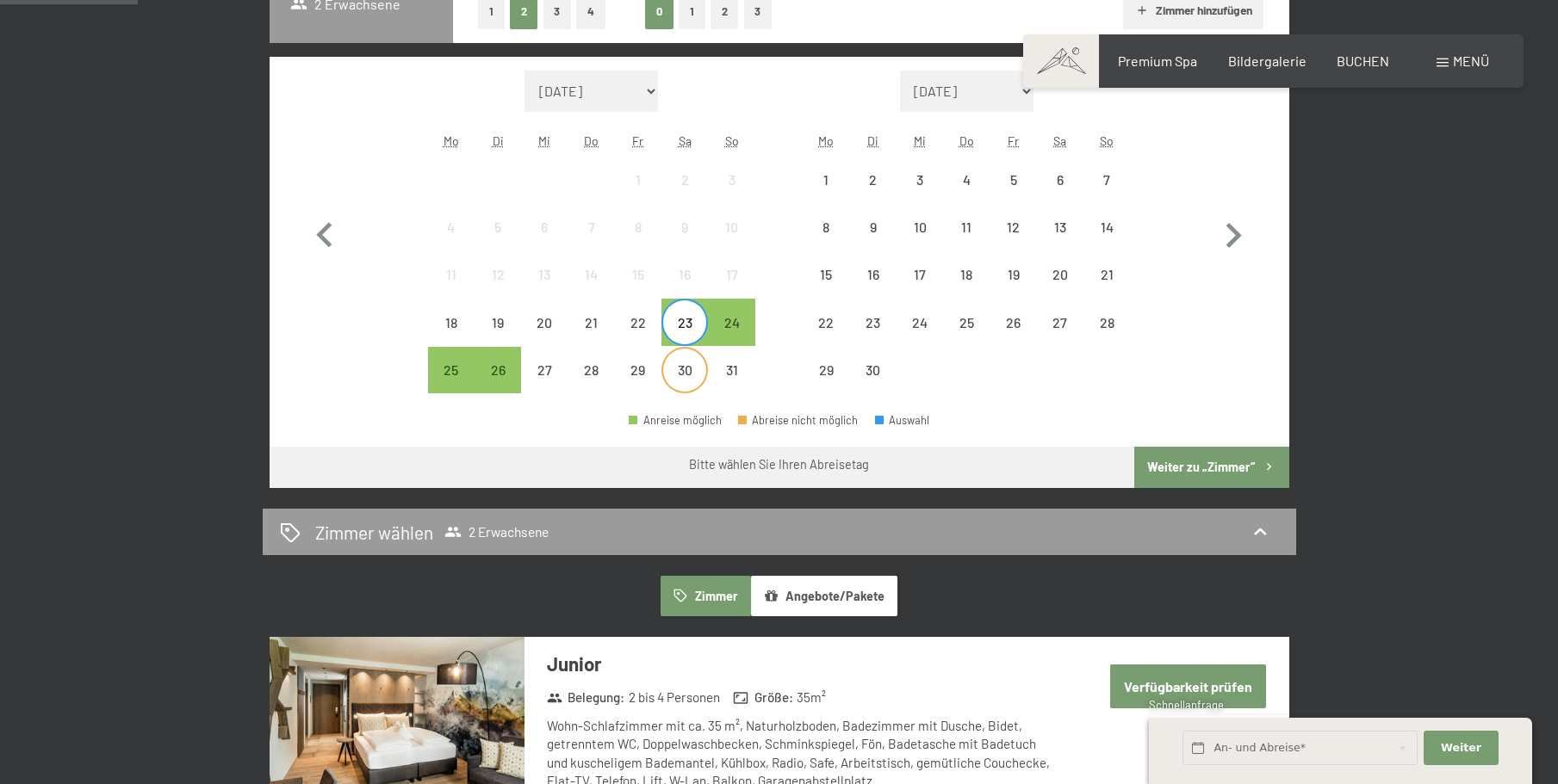
click at [683, 371] on div "30" at bounding box center [685, 385] width 43 height 43
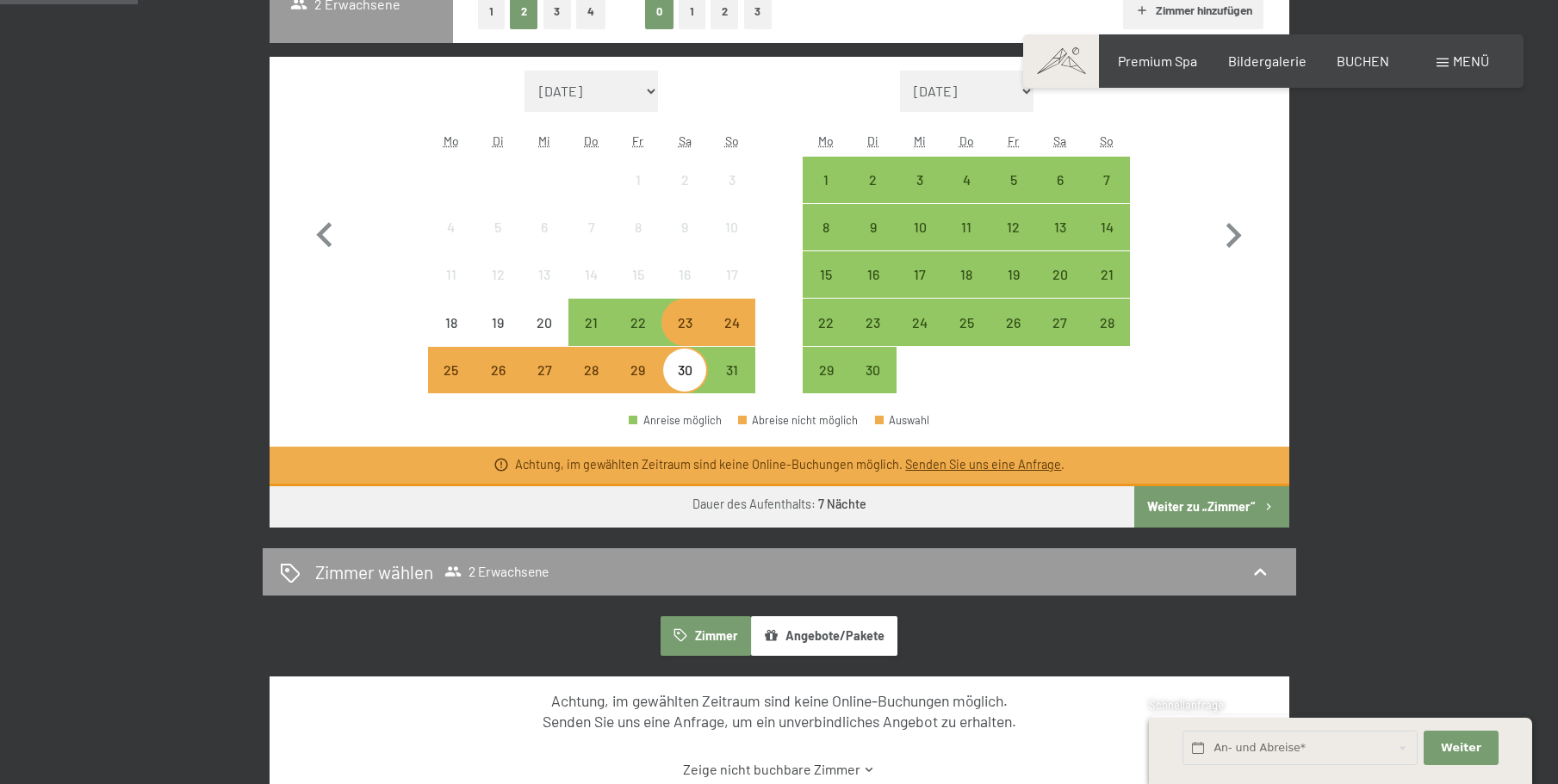
click at [729, 317] on div "24" at bounding box center [731, 338] width 43 height 43
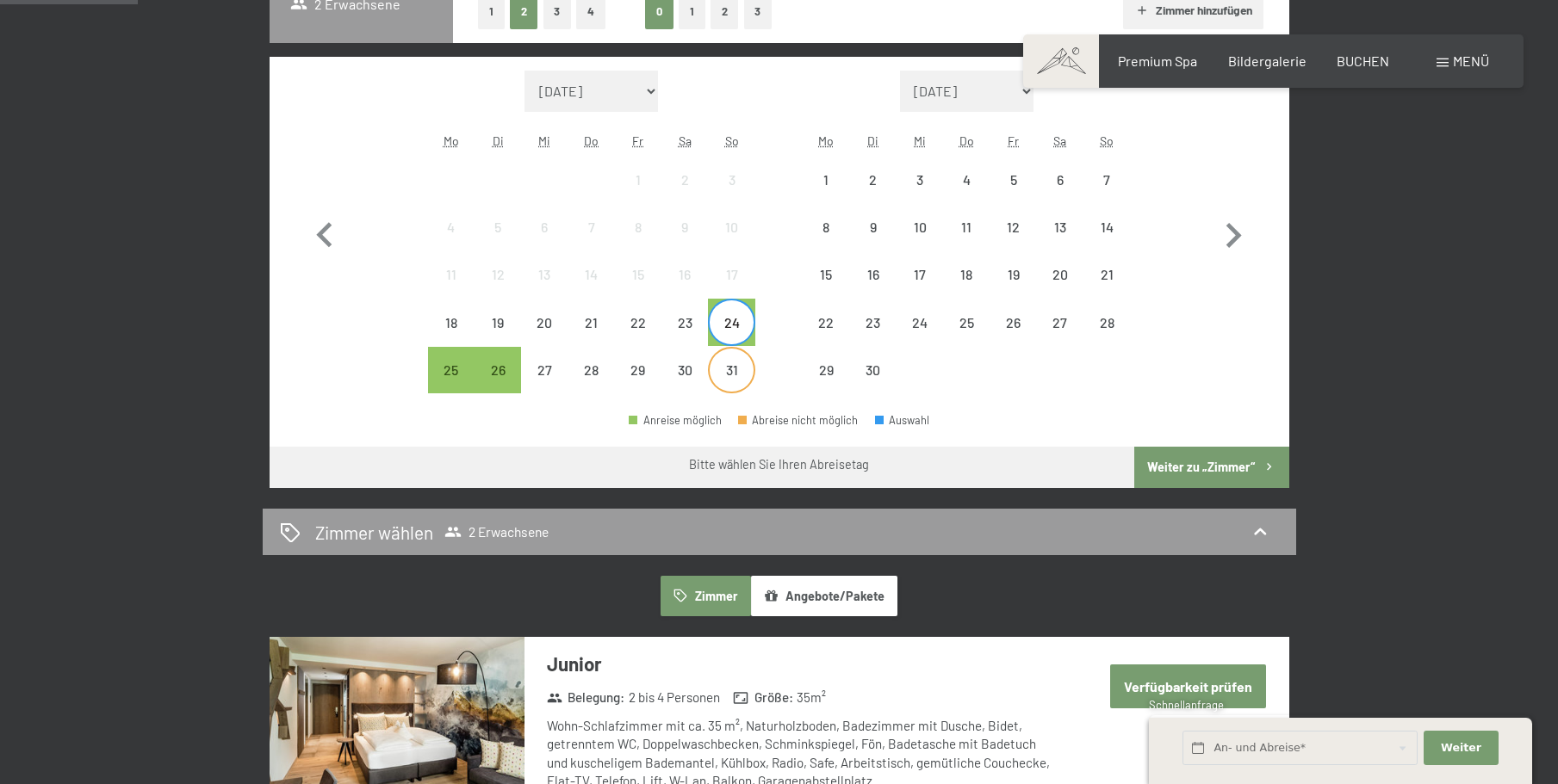
click at [739, 366] on div "31" at bounding box center [731, 385] width 43 height 43
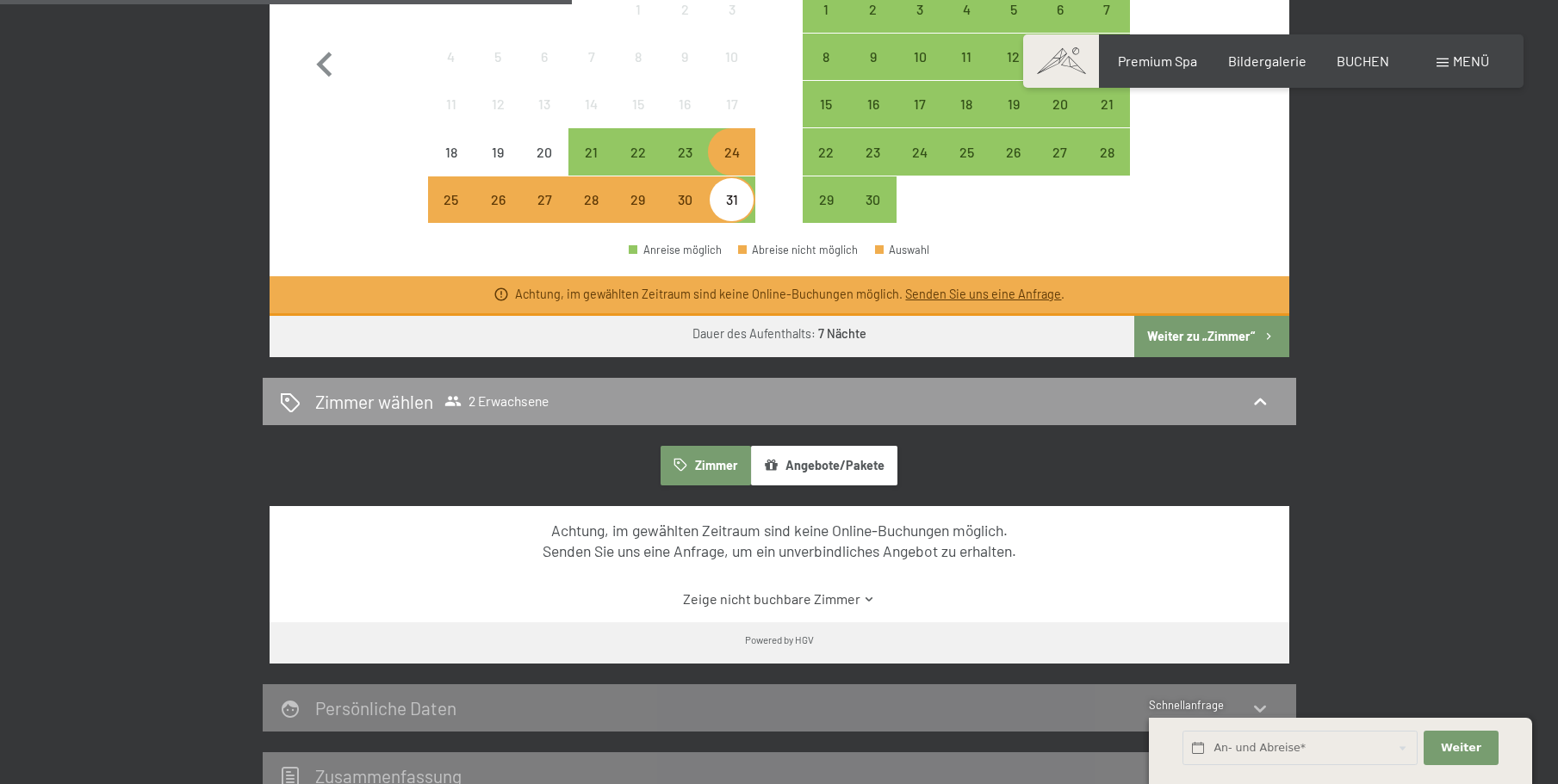
scroll to position [688, 0]
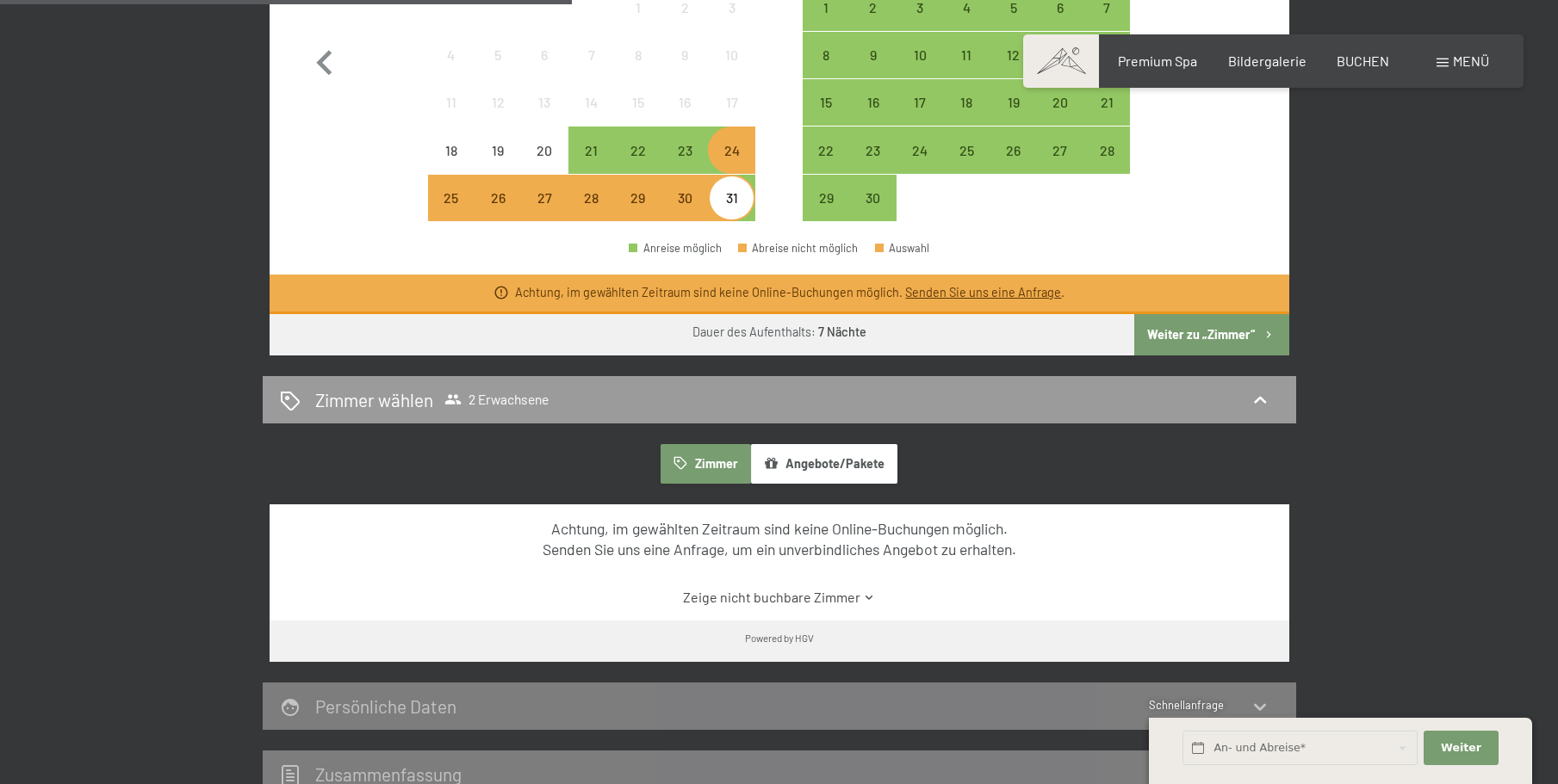
click at [1191, 333] on button "Weiter zu „Zimmer“" at bounding box center [1211, 335] width 155 height 42
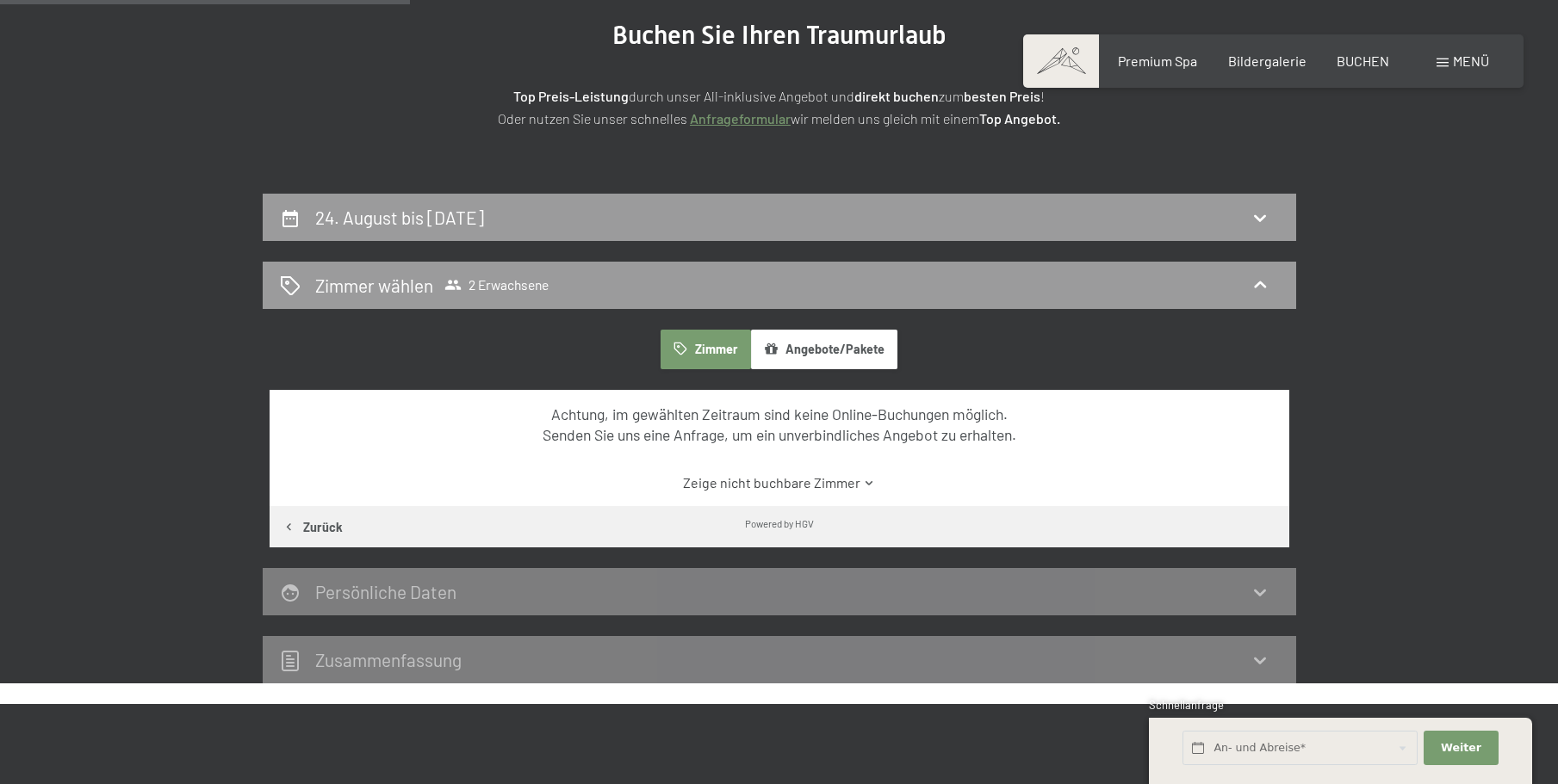
scroll to position [66, 0]
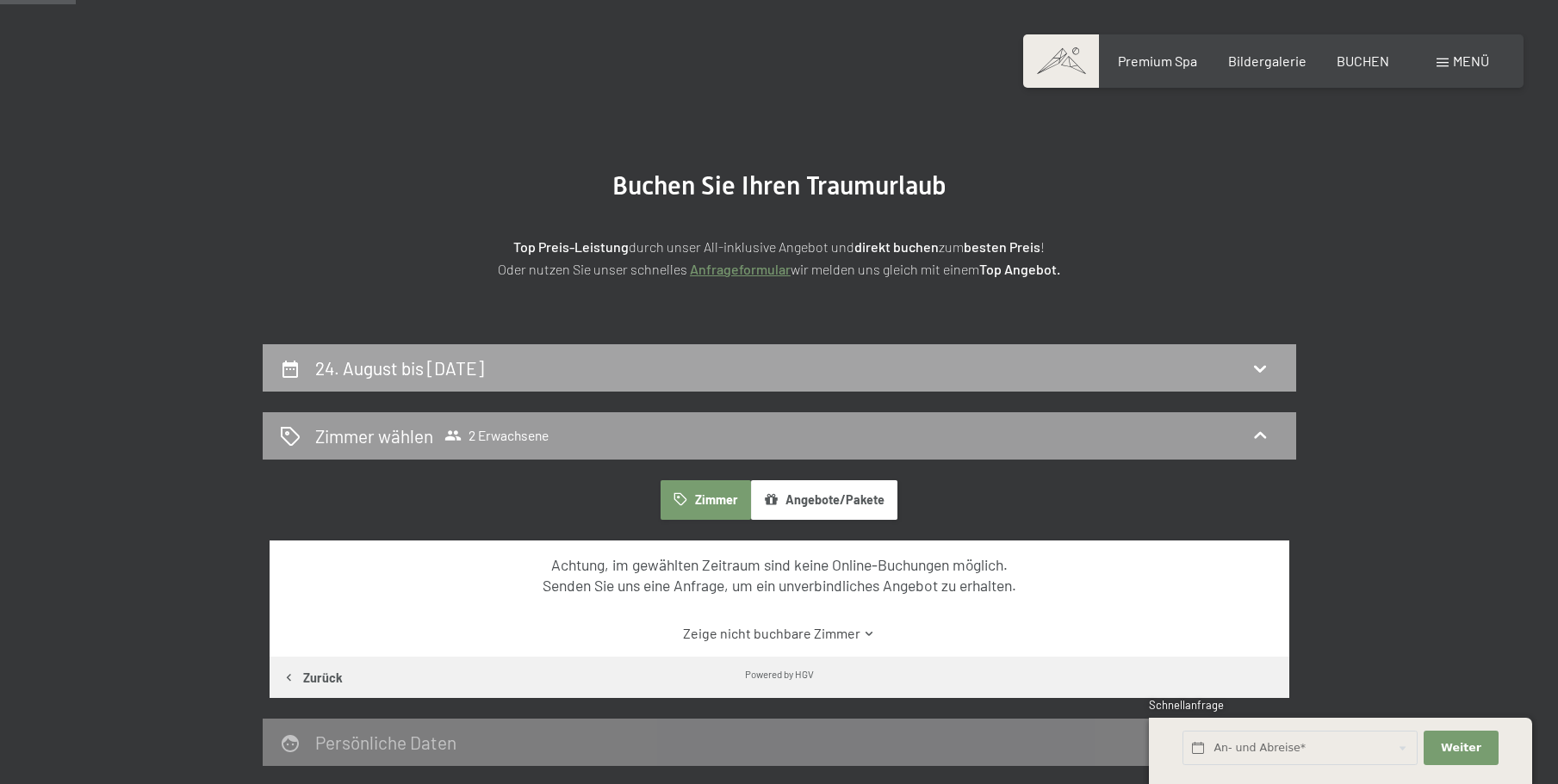
click at [479, 356] on div "24. August bis [DATE]" at bounding box center [403, 368] width 175 height 25
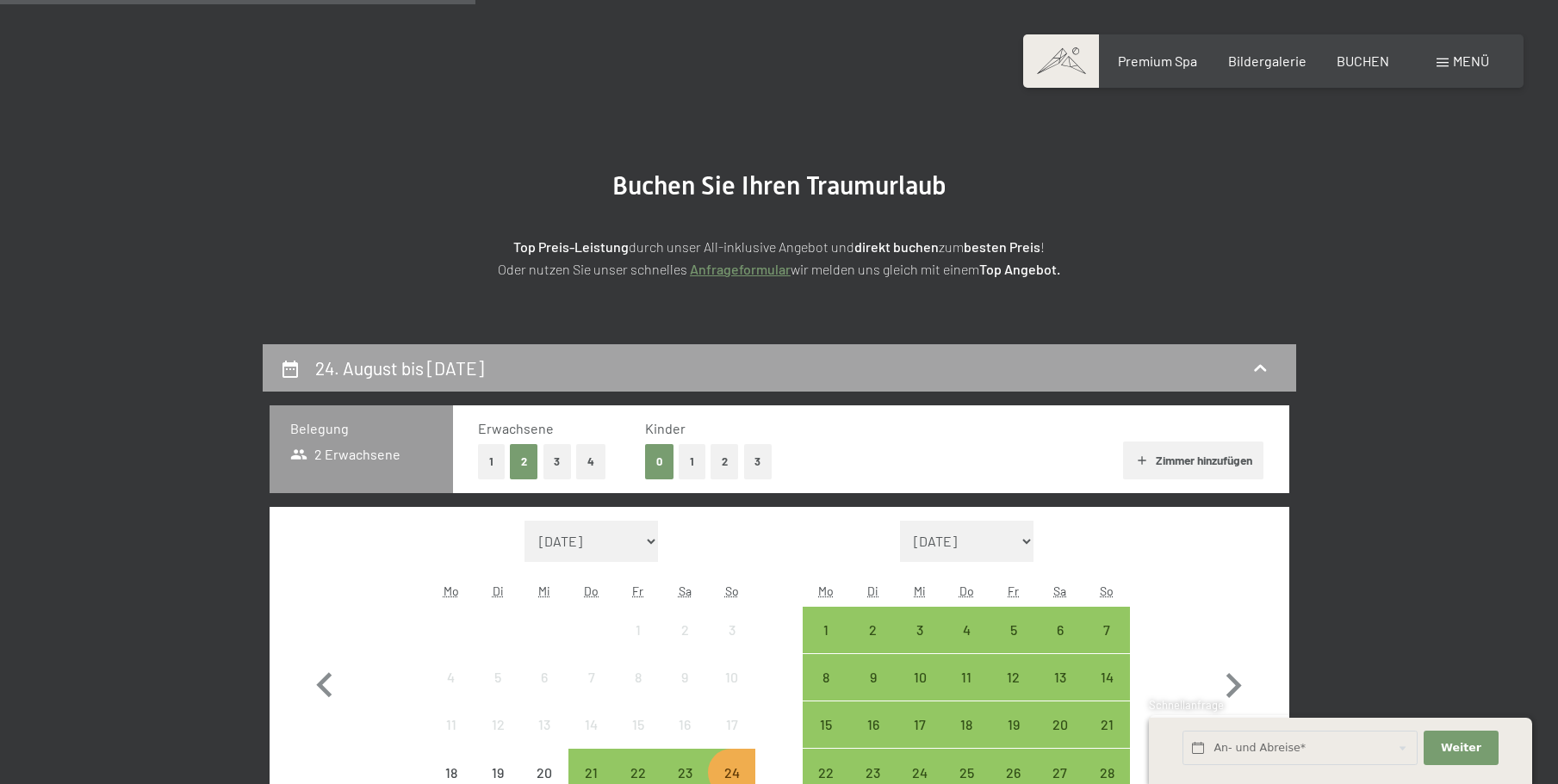
scroll to position [411, 0]
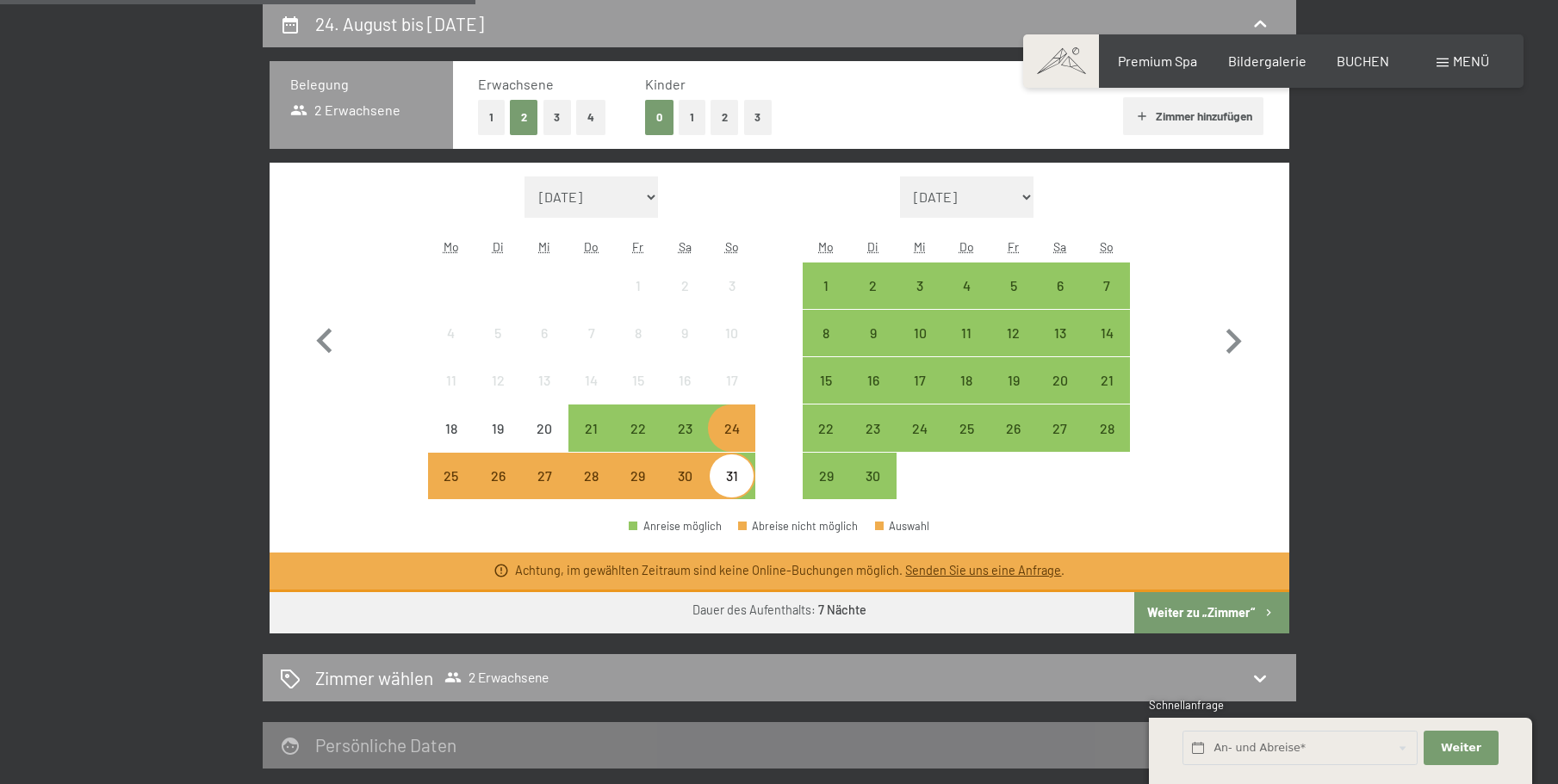
click at [734, 477] on div "31" at bounding box center [731, 491] width 43 height 43
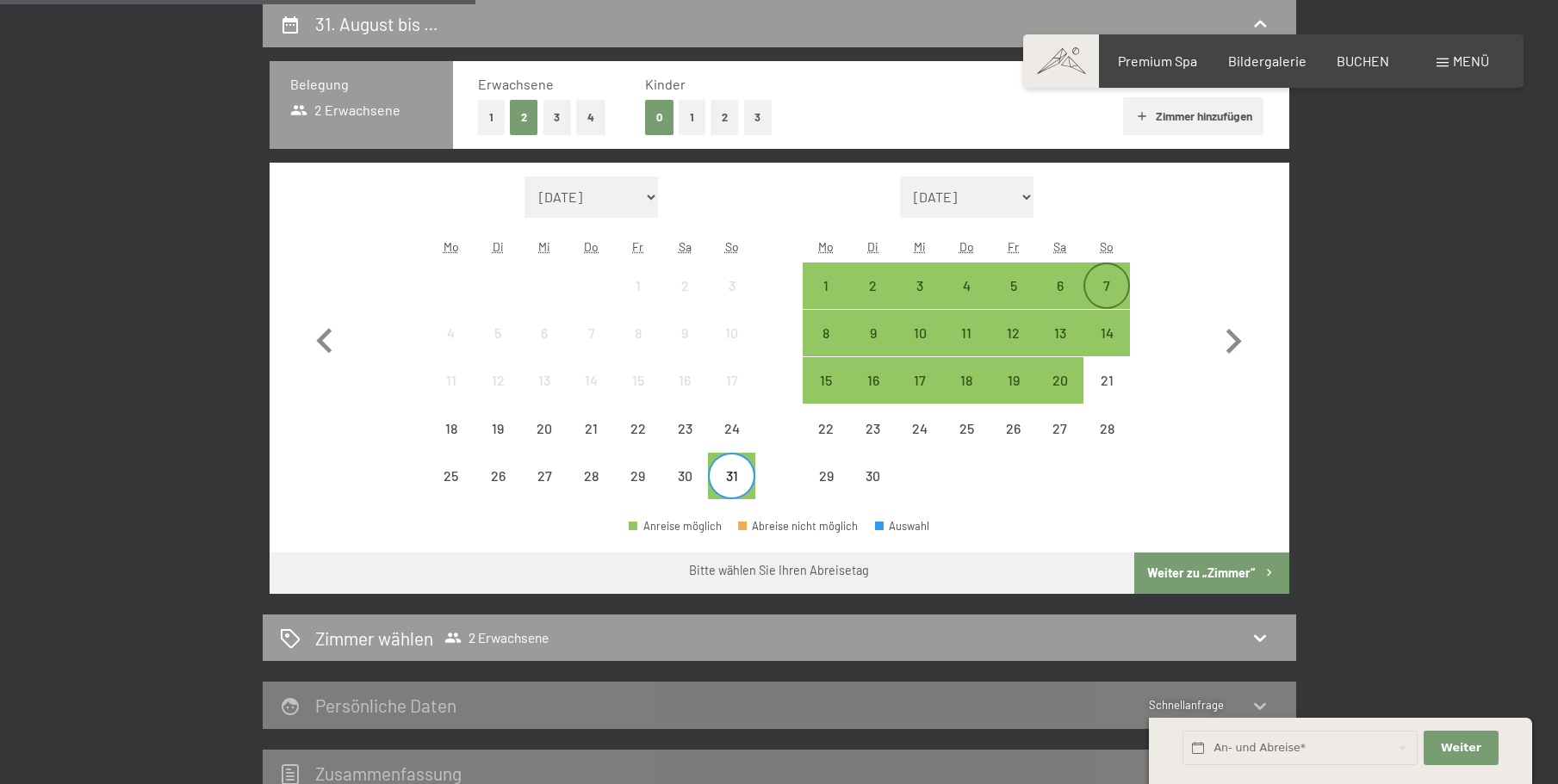
click at [1110, 281] on div "7" at bounding box center [1107, 300] width 43 height 43
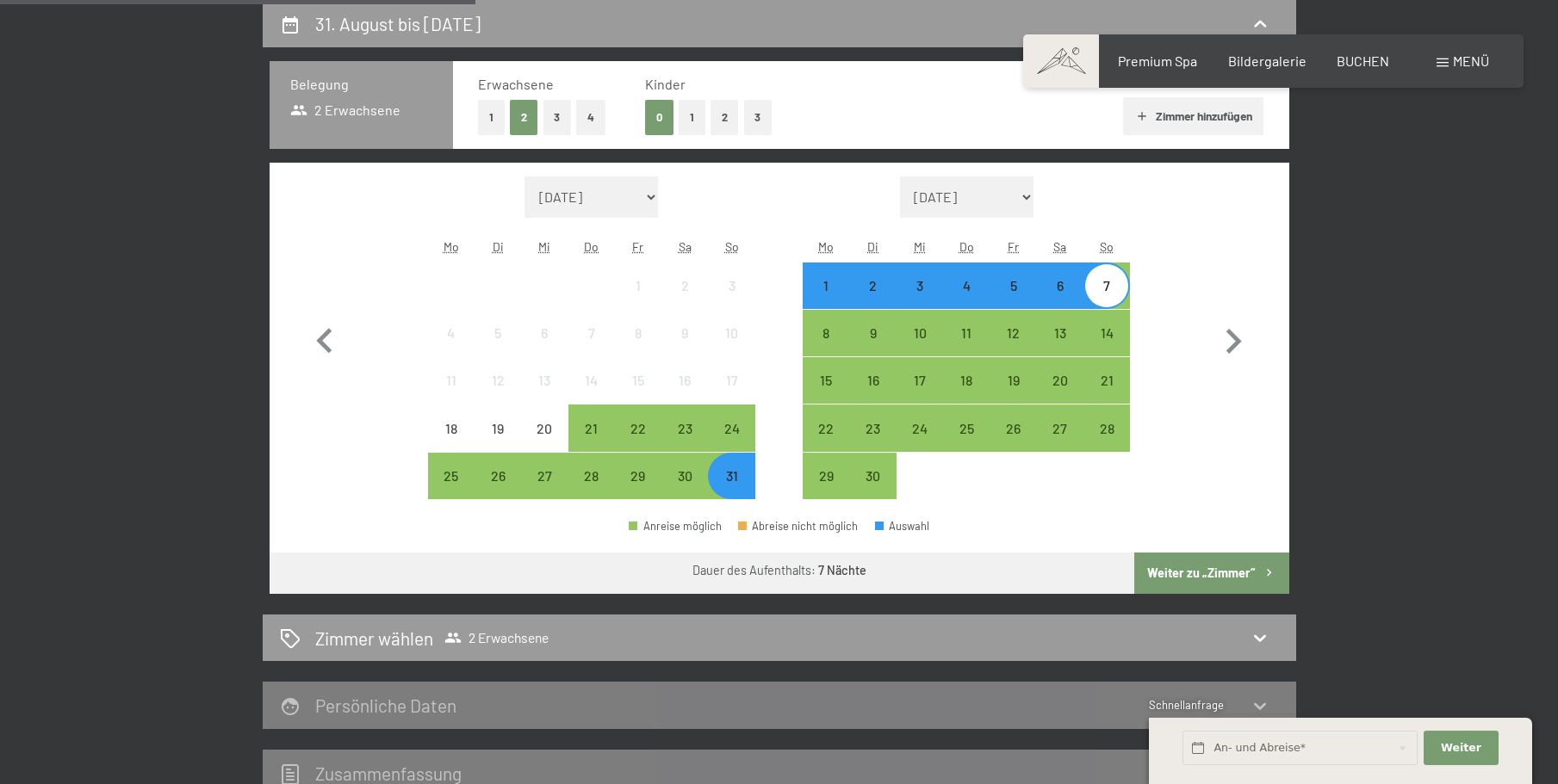
click at [1203, 572] on button "Weiter zu „Zimmer“" at bounding box center [1211, 574] width 155 height 42
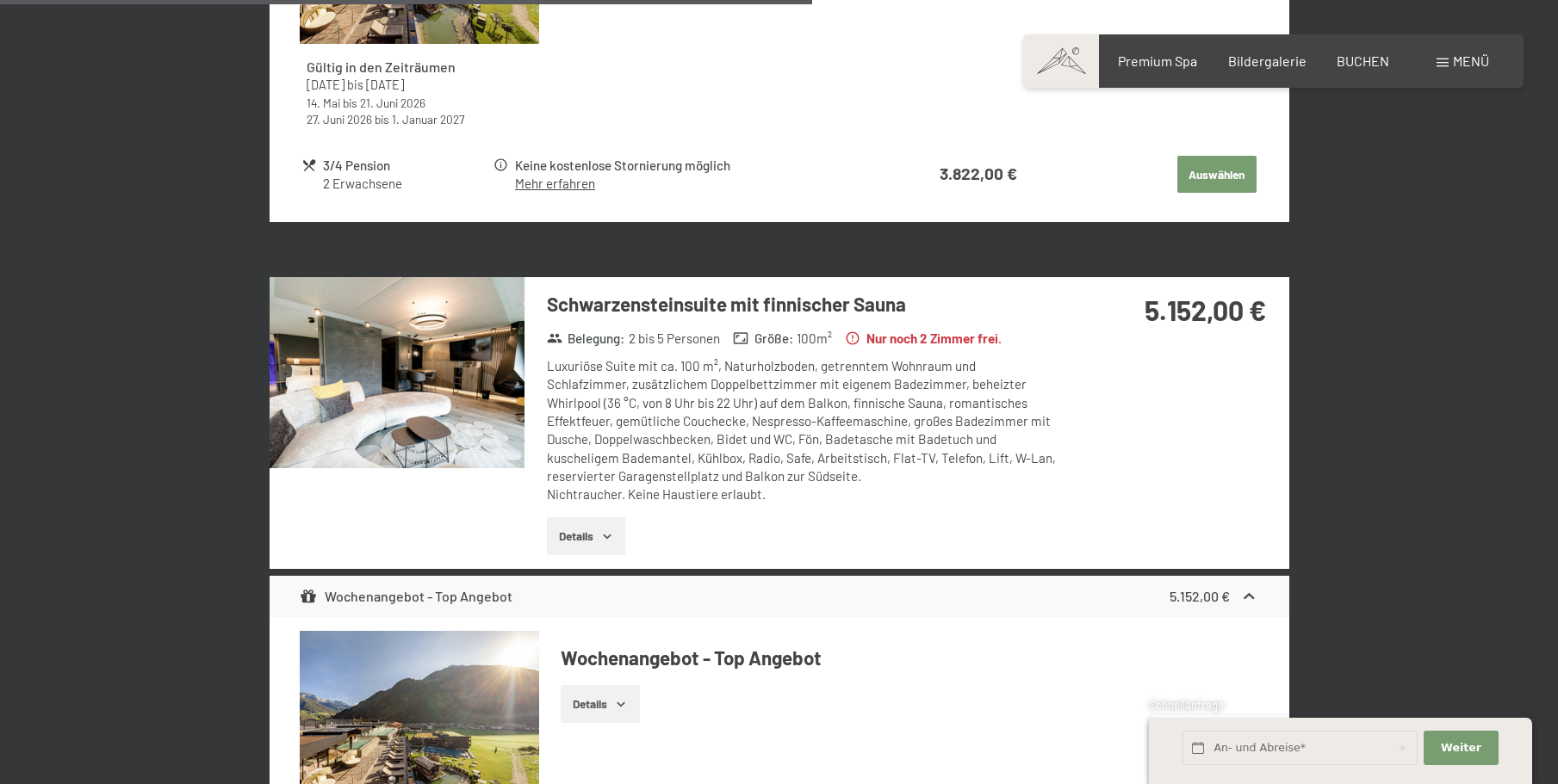
scroll to position [1874, 0]
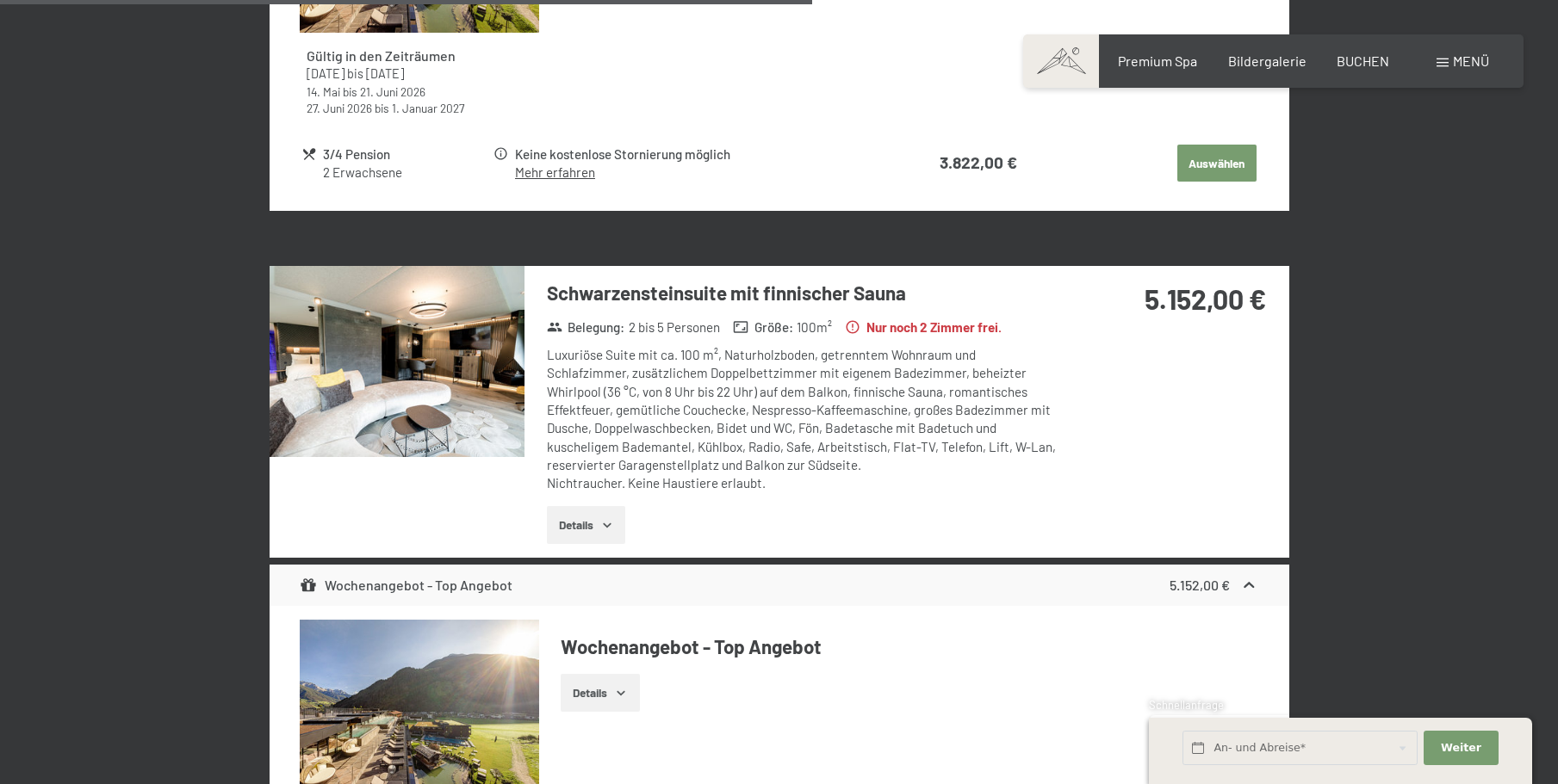
click at [585, 524] on button "Details" at bounding box center [586, 525] width 78 height 38
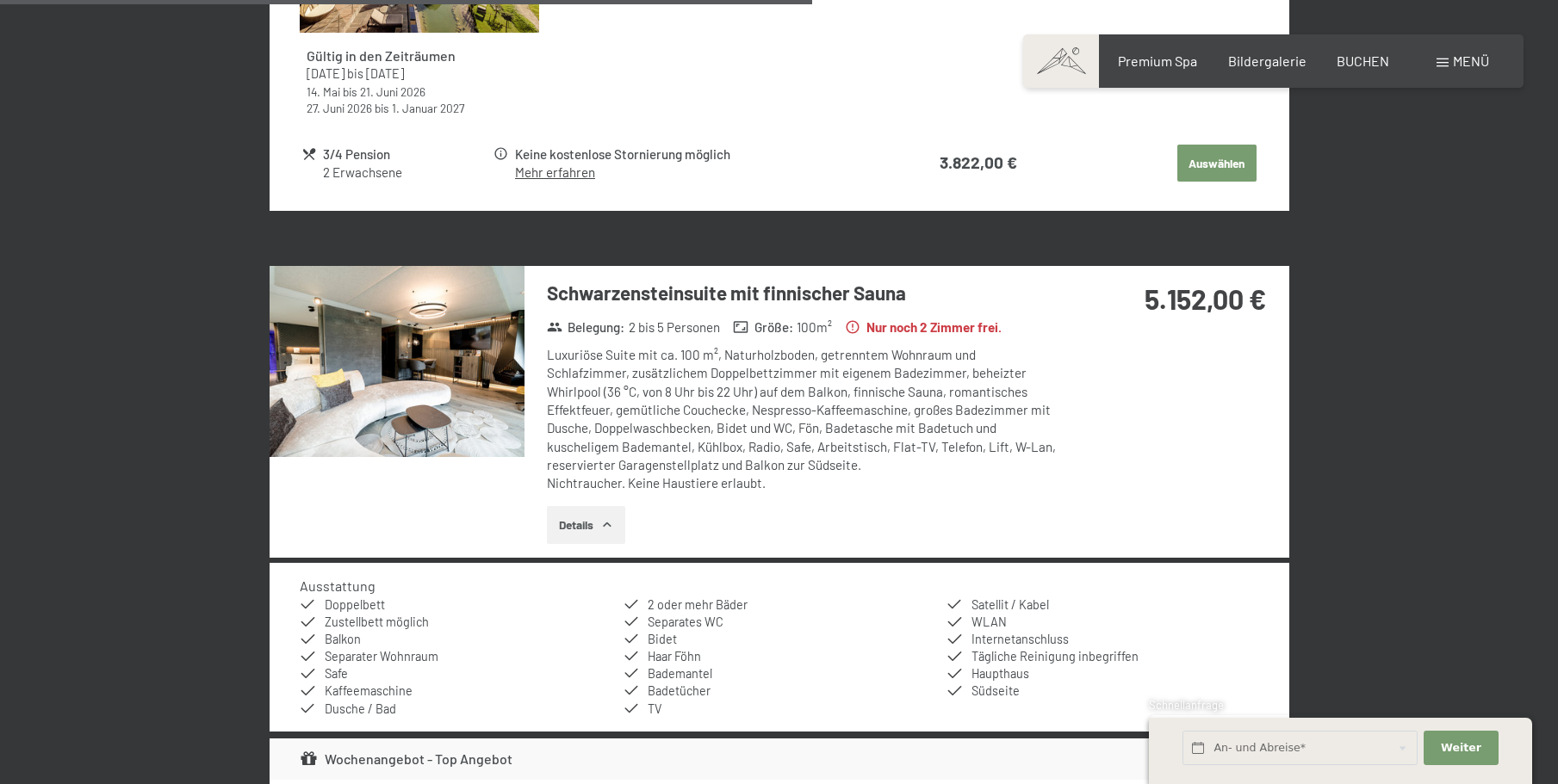
click at [585, 524] on button "Details" at bounding box center [586, 525] width 78 height 38
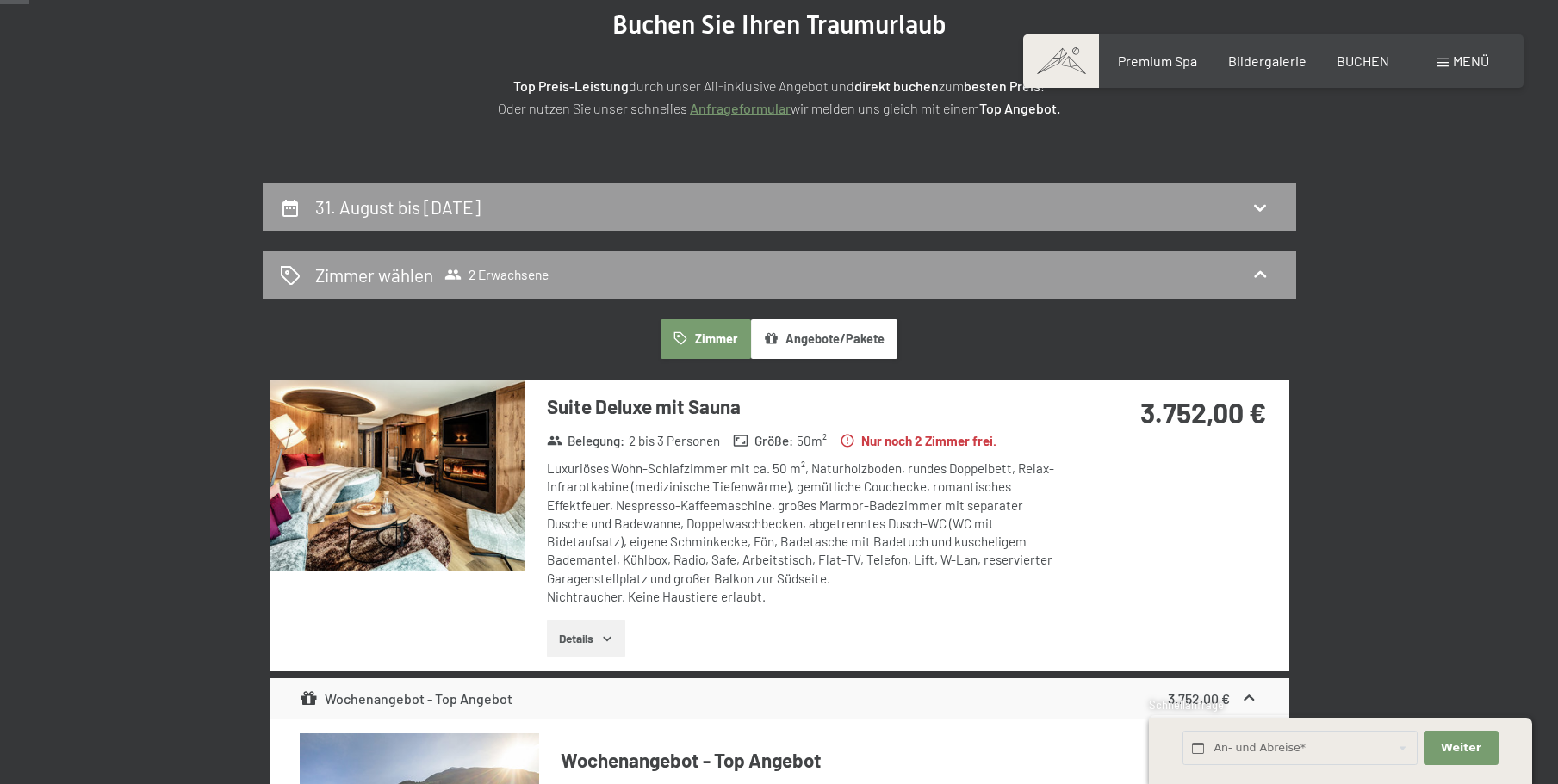
scroll to position [66, 0]
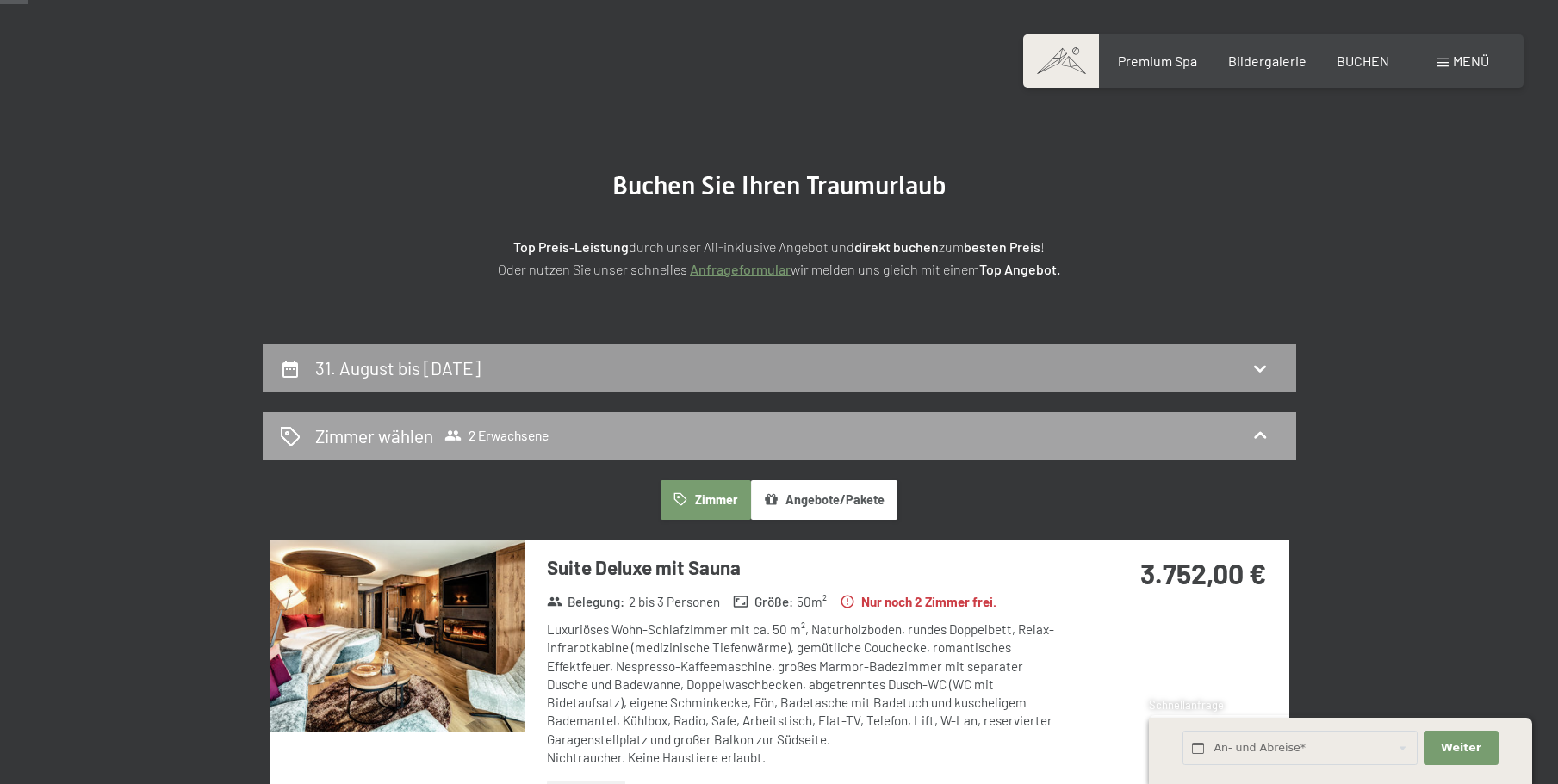
drag, startPoint x: 449, startPoint y: 433, endPoint x: 413, endPoint y: 451, distance: 40.2
click at [451, 433] on icon at bounding box center [452, 436] width 17 height 10
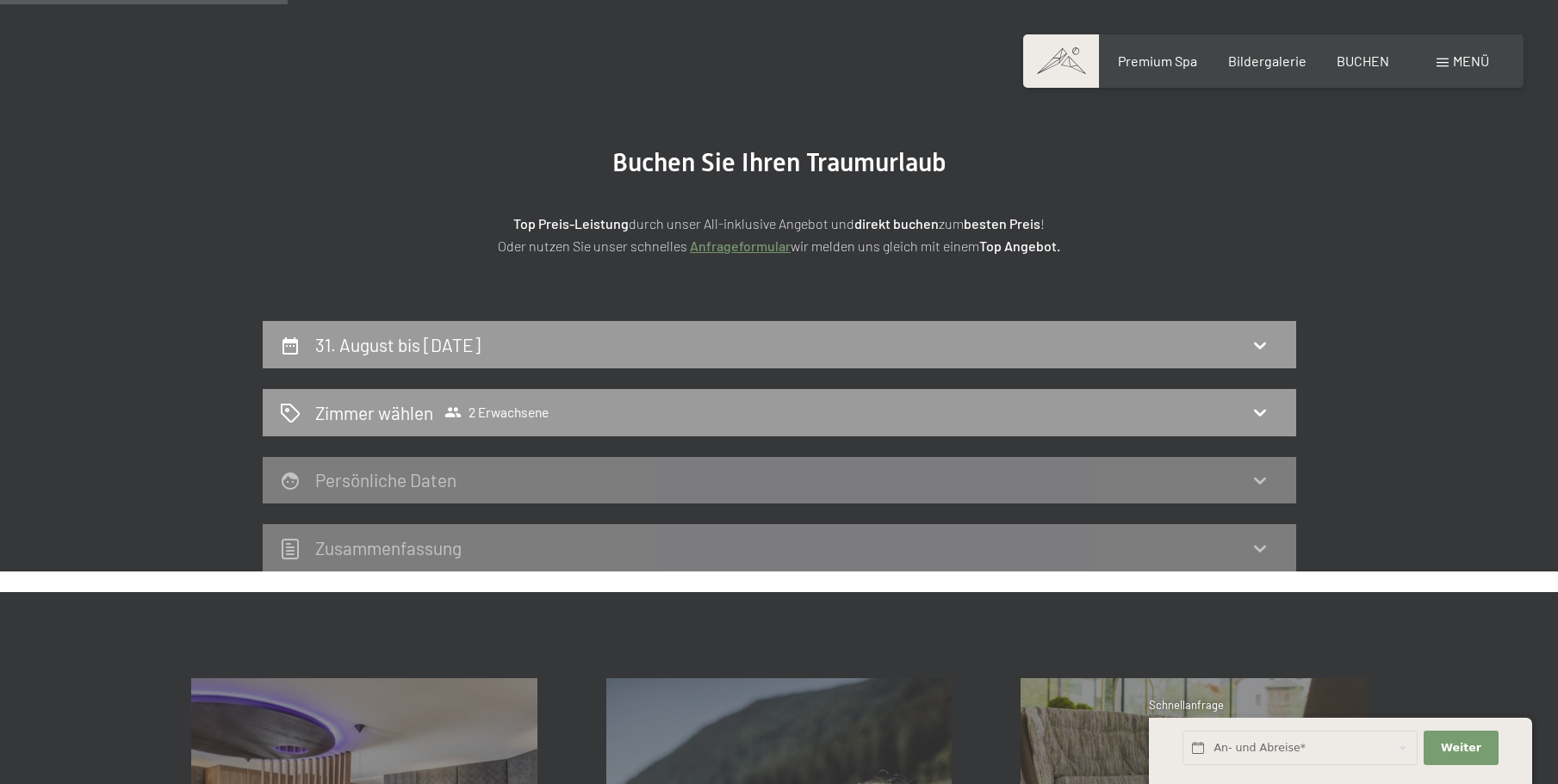
scroll to position [239, 0]
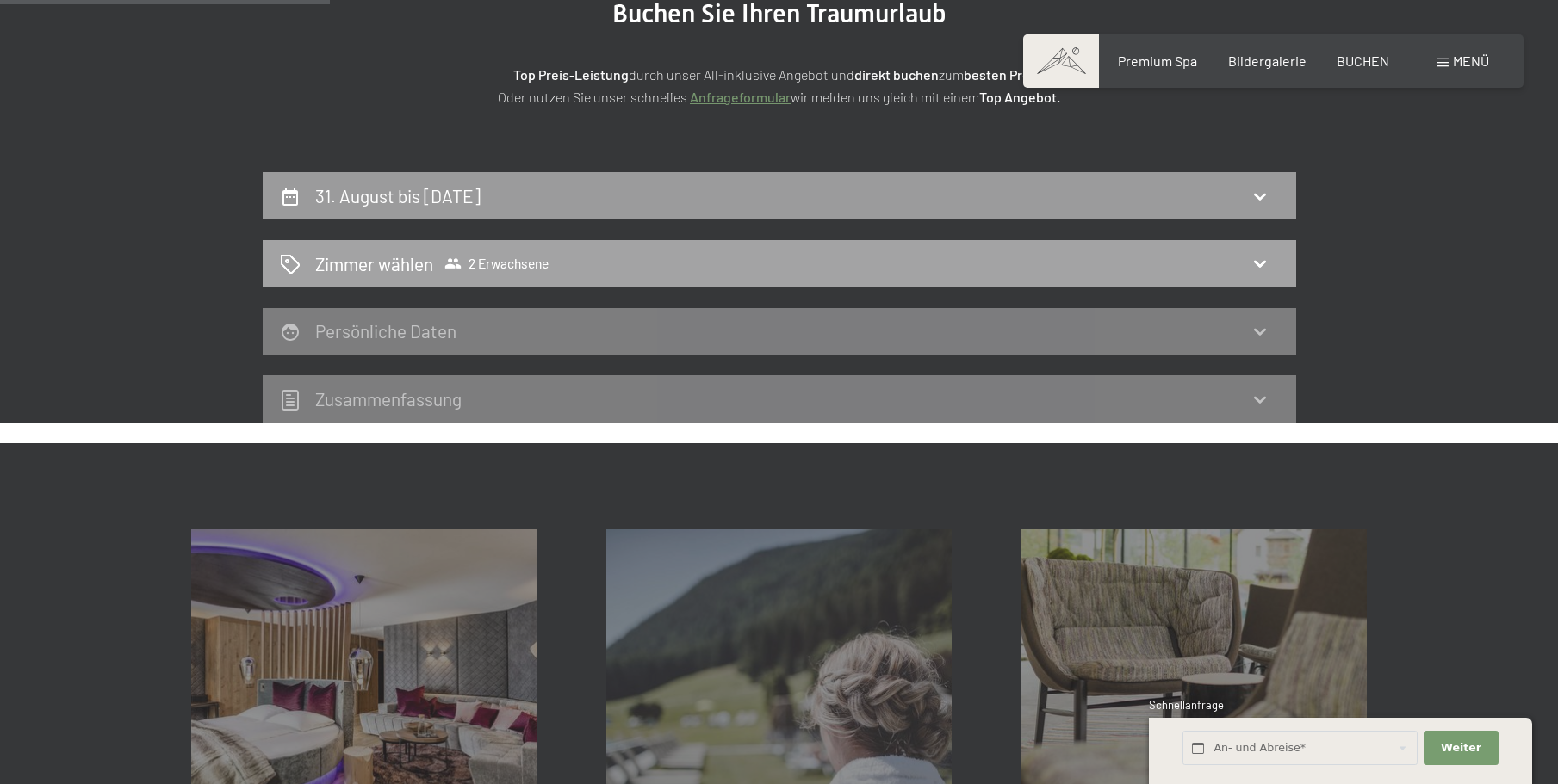
click at [1261, 261] on icon at bounding box center [1260, 264] width 21 height 21
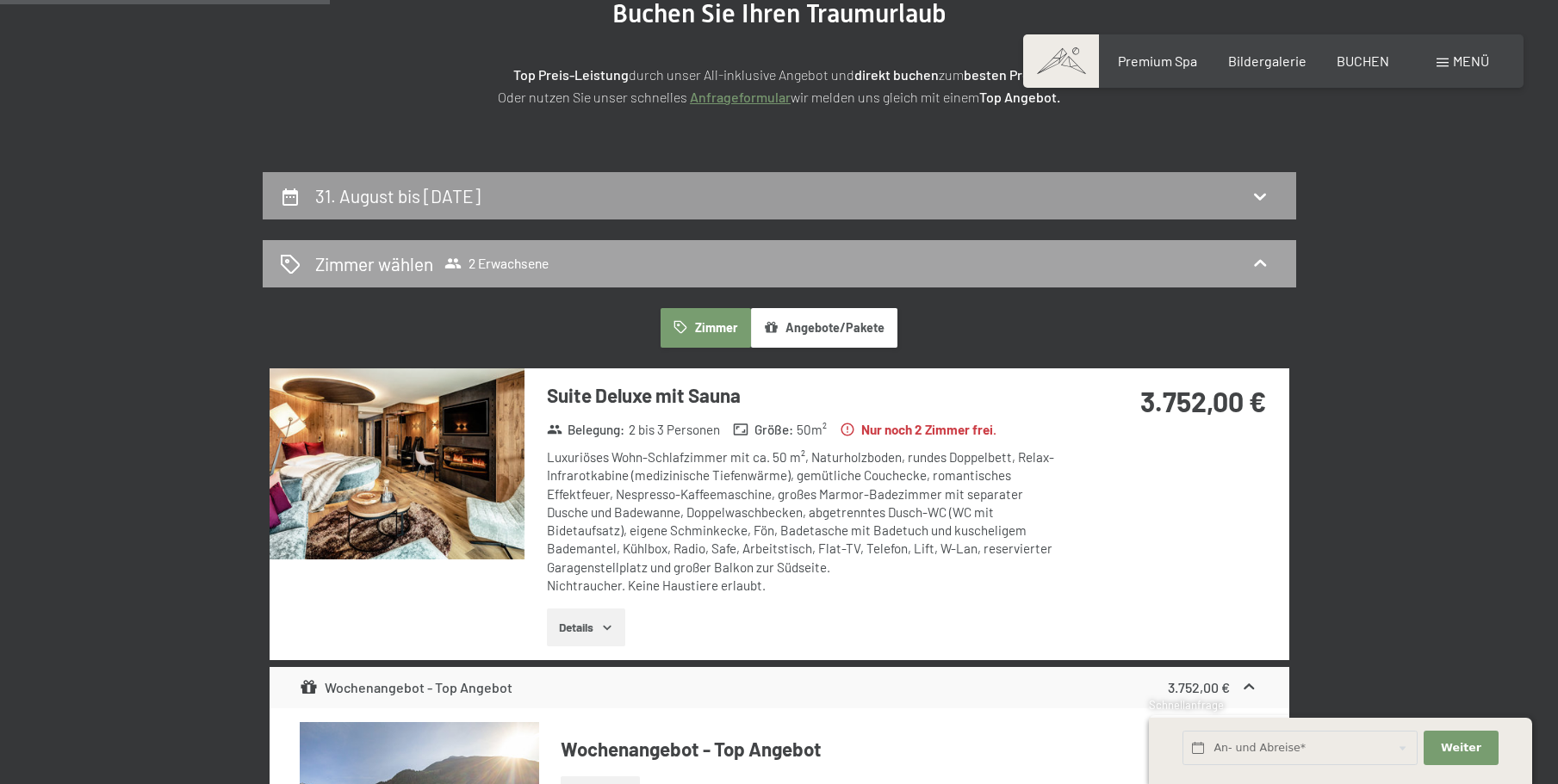
click at [1263, 260] on icon at bounding box center [1260, 264] width 21 height 21
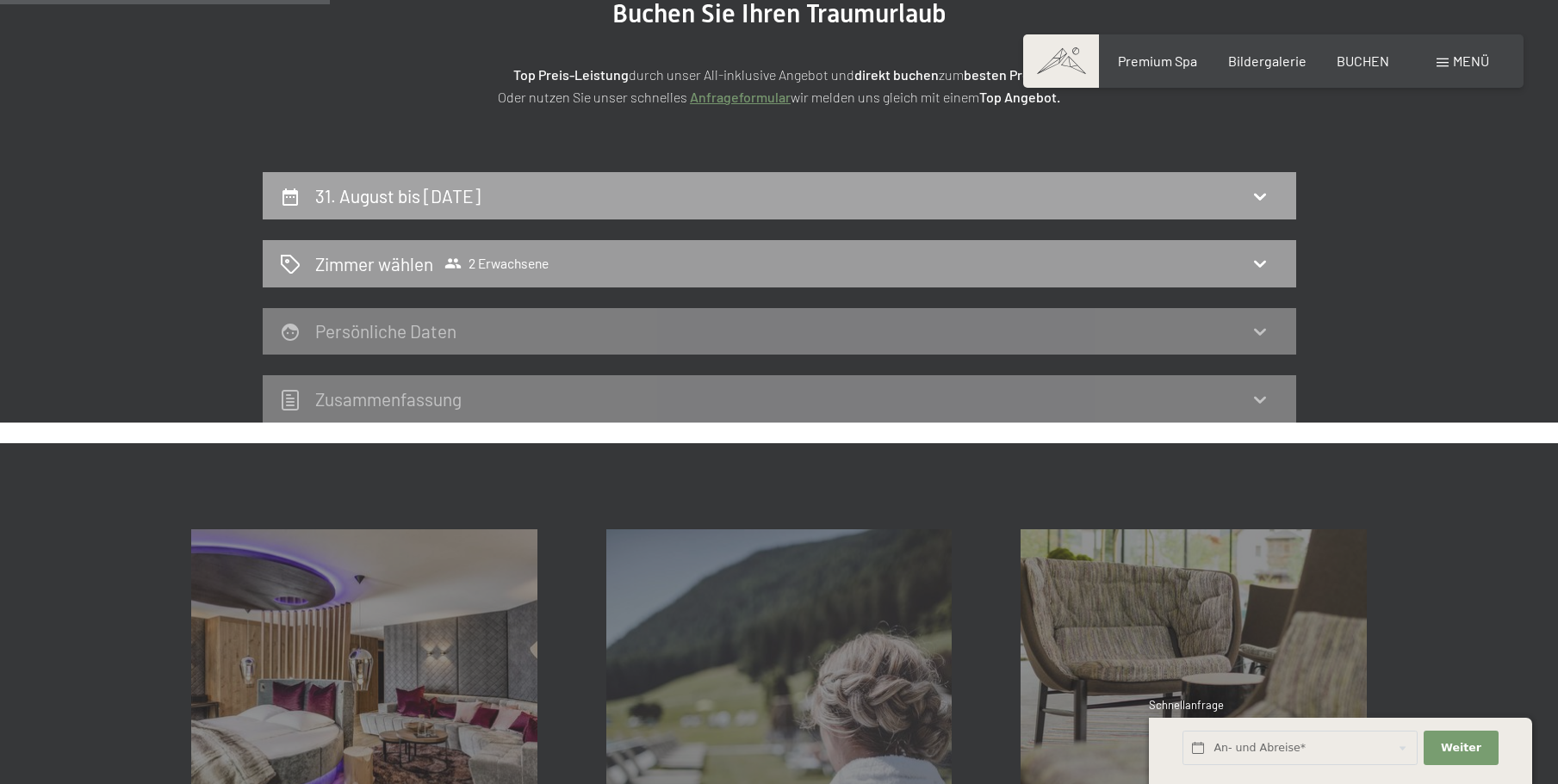
click at [708, 194] on div "31. August bis [DATE]" at bounding box center [779, 195] width 999 height 25
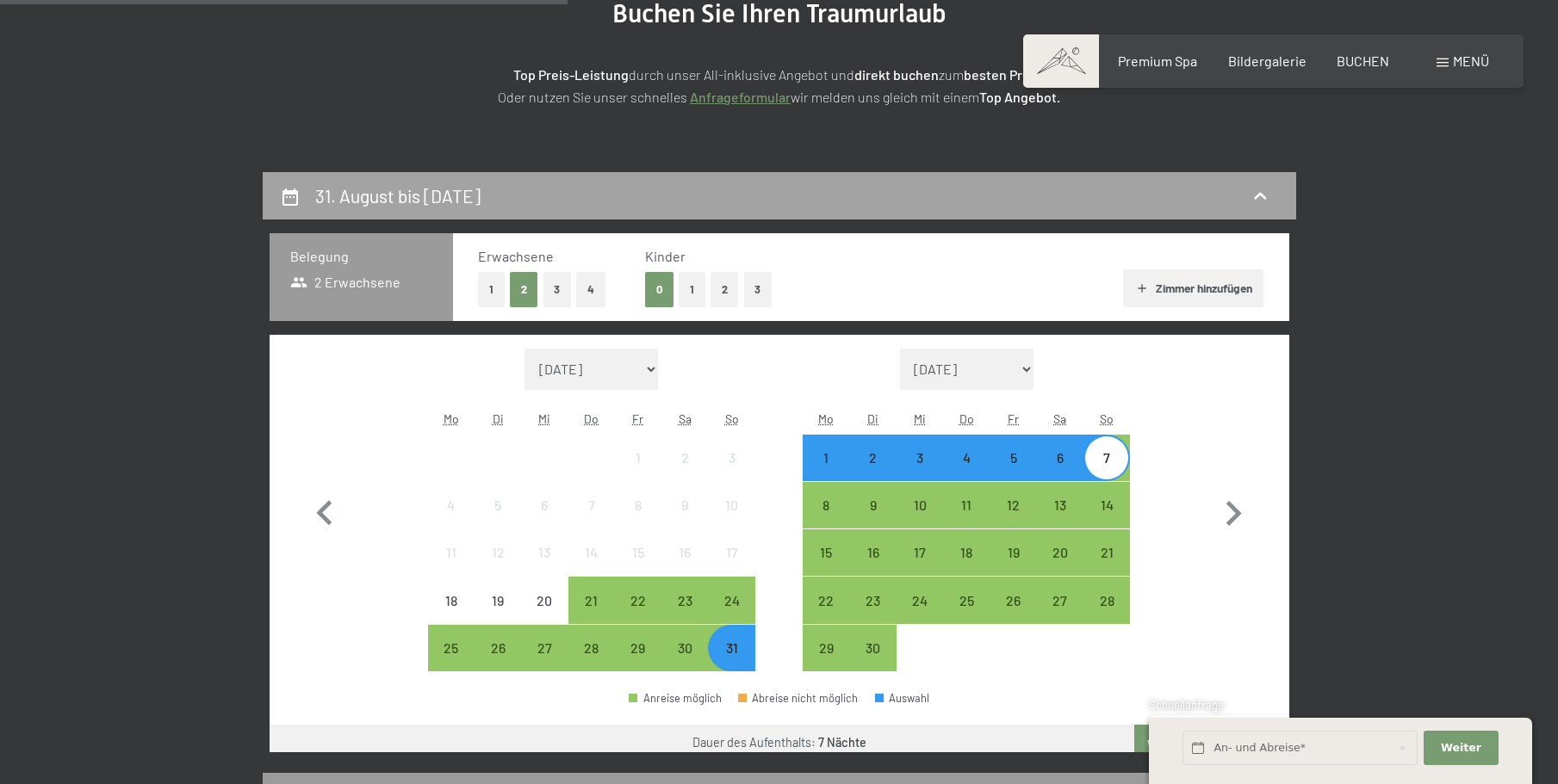
scroll to position [411, 0]
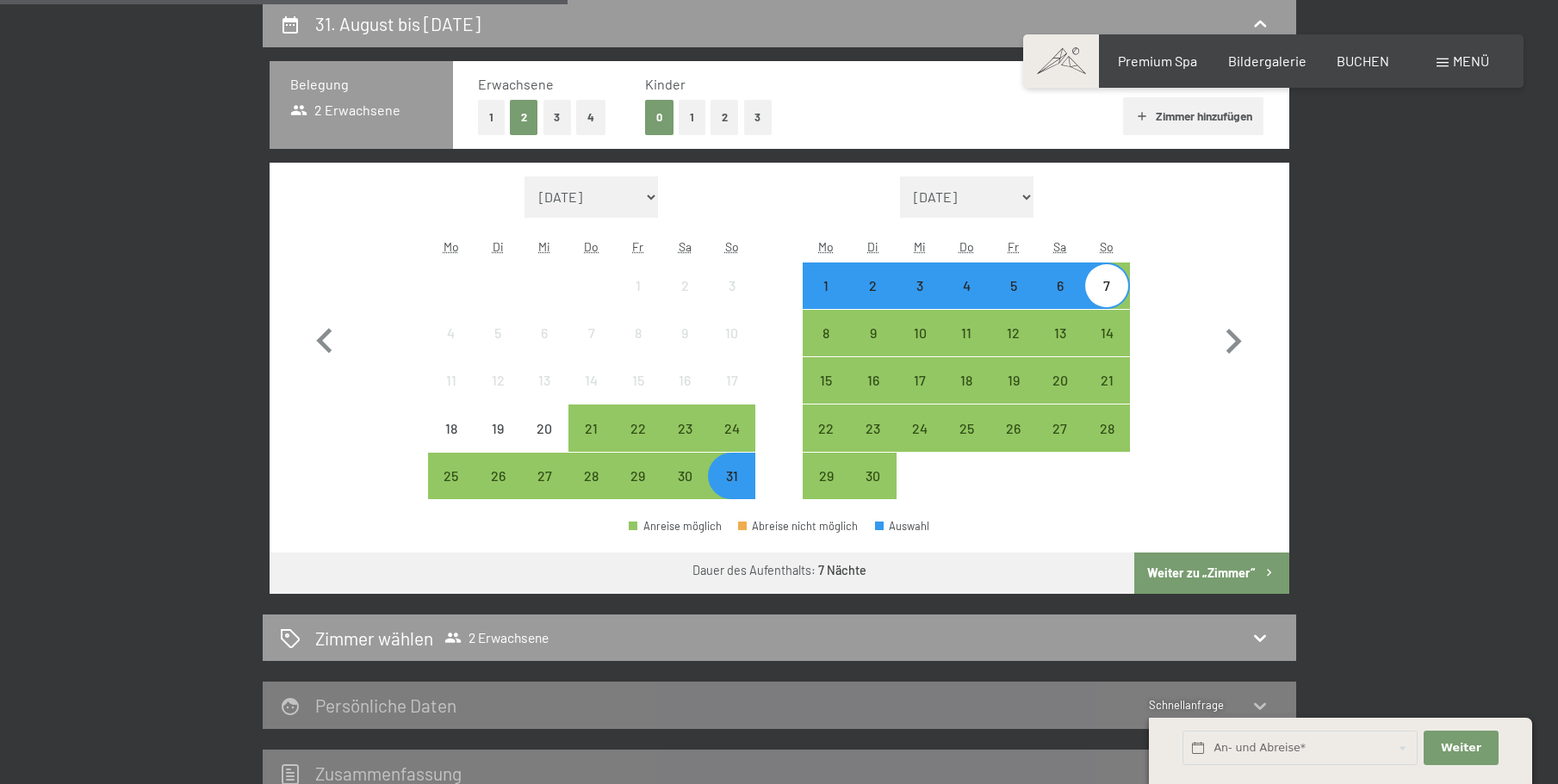
click at [751, 114] on button "3" at bounding box center [758, 117] width 29 height 36
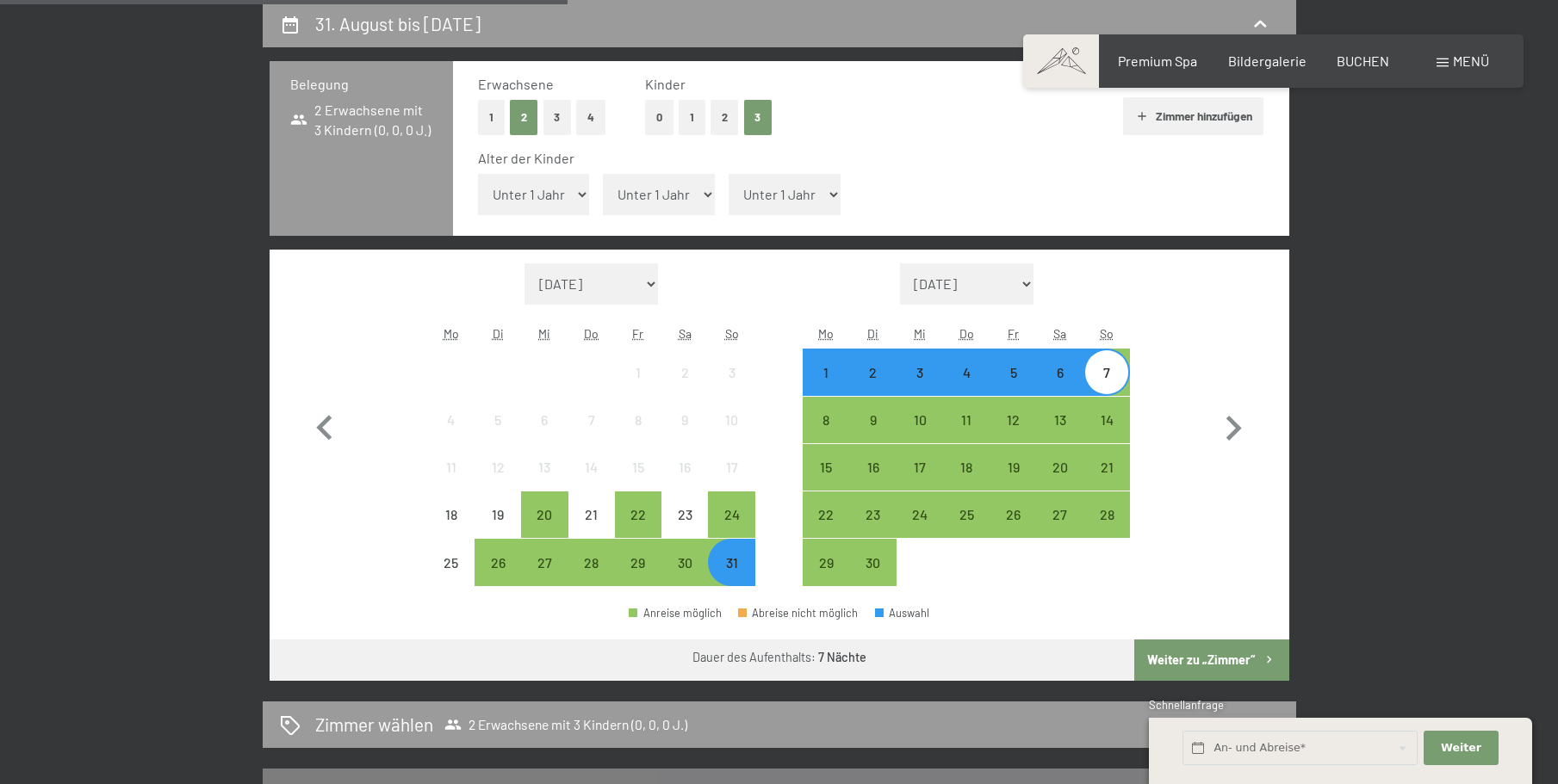
click at [523, 193] on select "Unter 1 Jahr 1 Jahr 2 Jahre 3 Jahre 4 Jahre 5 Jahre 6 Jahre 7 Jahre 8 Jahre 9 J…" at bounding box center [533, 194] width 112 height 42
select select "2"
click at [478, 174] on select "Unter 1 Jahr 1 Jahr 2 Jahre 3 Jahre 4 Jahre 5 Jahre 6 Jahre 7 Jahre 8 Jahre 9 J…" at bounding box center [533, 194] width 112 height 42
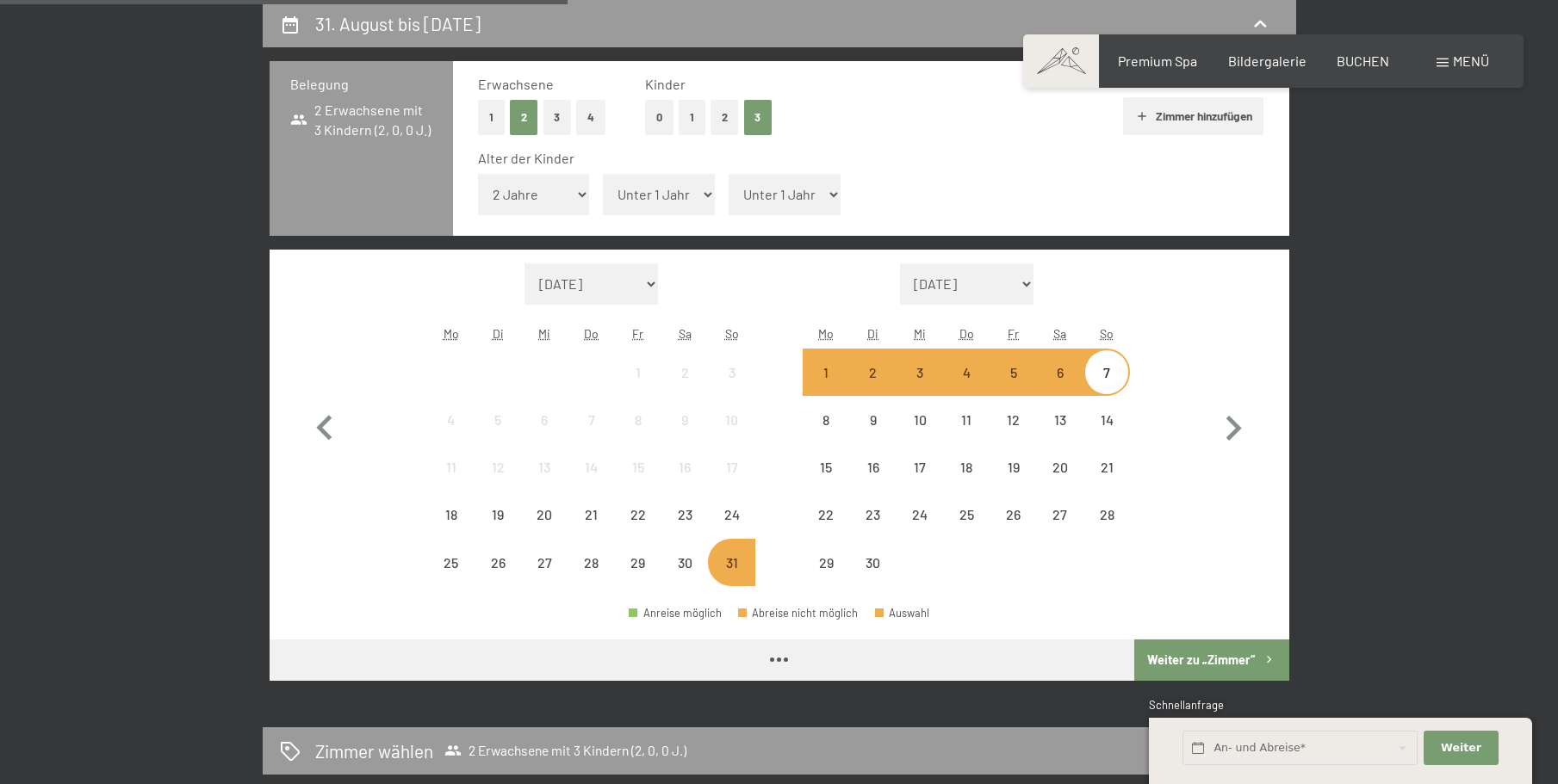
click at [654, 203] on select "Unter 1 Jahr 1 Jahr 2 Jahre 3 Jahre 4 Jahre 5 Jahre 6 Jahre 7 Jahre 8 Jahre 9 J…" at bounding box center [658, 194] width 112 height 42
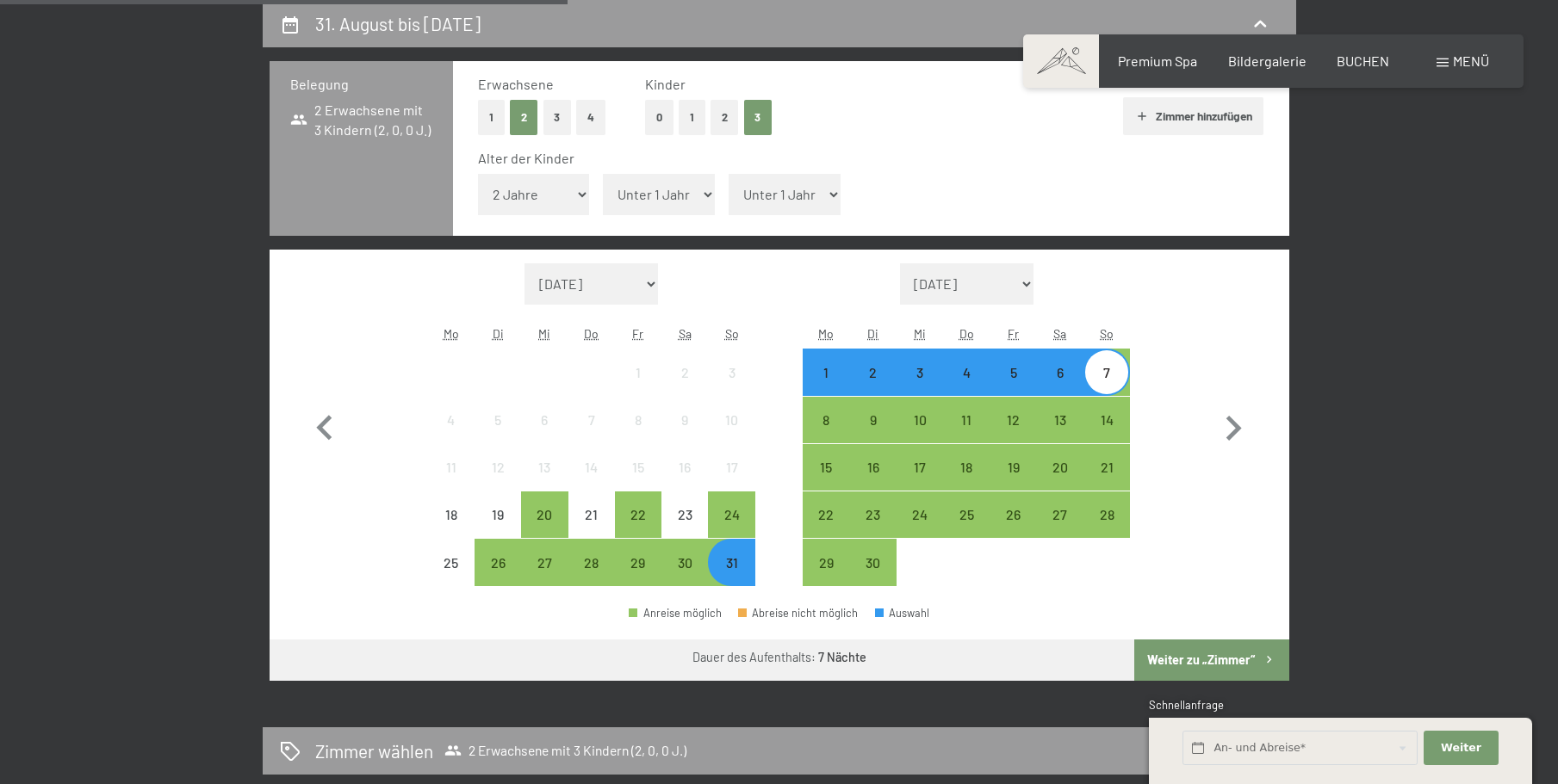
select select "7"
click at [603, 174] on select "Unter 1 Jahr 1 Jahr 2 Jahre 3 Jahre 4 Jahre 5 Jahre 6 Jahre 7 Jahre 8 Jahre 9 J…" at bounding box center [658, 194] width 112 height 42
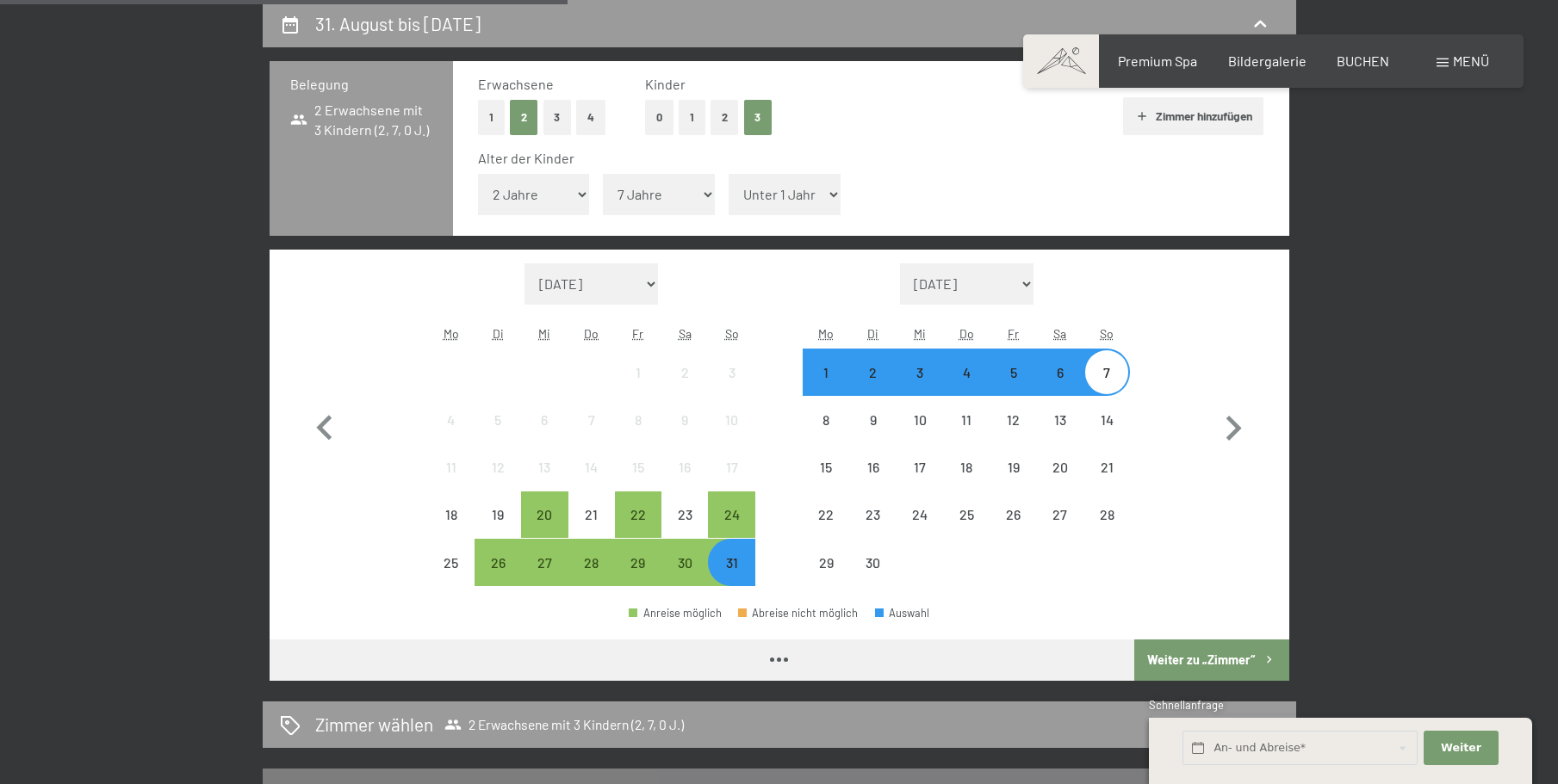
drag, startPoint x: 796, startPoint y: 194, endPoint x: 792, endPoint y: 205, distance: 11.7
click at [795, 198] on select "Unter 1 Jahr 1 Jahr 2 Jahre 3 Jahre 4 Jahre 5 Jahre 6 Jahre 7 Jahre 8 Jahre 9 J…" at bounding box center [784, 194] width 112 height 42
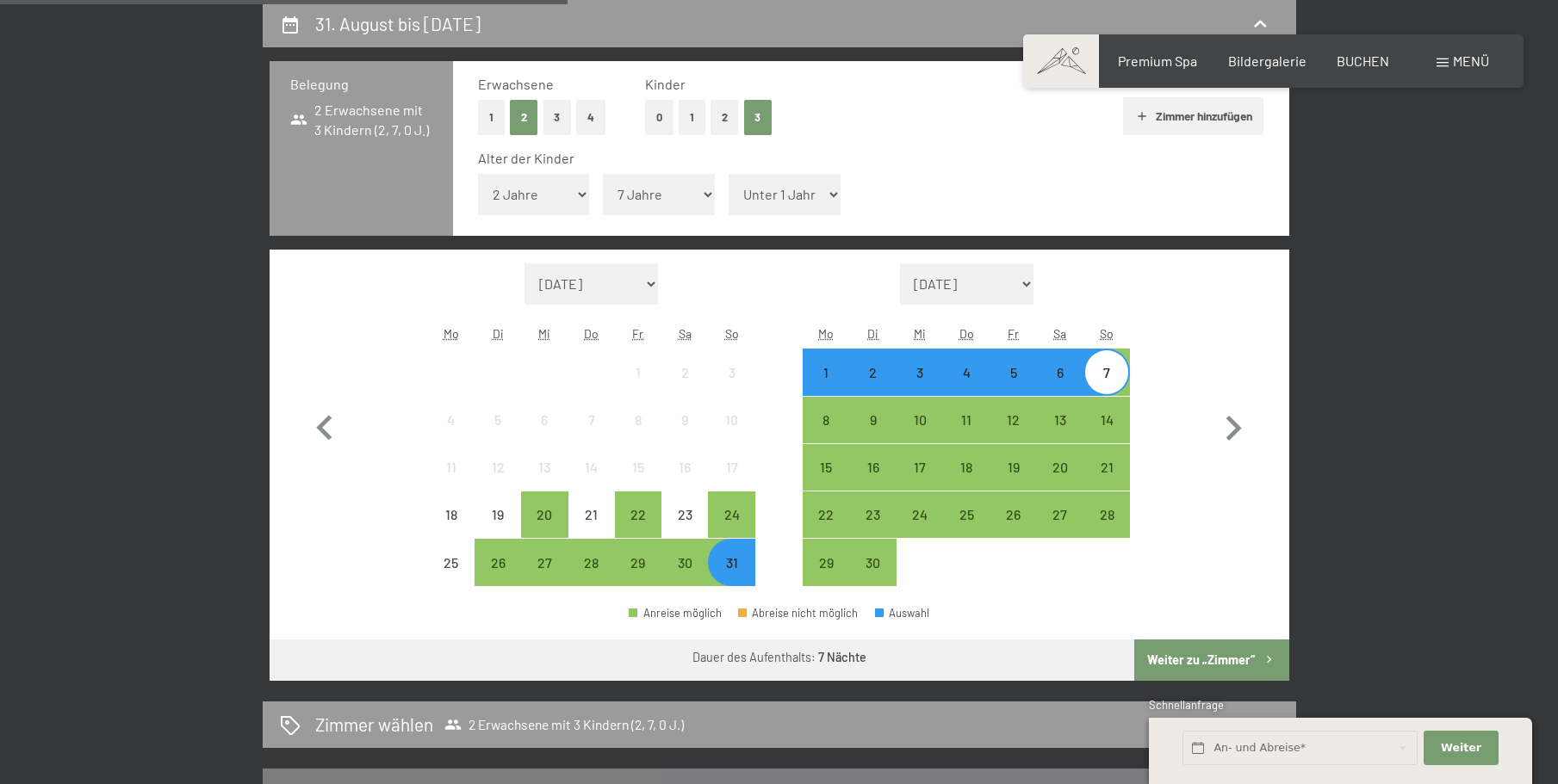
select select "7"
click at [729, 174] on select "Unter 1 Jahr 1 Jahr 2 Jahre 3 Jahre 4 Jahre 5 Jahre 6 Jahre 7 Jahre 8 Jahre 9 J…" at bounding box center [784, 194] width 112 height 42
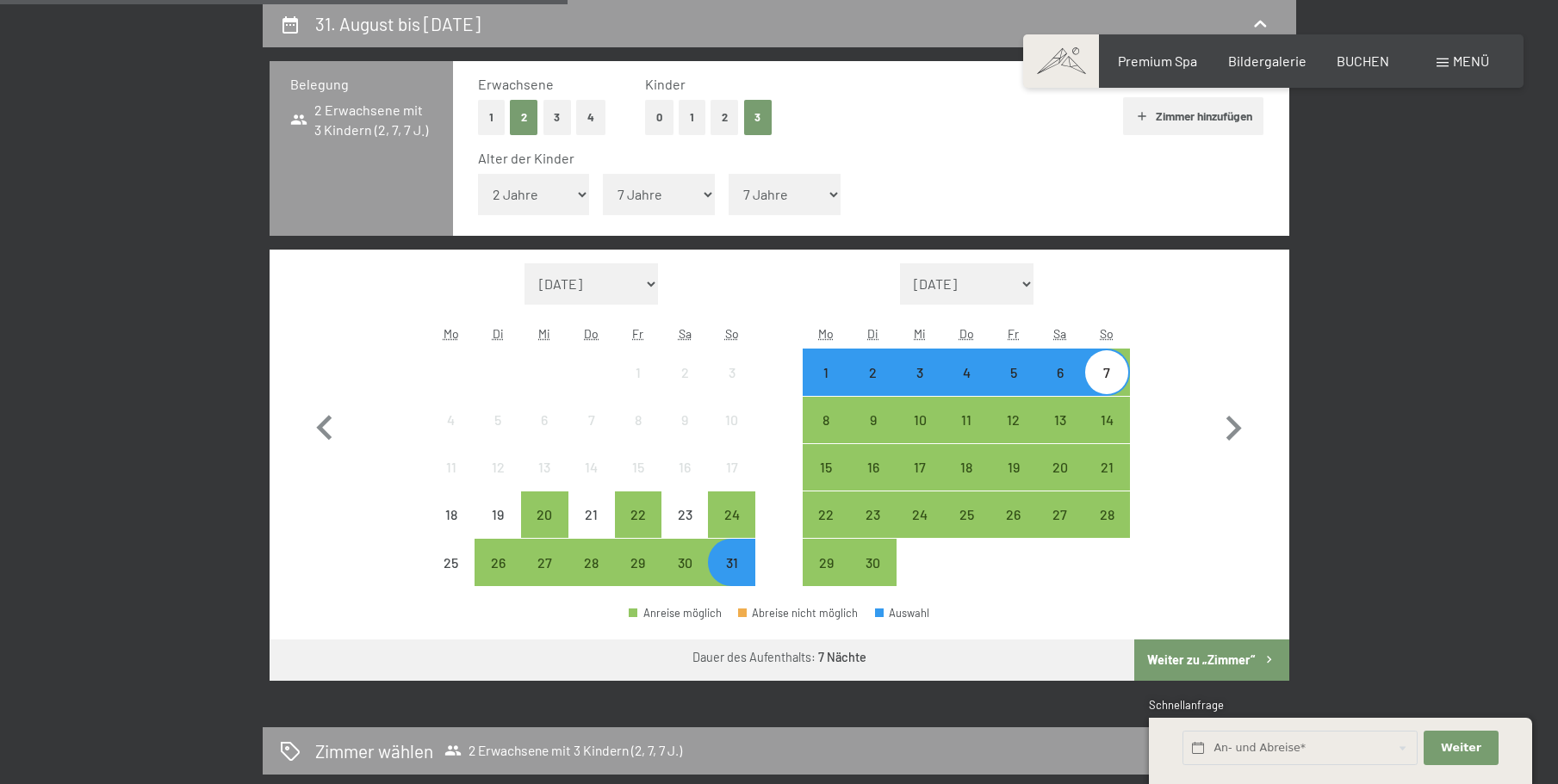
click at [1206, 658] on button "Weiter zu „Zimmer“" at bounding box center [1211, 661] width 155 height 42
